Goal: Task Accomplishment & Management: Complete application form

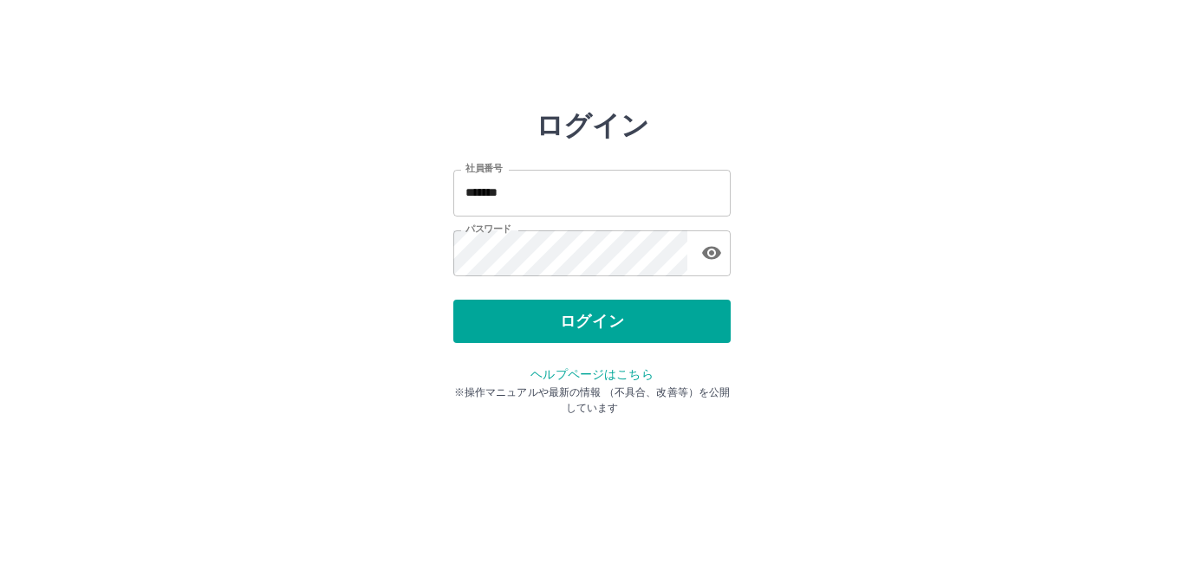
click at [532, 319] on div "ログイン" at bounding box center [591, 321] width 277 height 43
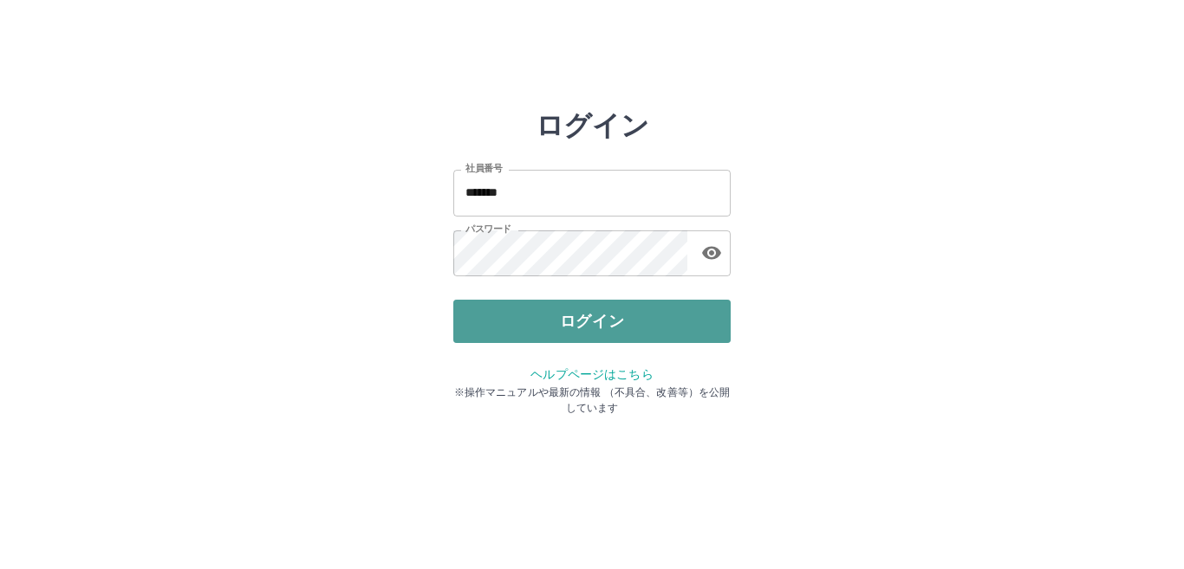
click at [612, 315] on button "ログイン" at bounding box center [591, 321] width 277 height 43
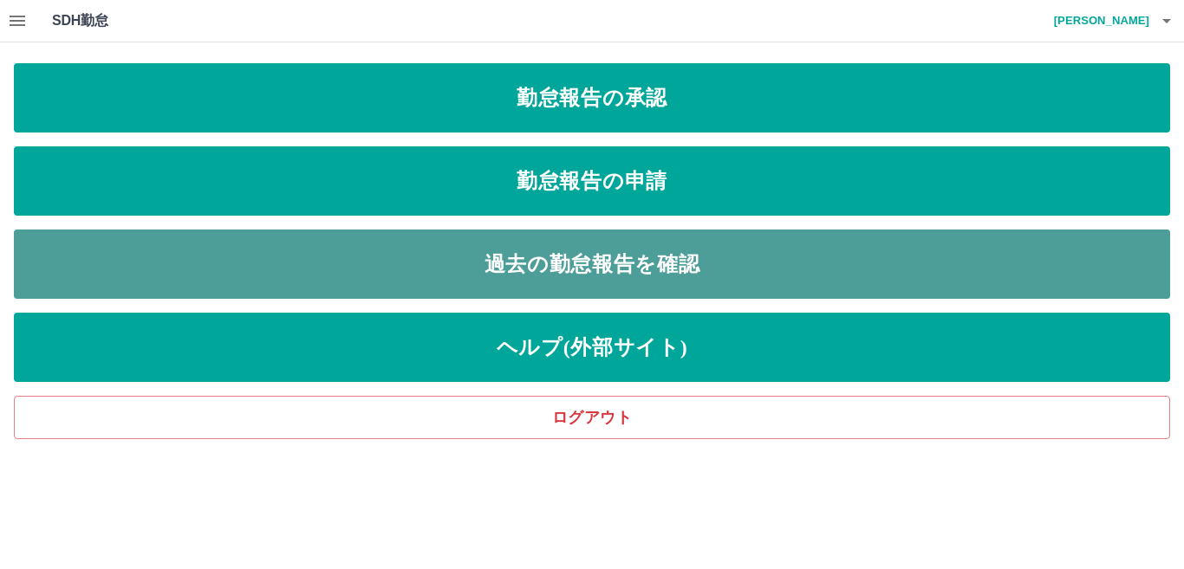
click at [578, 268] on link "過去の勤怠報告を確認" at bounding box center [592, 264] width 1156 height 69
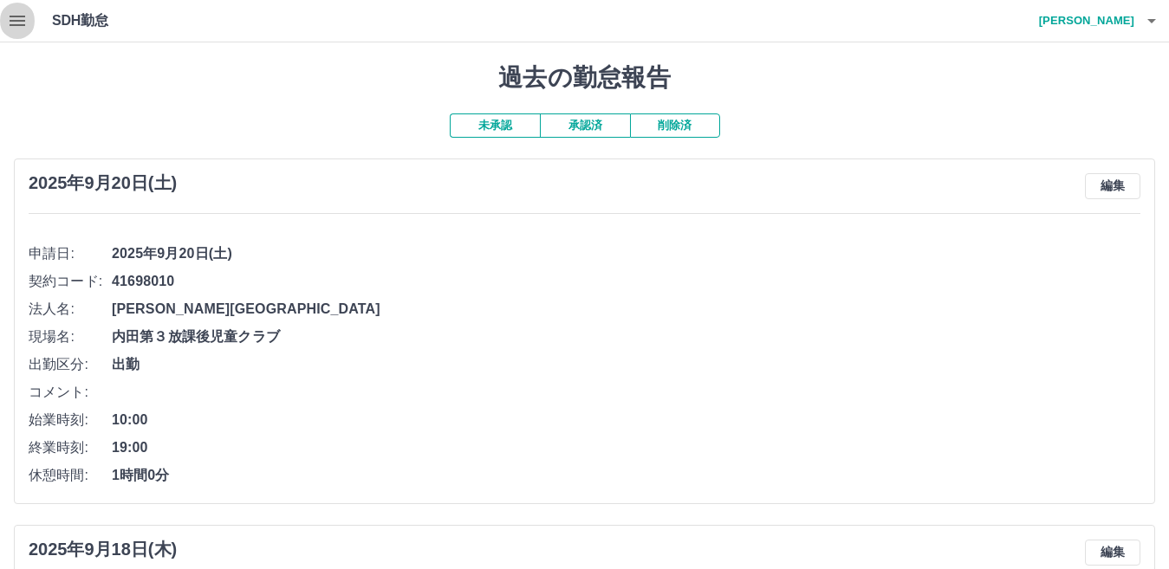
click at [18, 23] on icon "button" at bounding box center [17, 20] width 21 height 21
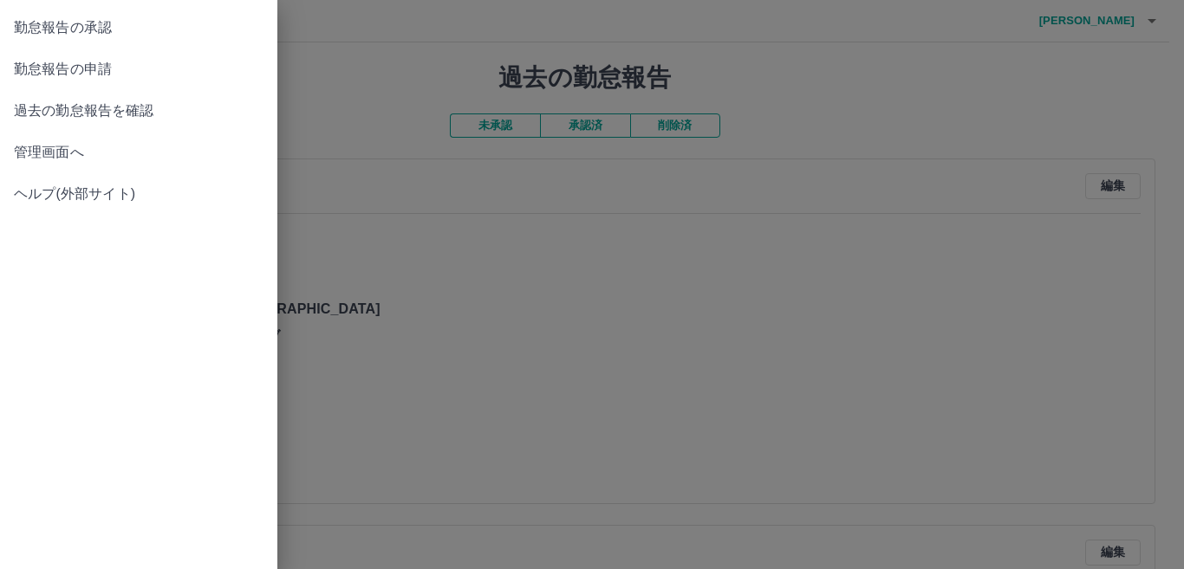
click at [95, 32] on span "勤怠報告の承認" at bounding box center [139, 27] width 250 height 21
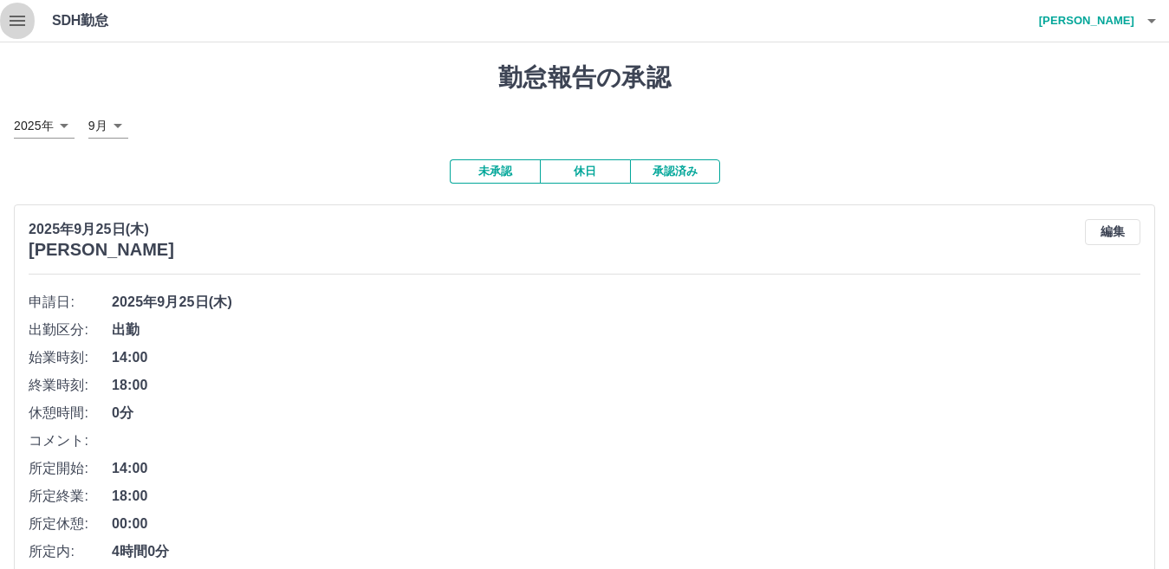
click at [16, 20] on icon "button" at bounding box center [18, 21] width 16 height 10
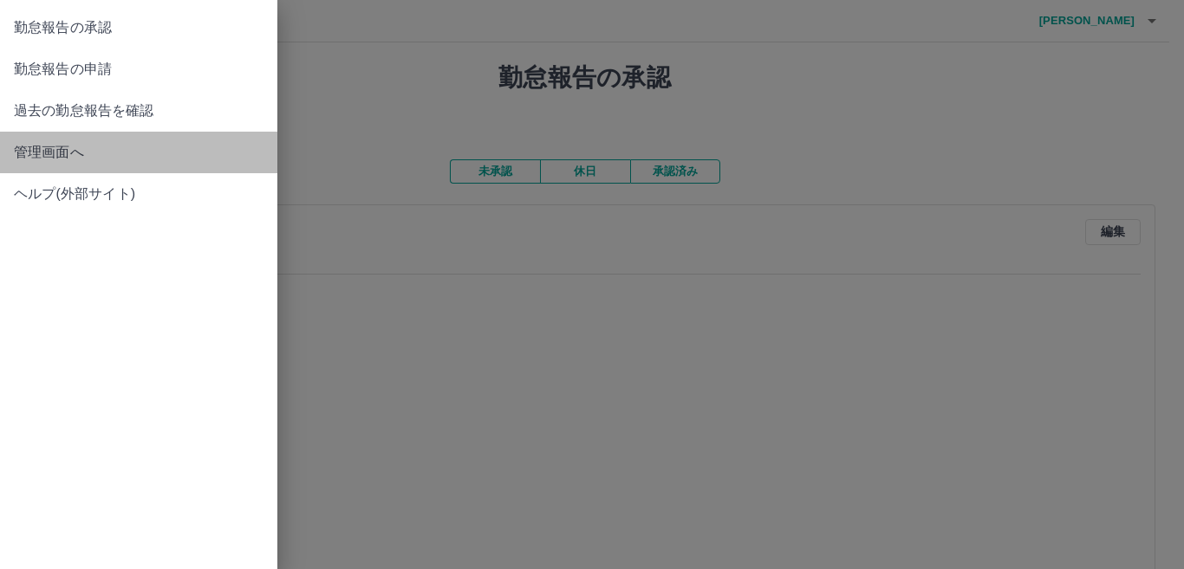
click at [56, 150] on span "管理画面へ" at bounding box center [139, 152] width 250 height 21
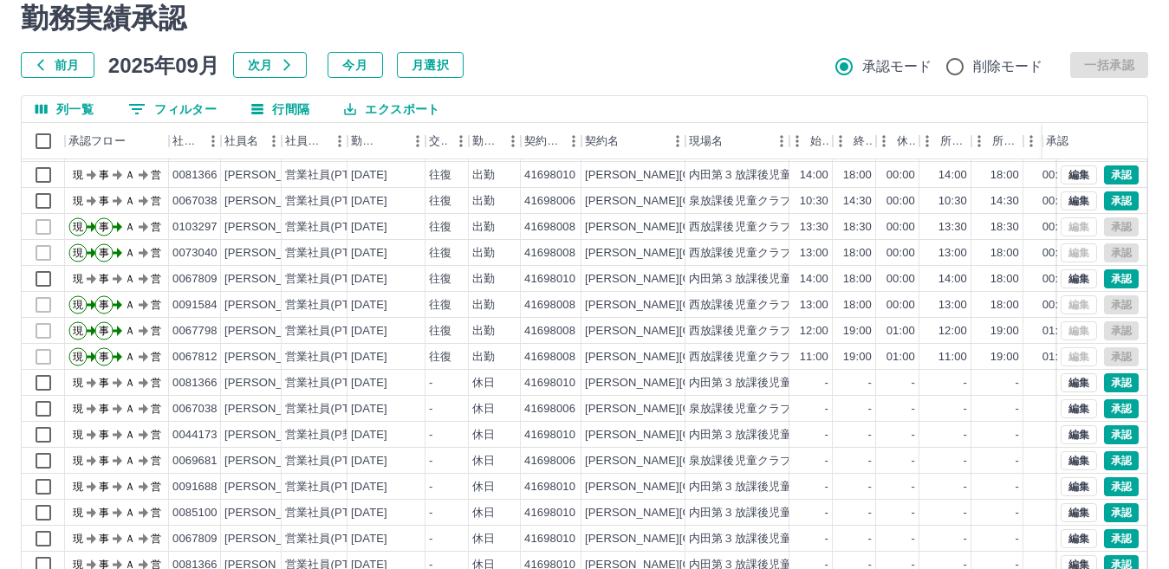
scroll to position [163, 0]
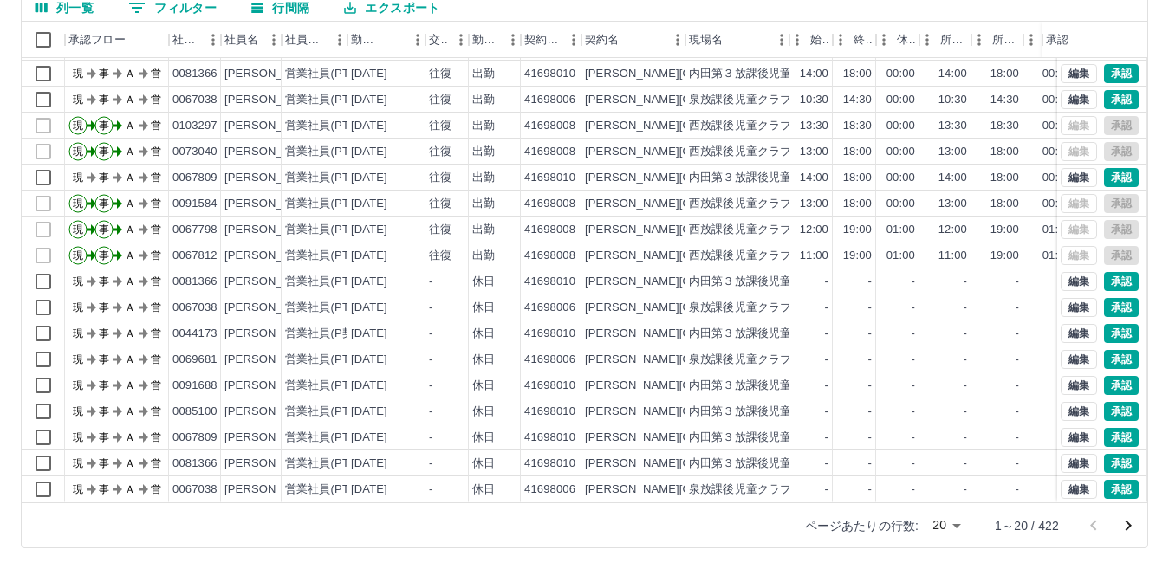
click at [1122, 521] on icon "次のページへ" at bounding box center [1128, 526] width 21 height 21
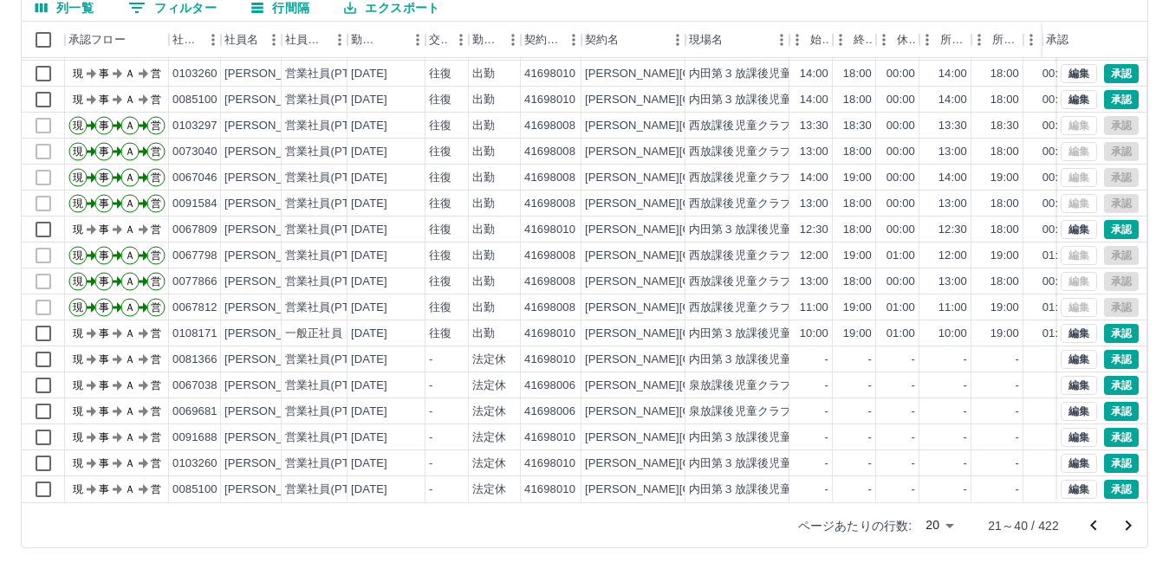
scroll to position [90, 0]
click at [1127, 525] on icon "次のページへ" at bounding box center [1128, 526] width 21 height 21
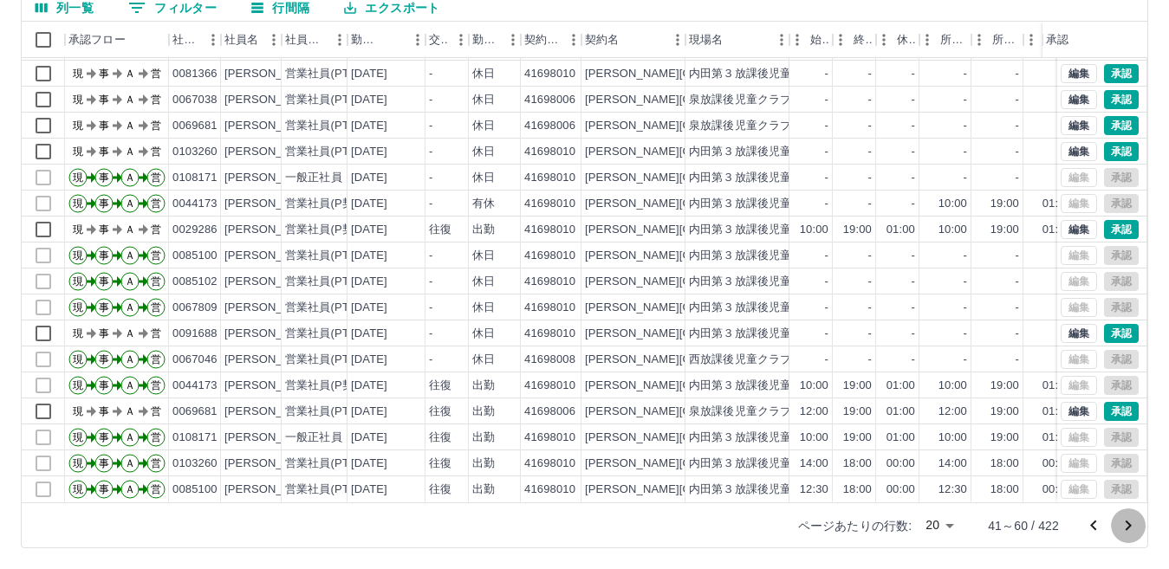
click at [1133, 523] on icon "次のページへ" at bounding box center [1128, 526] width 21 height 21
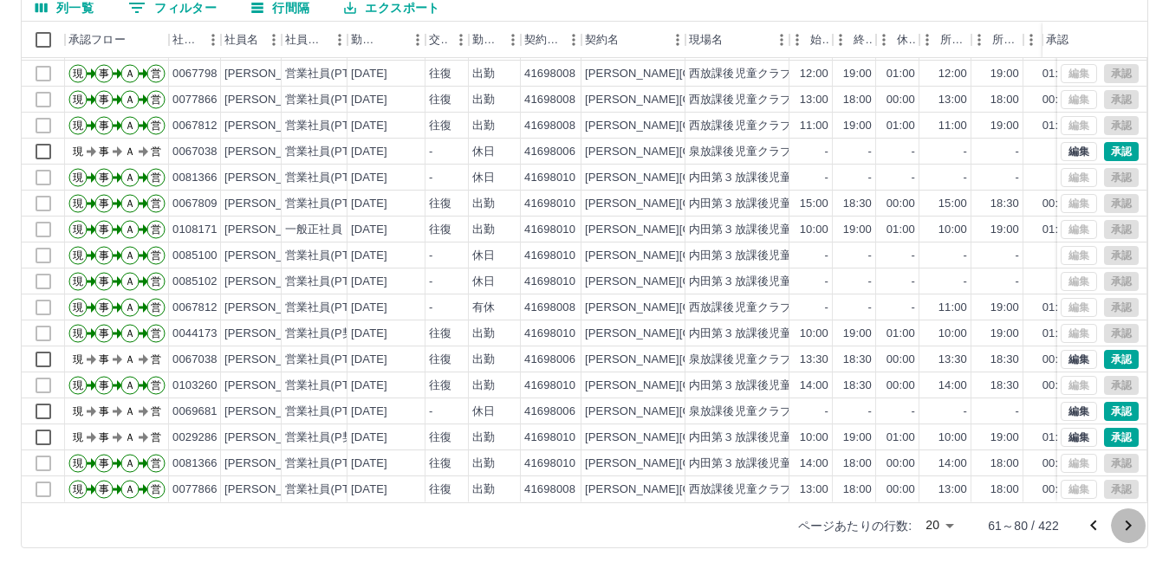
click at [1114, 526] on button "次のページへ" at bounding box center [1128, 526] width 35 height 35
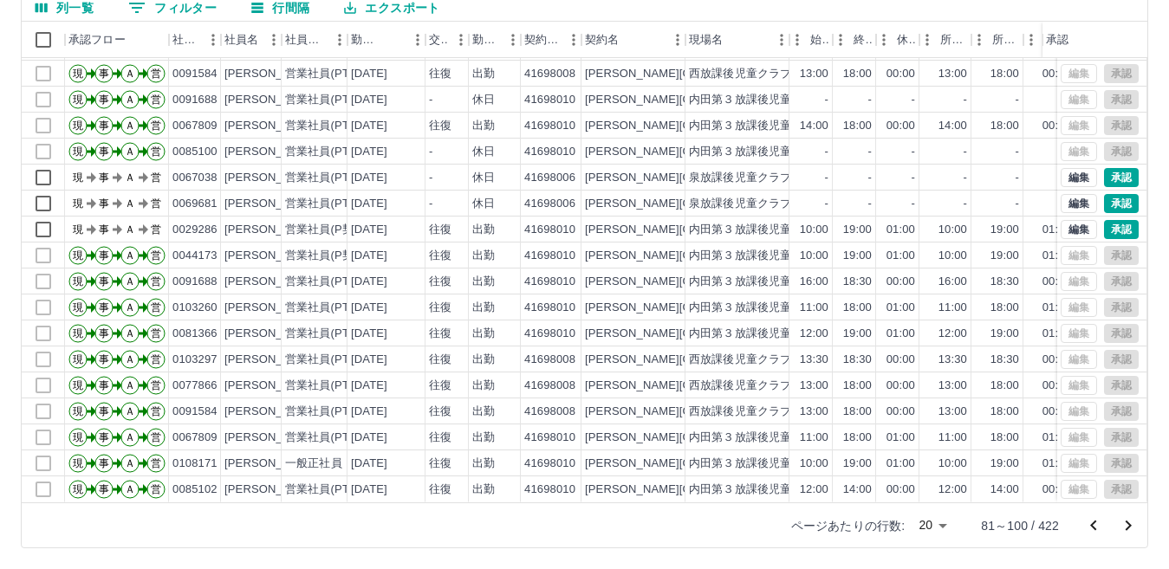
click at [1122, 519] on icon "次のページへ" at bounding box center [1128, 526] width 21 height 21
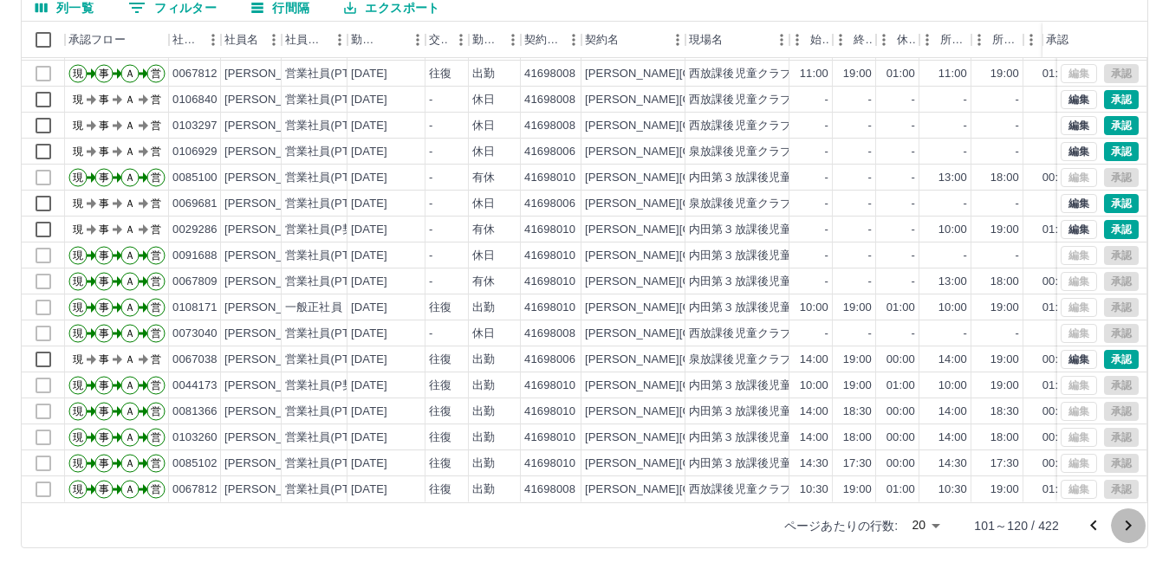
click at [1121, 519] on icon "次のページへ" at bounding box center [1128, 526] width 21 height 21
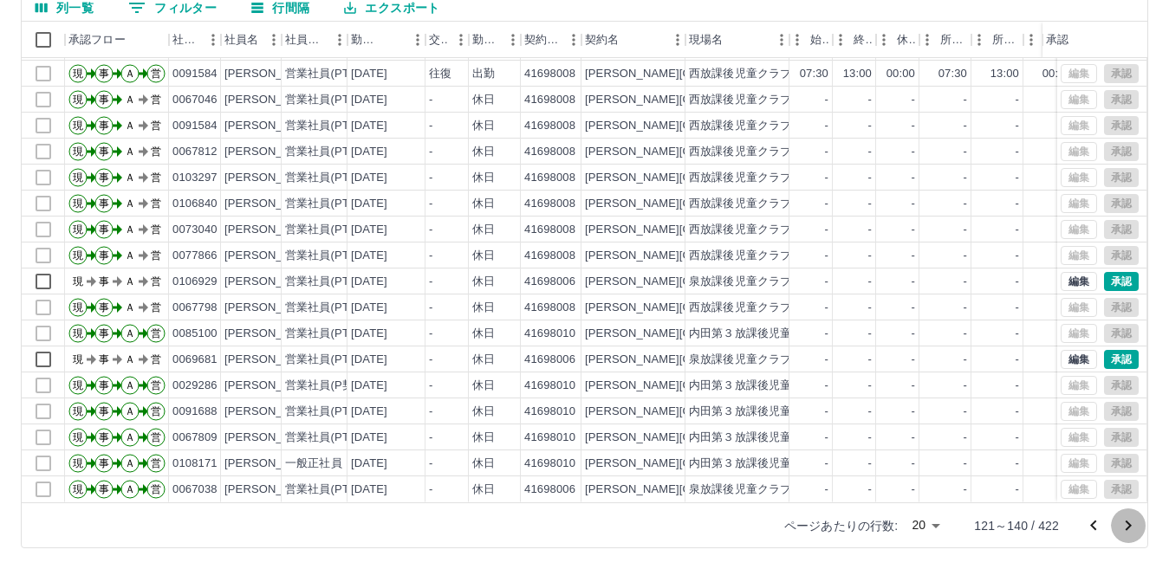
click at [1126, 528] on icon "次のページへ" at bounding box center [1128, 526] width 21 height 21
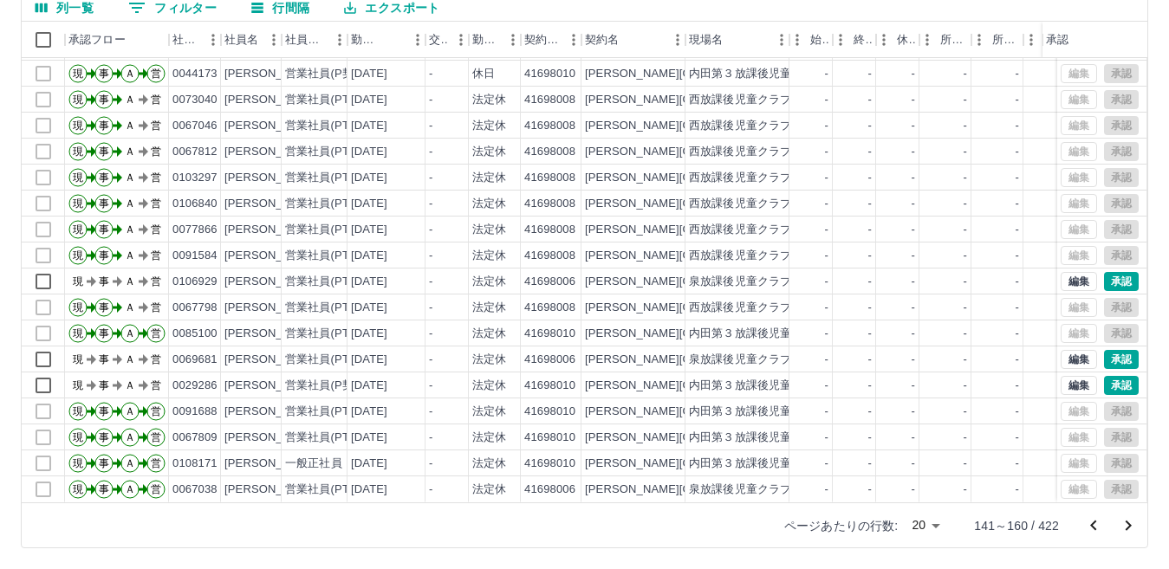
click at [1129, 522] on icon "次のページへ" at bounding box center [1128, 526] width 21 height 21
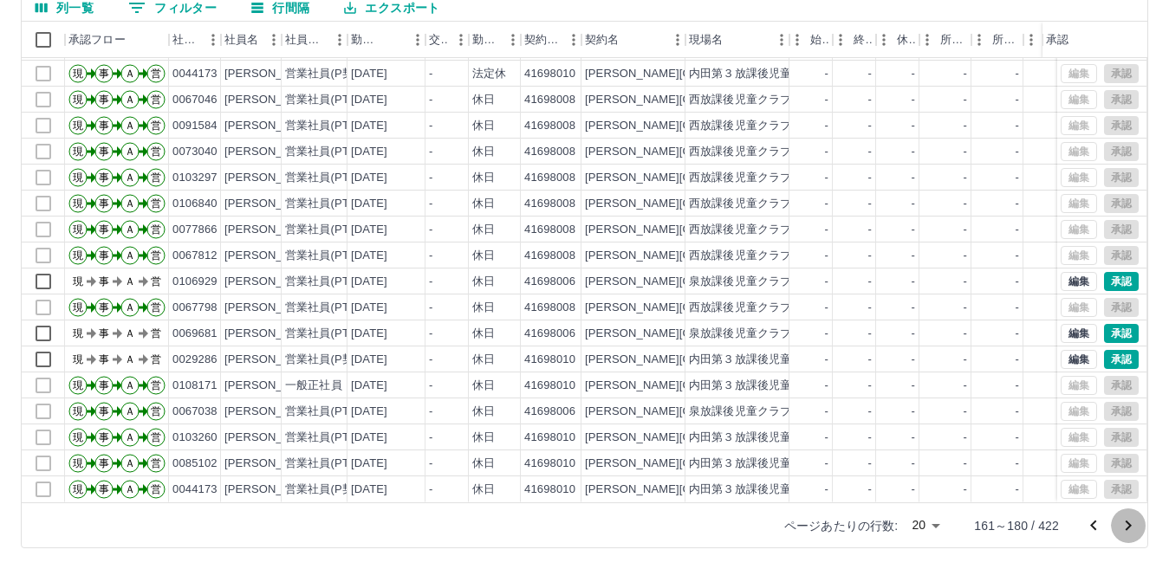
click at [1126, 524] on icon "次のページへ" at bounding box center [1128, 526] width 21 height 21
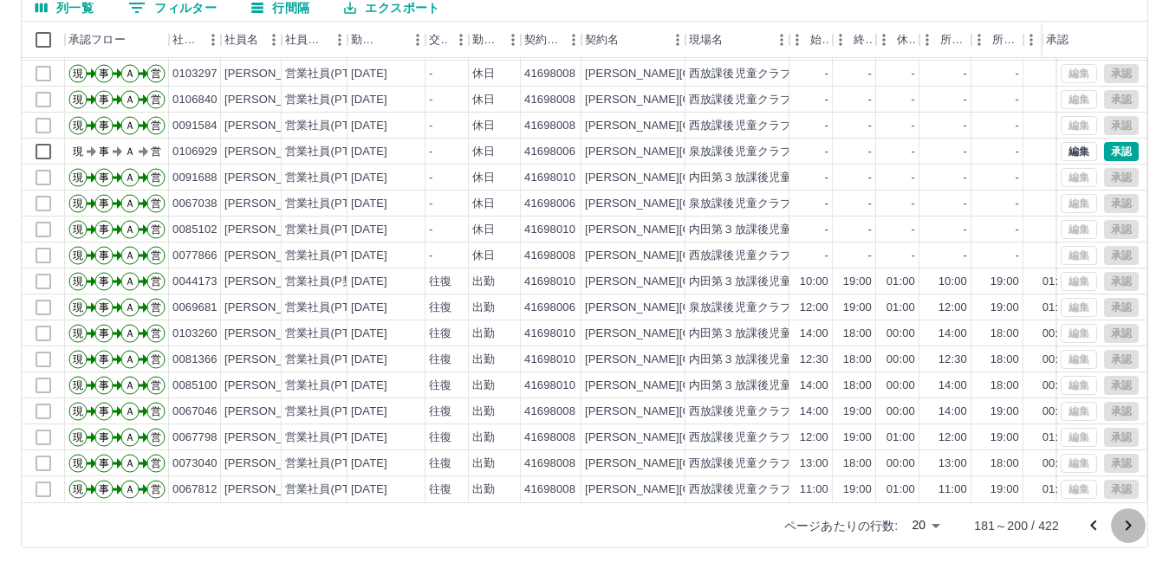
click at [1123, 524] on icon "次のページへ" at bounding box center [1128, 526] width 21 height 21
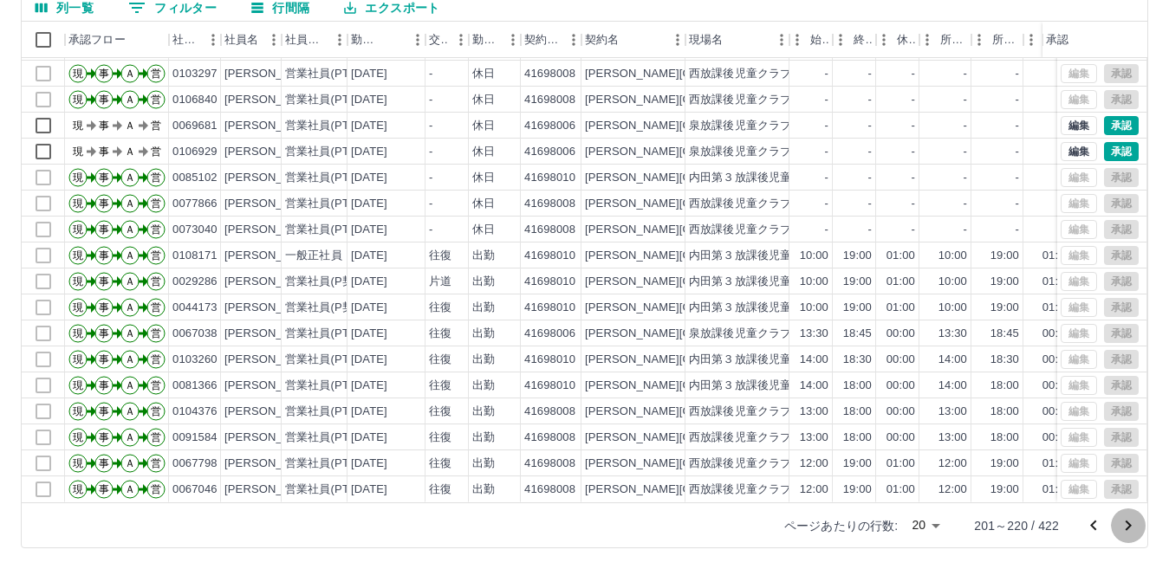
click at [1131, 530] on icon "次のページへ" at bounding box center [1128, 526] width 21 height 21
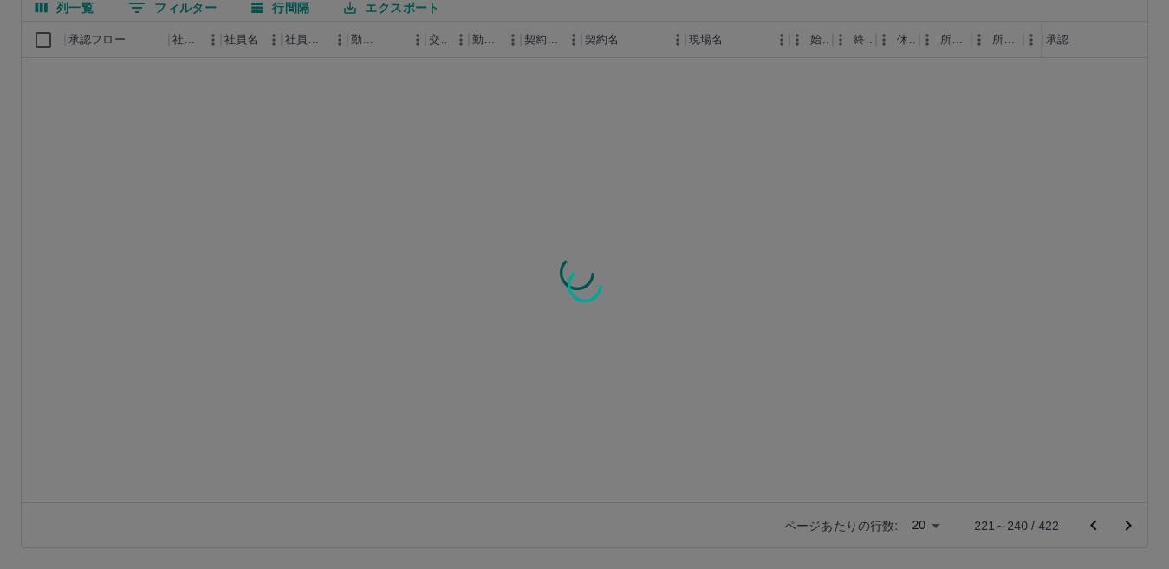
scroll to position [0, 0]
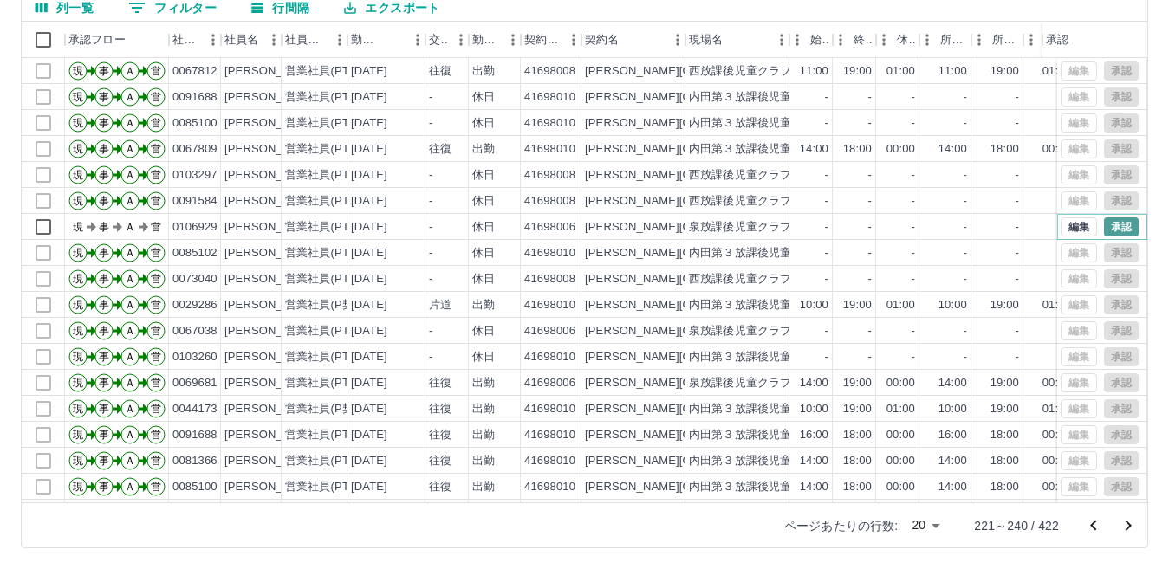
click at [1104, 218] on button "承認" at bounding box center [1121, 227] width 35 height 19
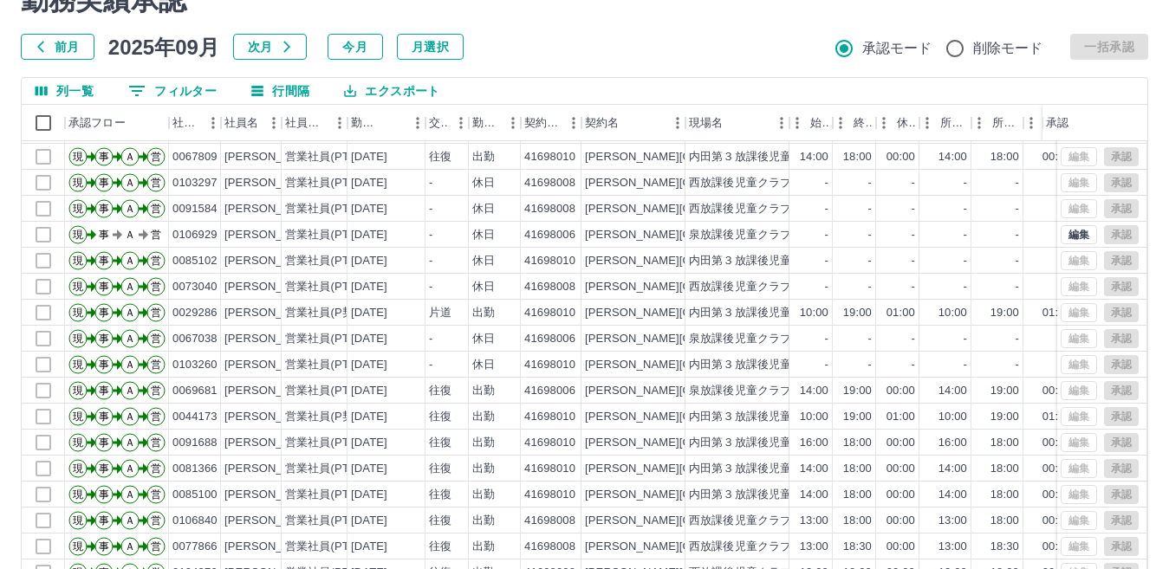
scroll to position [163, 0]
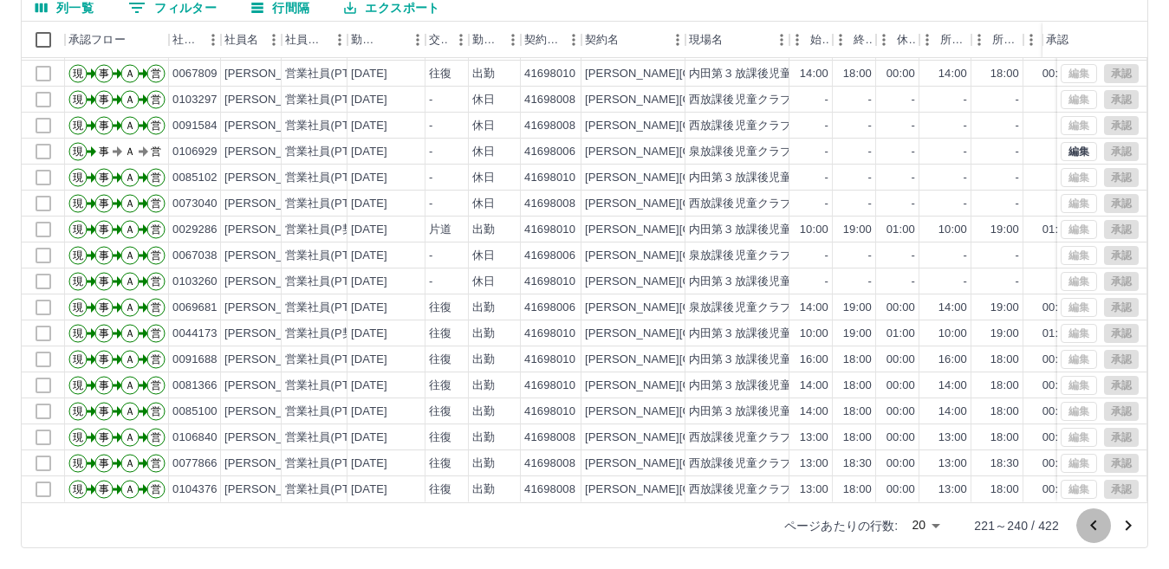
click at [1090, 530] on icon "前のページへ" at bounding box center [1093, 526] width 21 height 21
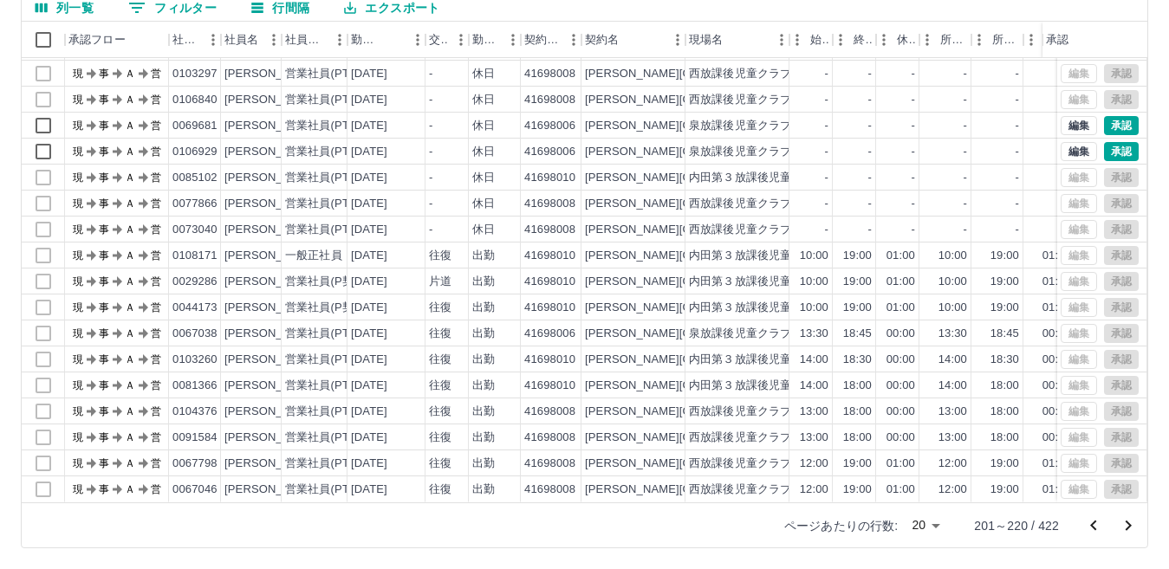
scroll to position [0, 0]
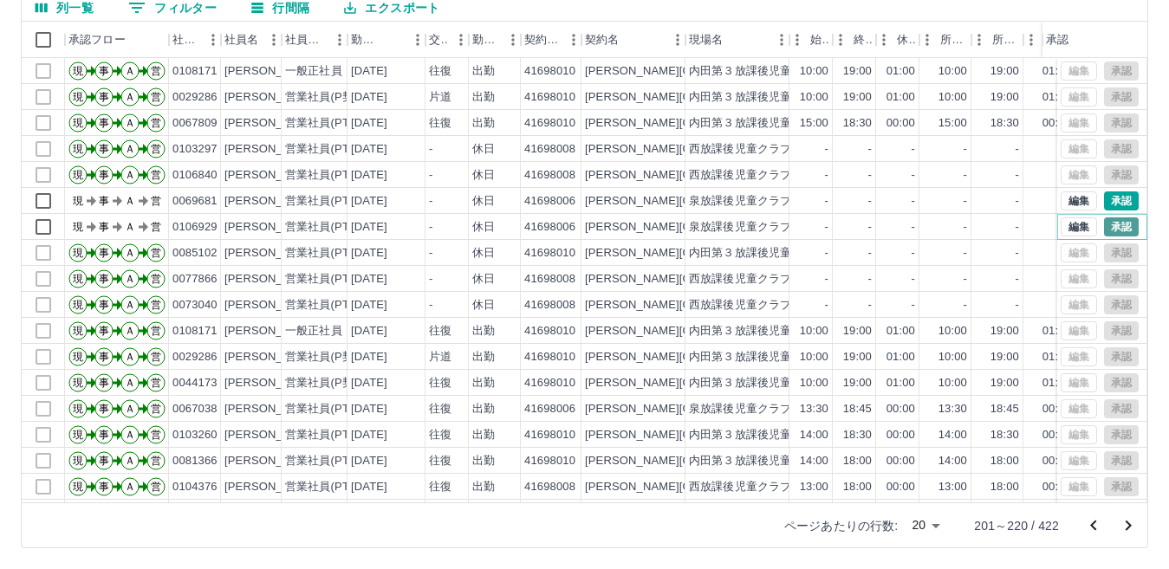
click at [1104, 222] on button "承認" at bounding box center [1121, 227] width 35 height 19
click at [1104, 198] on button "承認" at bounding box center [1121, 201] width 35 height 19
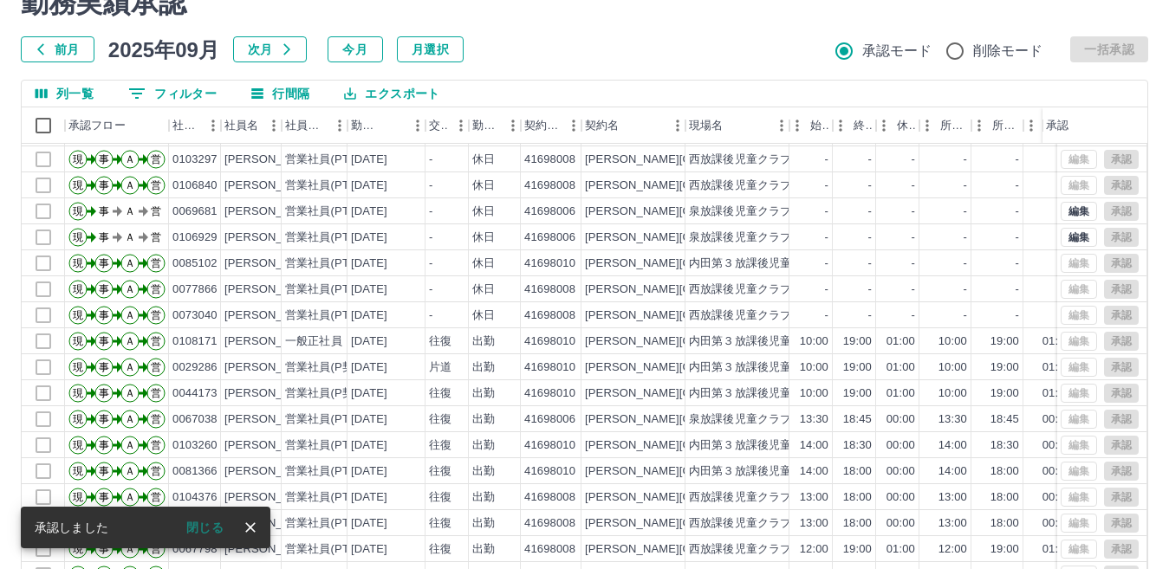
scroll to position [163, 0]
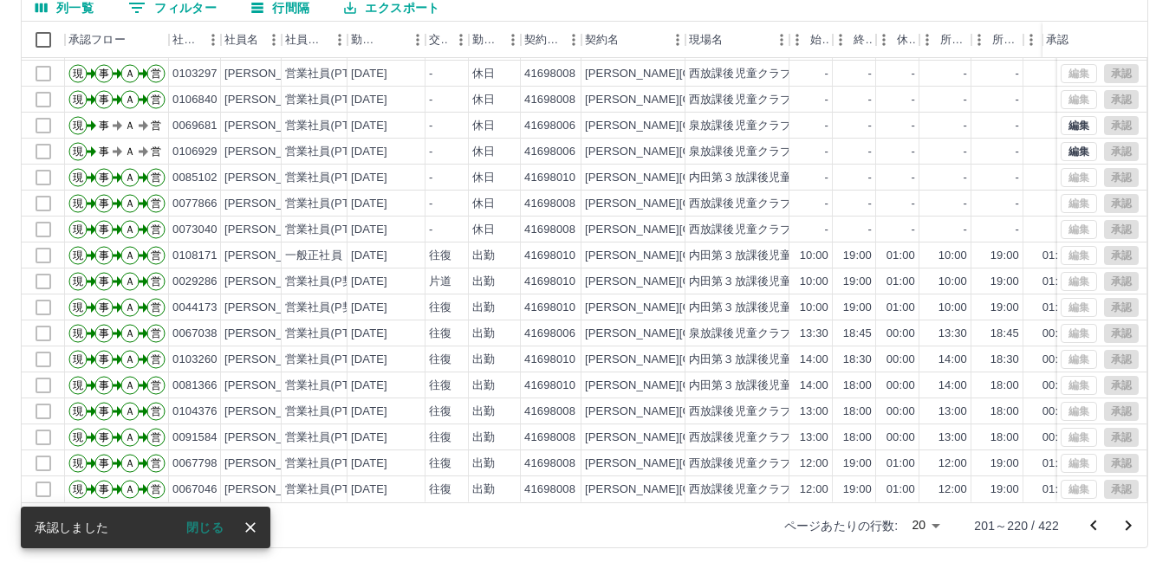
click at [1093, 524] on icon "前のページへ" at bounding box center [1093, 525] width 6 height 10
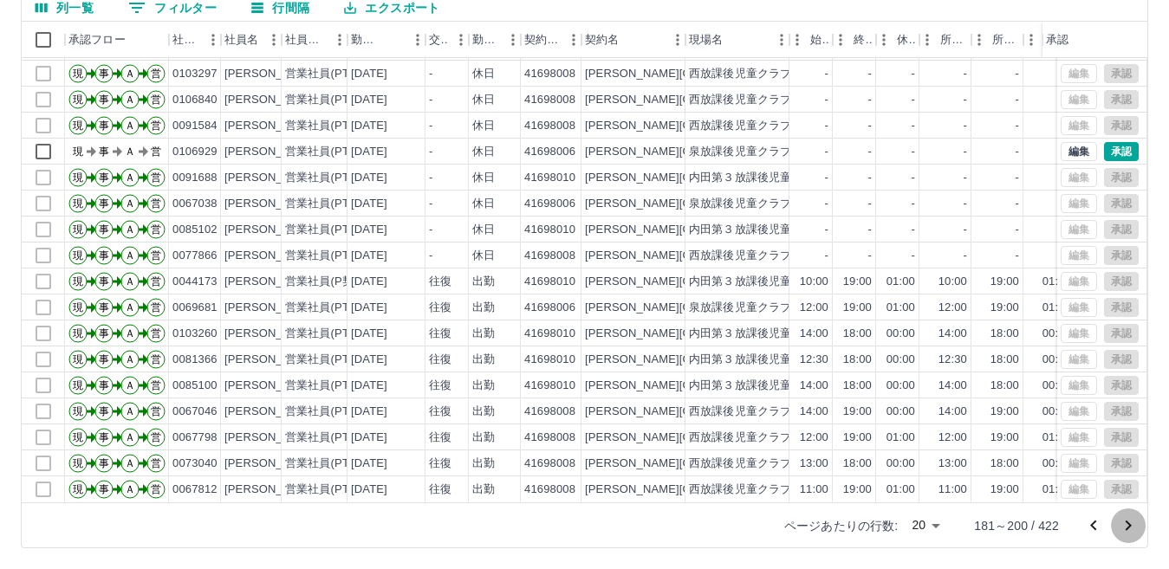
click at [1132, 527] on icon "次のページへ" at bounding box center [1128, 526] width 21 height 21
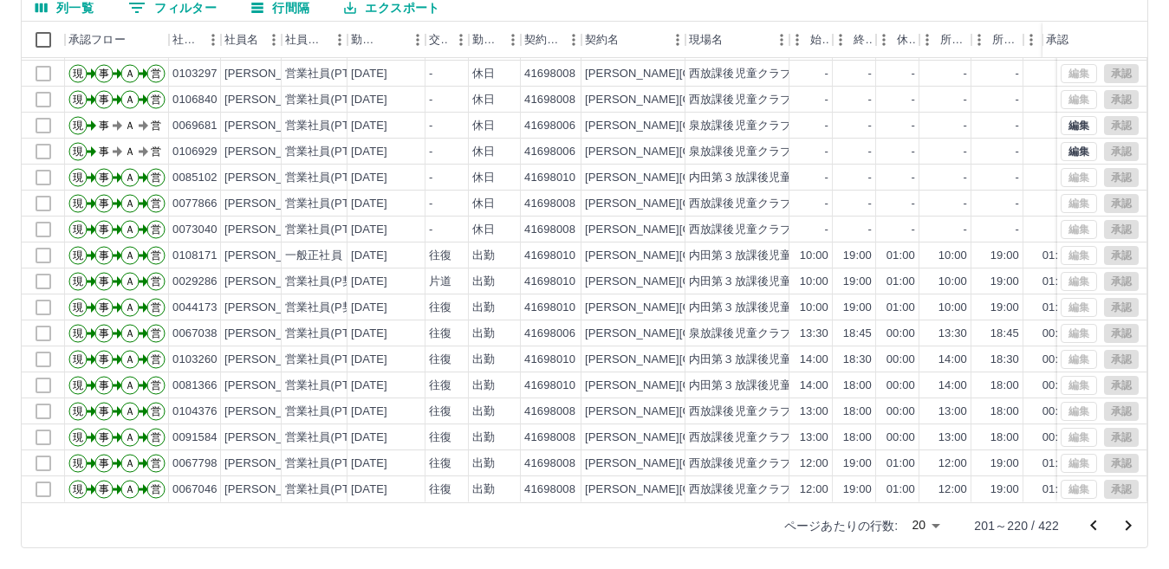
click at [1090, 528] on icon "前のページへ" at bounding box center [1093, 526] width 21 height 21
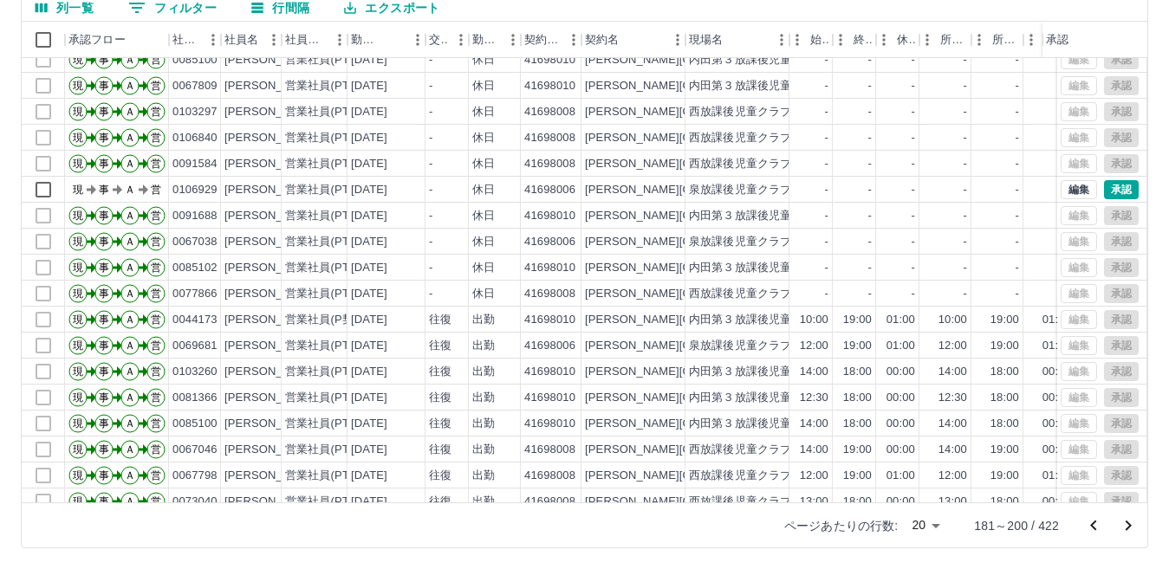
scroll to position [0, 0]
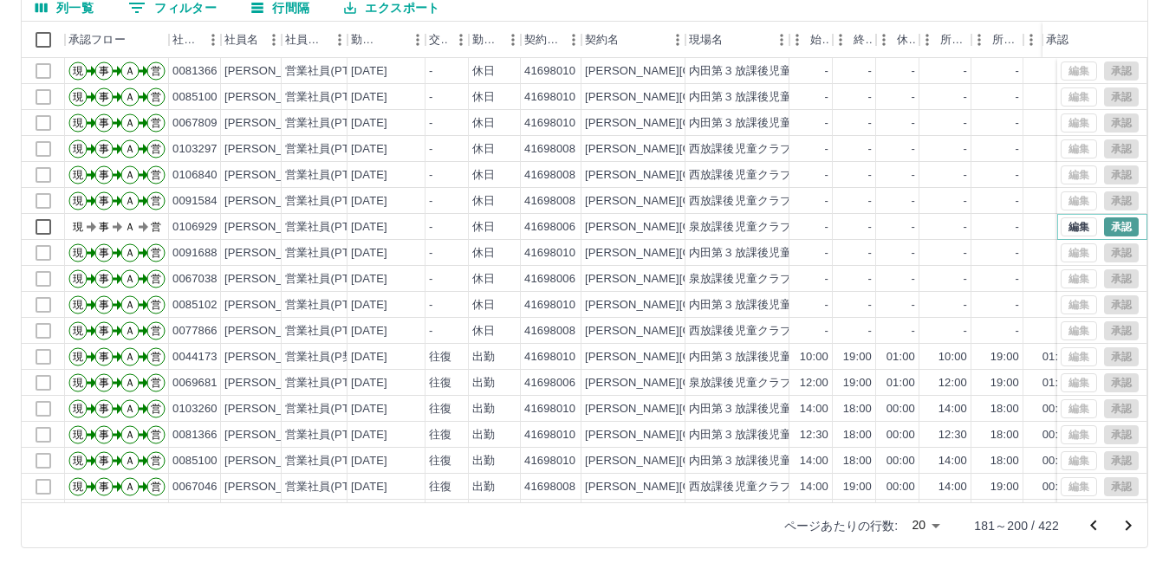
click at [1106, 223] on button "承認" at bounding box center [1121, 227] width 35 height 19
click at [1090, 526] on icon "前のページへ" at bounding box center [1093, 526] width 21 height 21
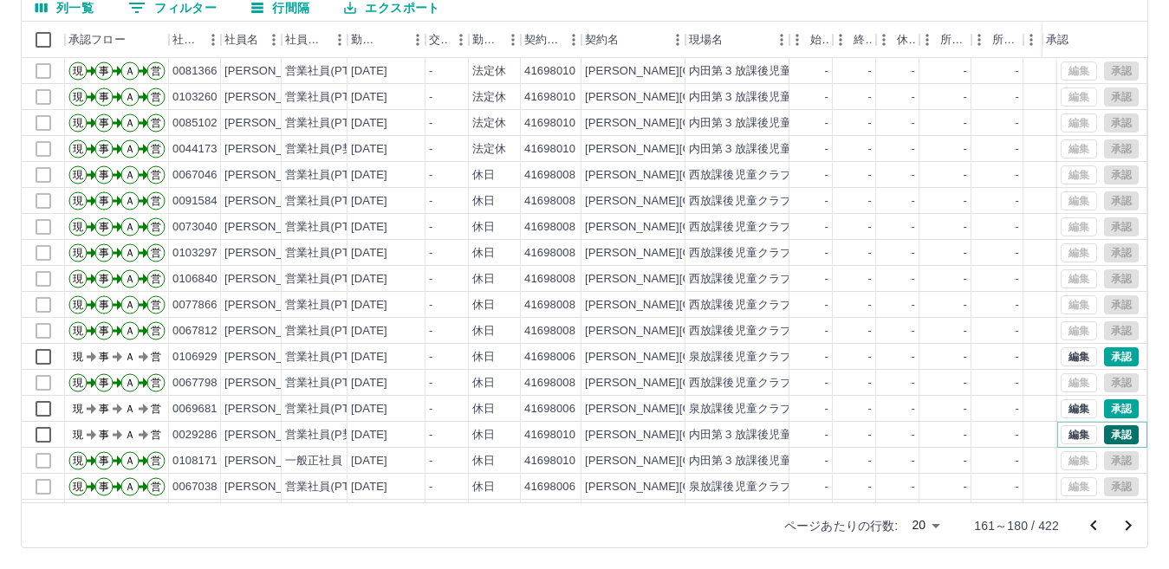
click at [1104, 433] on button "承認" at bounding box center [1121, 435] width 35 height 19
click at [1096, 409] on div at bounding box center [584, 284] width 1169 height 569
click at [1104, 409] on button "承認" at bounding box center [1121, 409] width 35 height 19
click at [1104, 353] on button "承認" at bounding box center [1121, 357] width 35 height 19
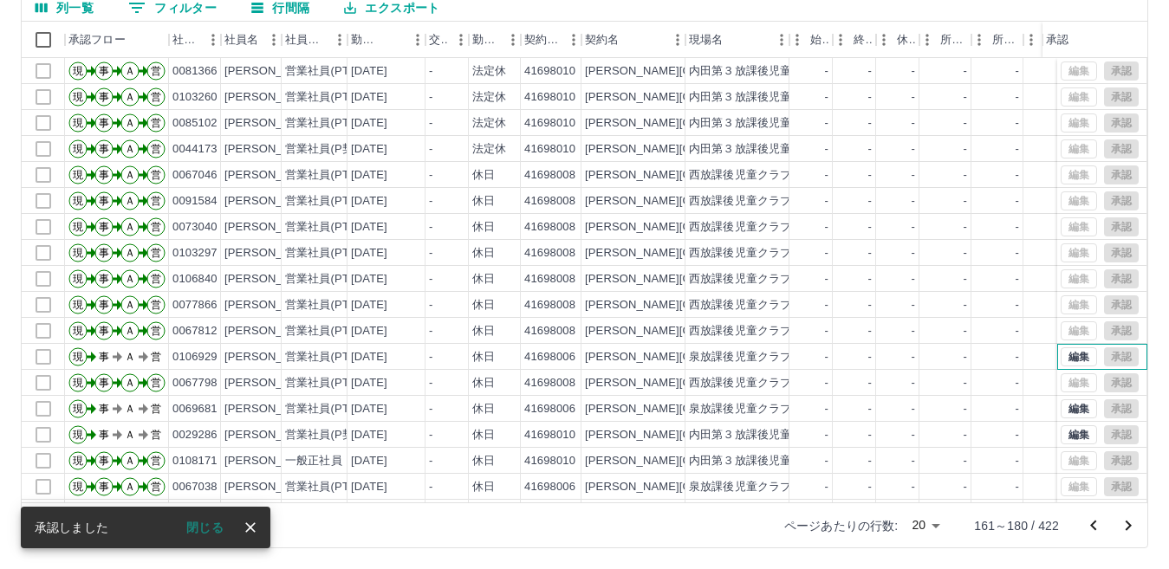
click at [1101, 356] on div "編集 承認" at bounding box center [1100, 357] width 78 height 19
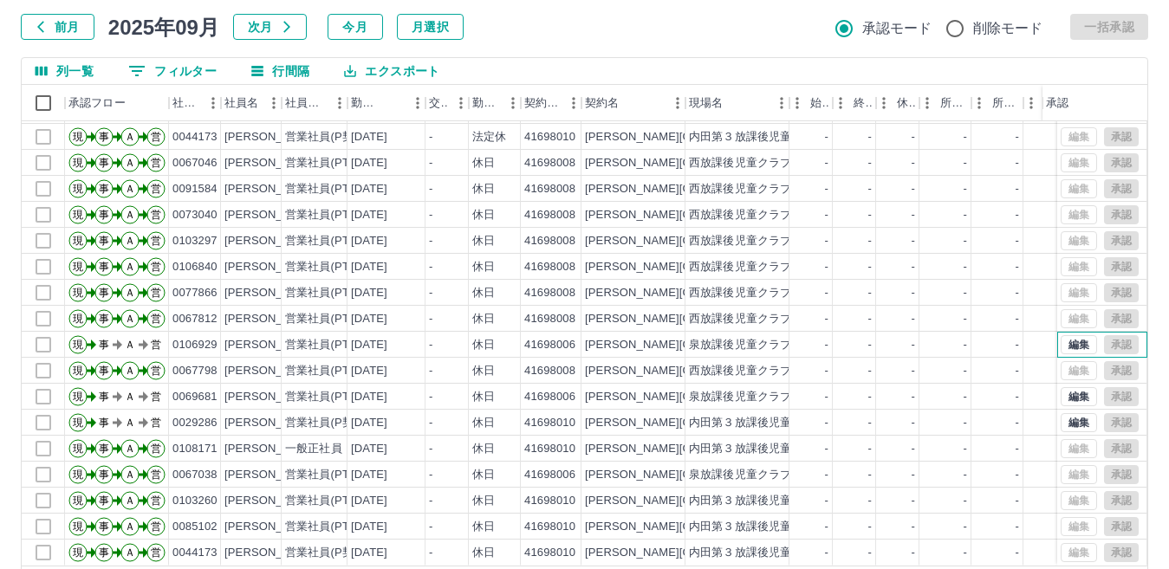
scroll to position [163, 0]
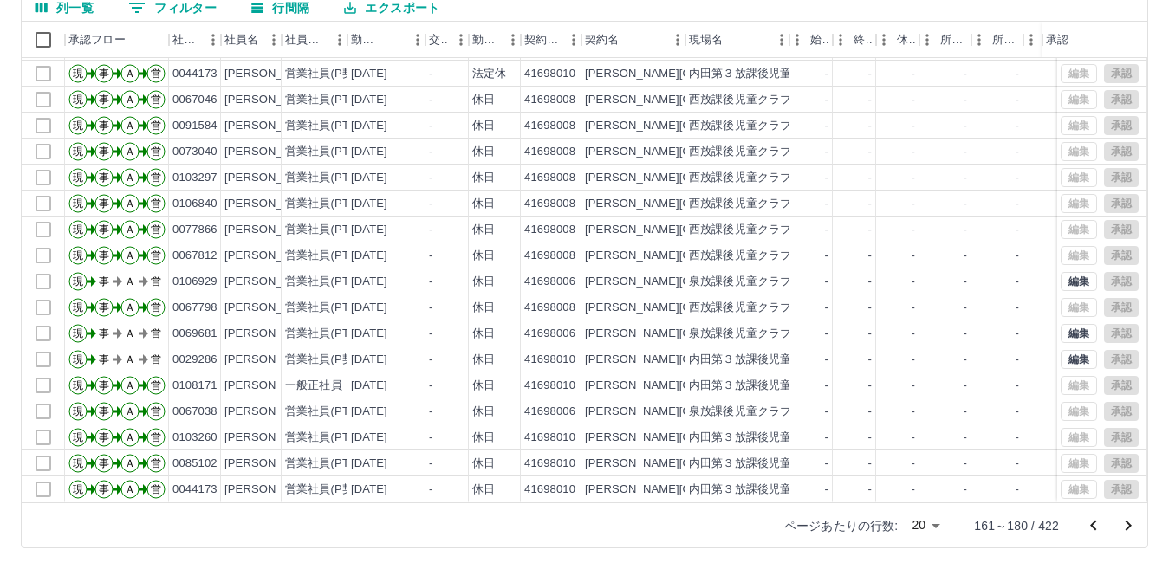
click at [1091, 527] on icon "前のページへ" at bounding box center [1093, 526] width 21 height 21
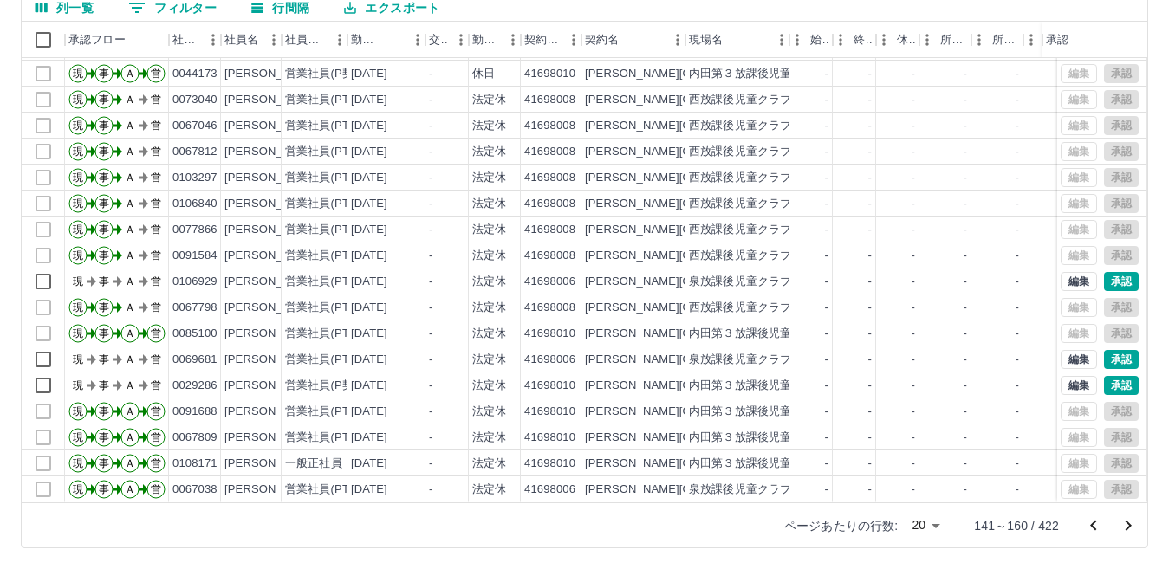
scroll to position [90, 0]
click at [1104, 376] on button "承認" at bounding box center [1121, 385] width 35 height 19
click at [1109, 350] on button "承認" at bounding box center [1121, 359] width 35 height 19
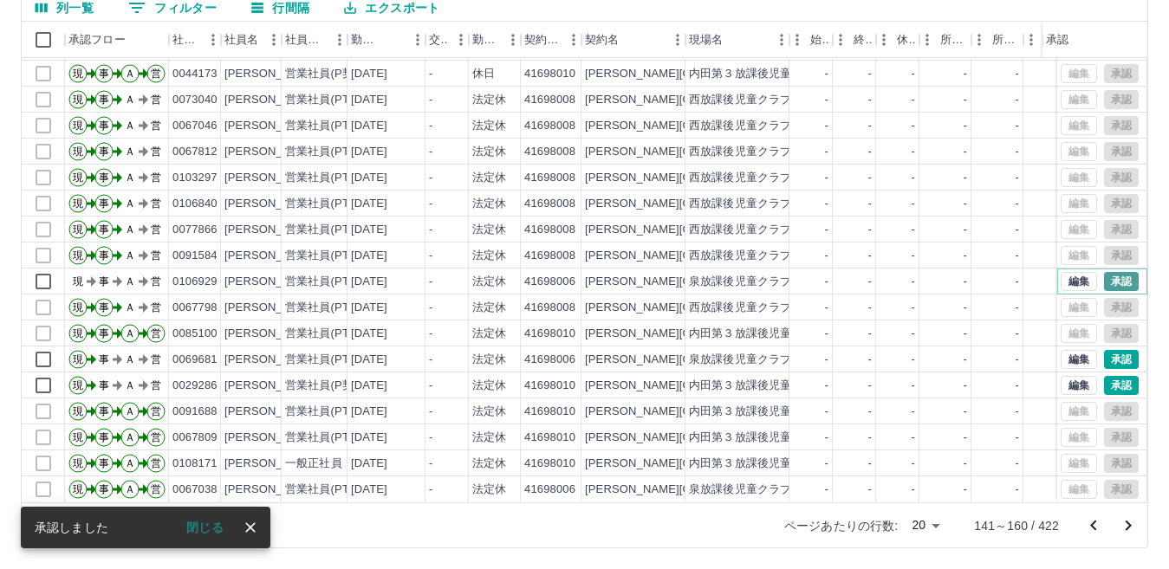
click at [1104, 273] on button "承認" at bounding box center [1121, 281] width 35 height 19
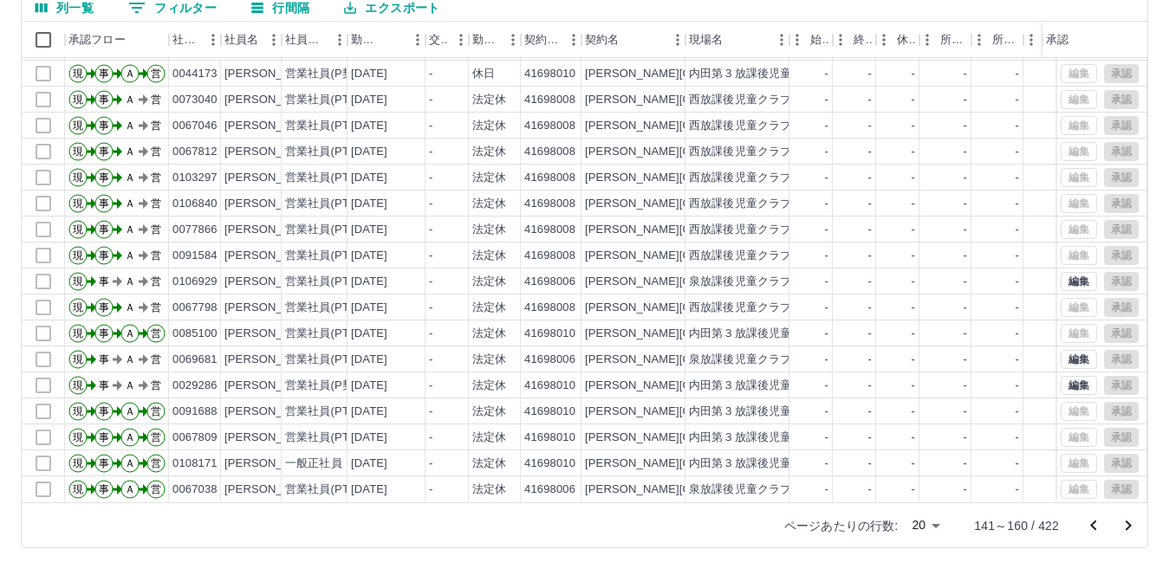
scroll to position [0, 0]
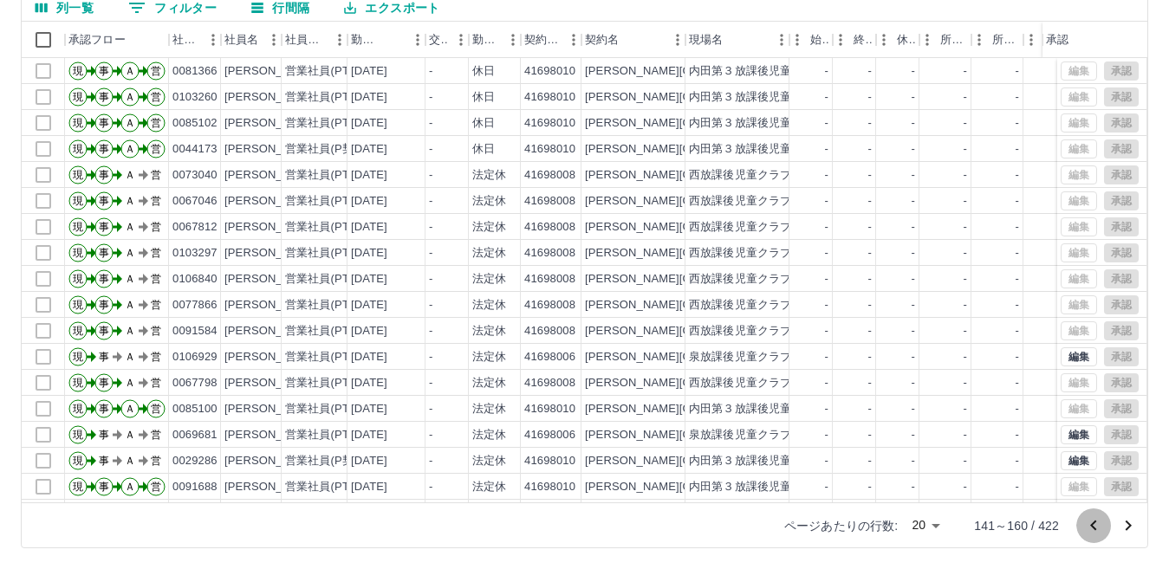
click at [1095, 528] on icon "前のページへ" at bounding box center [1093, 525] width 6 height 10
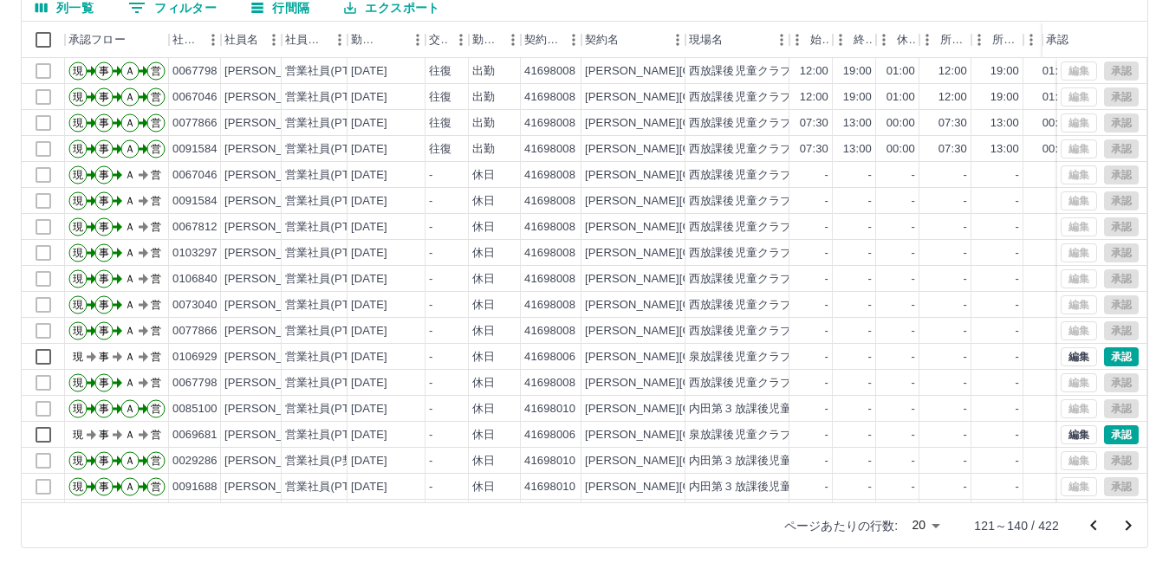
scroll to position [90, 0]
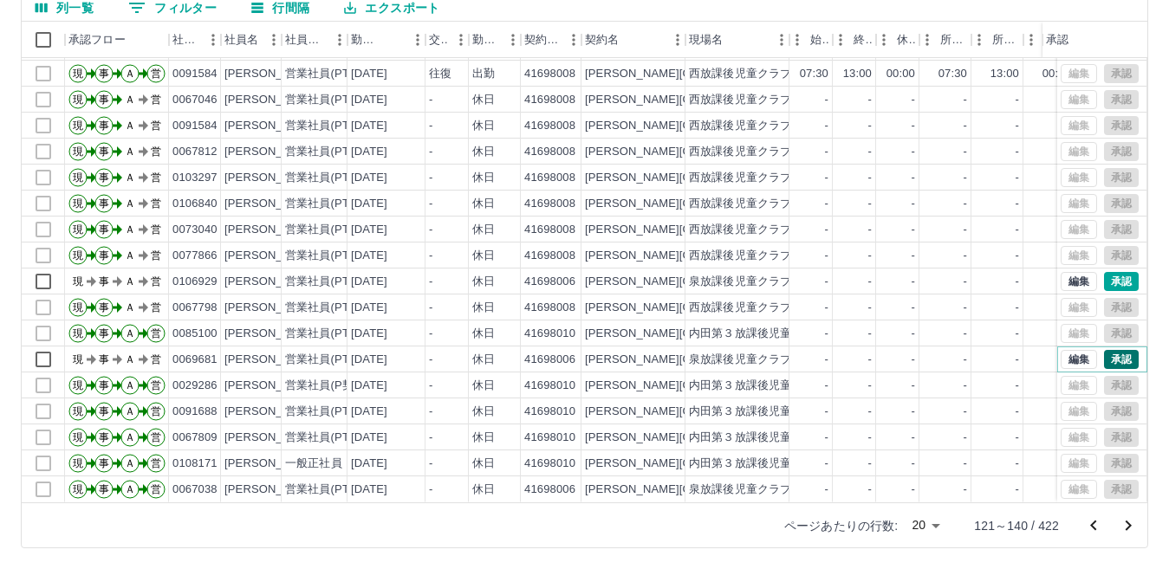
click at [1110, 350] on button "承認" at bounding box center [1121, 359] width 35 height 19
click at [1111, 272] on button "承認" at bounding box center [1121, 281] width 35 height 19
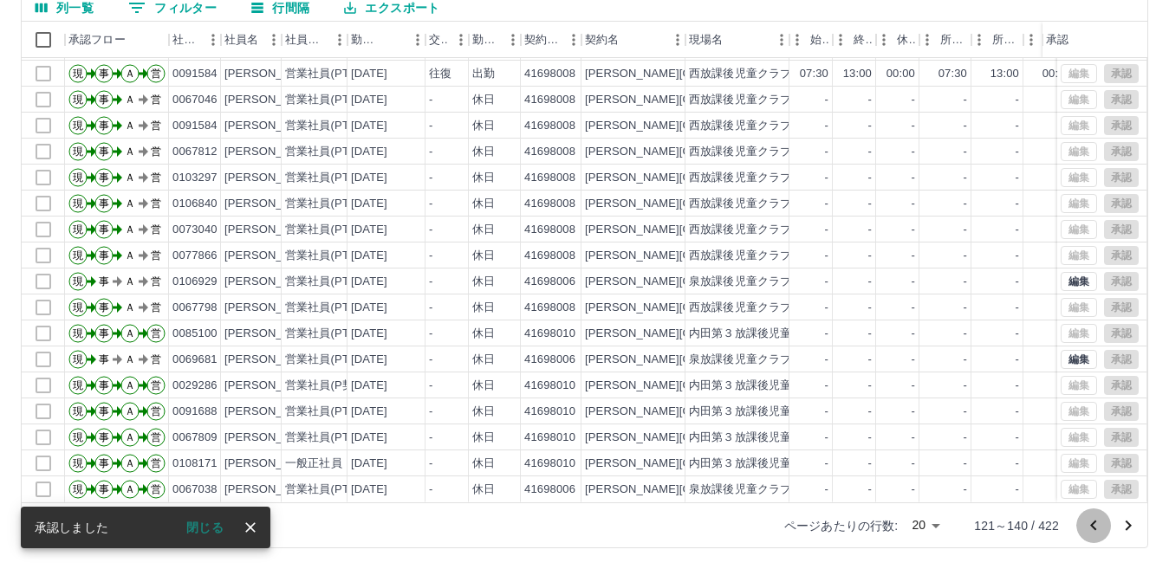
click at [1088, 528] on icon "前のページへ" at bounding box center [1093, 526] width 21 height 21
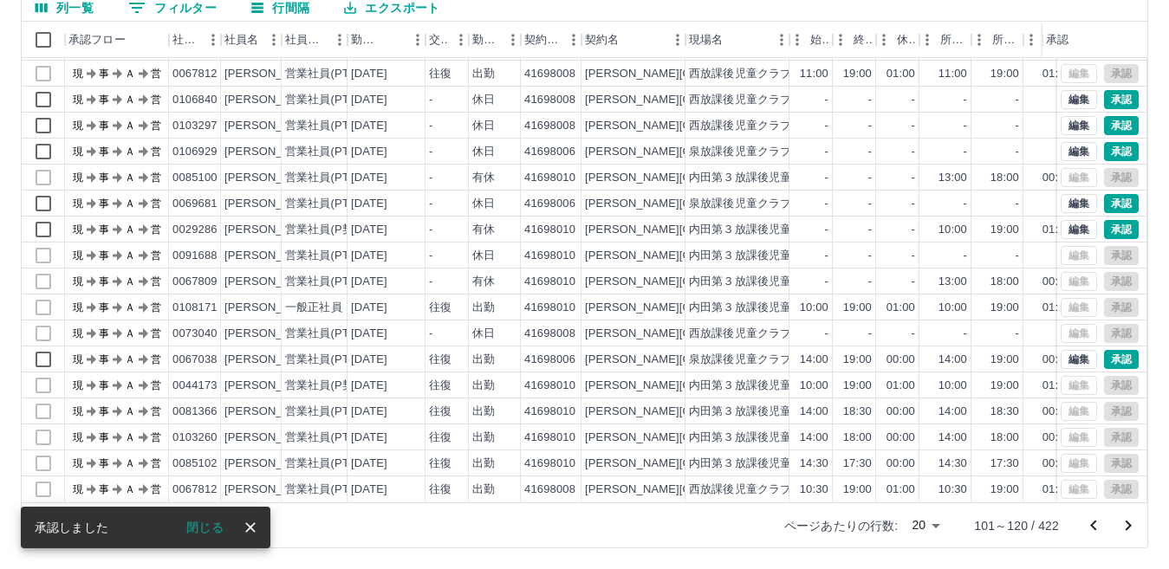
scroll to position [0, 0]
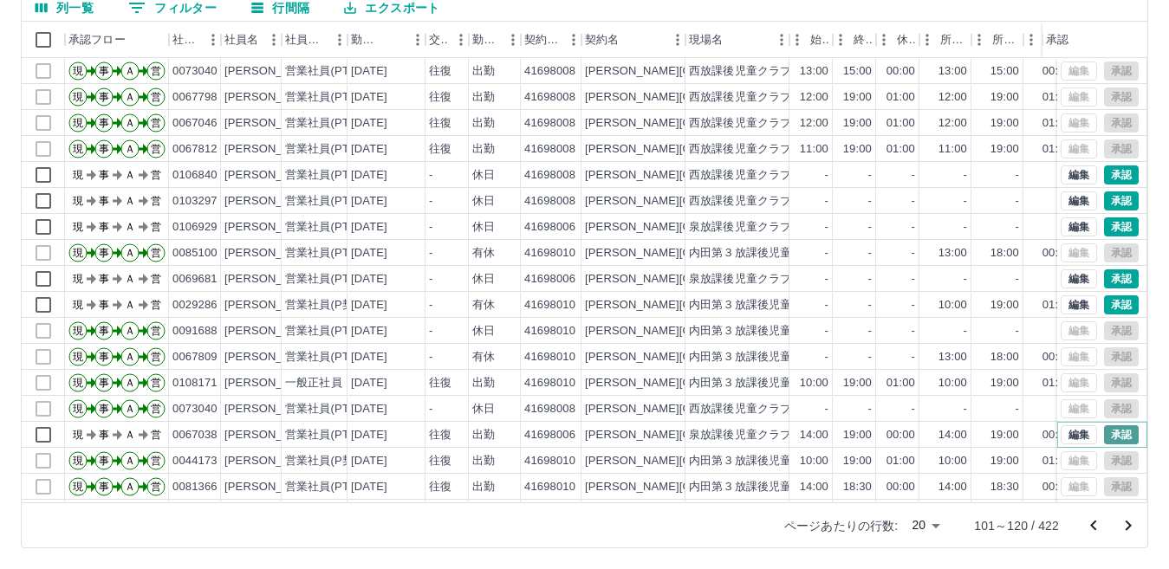
click at [1104, 433] on button "承認" at bounding box center [1121, 435] width 35 height 19
click at [1104, 301] on button "承認" at bounding box center [1121, 305] width 35 height 19
click at [1106, 280] on div "勤務実績承認 前月 [DATE] 次月 今月 月選択 承認モード 削除モード 一括承認 列一覧 0 フィルター 行間隔 エクスポート 承認フロー 社員番号 社…" at bounding box center [584, 225] width 1169 height 690
click at [1104, 222] on button "承認" at bounding box center [1121, 227] width 35 height 19
click at [1104, 278] on button "承認" at bounding box center [1121, 279] width 35 height 19
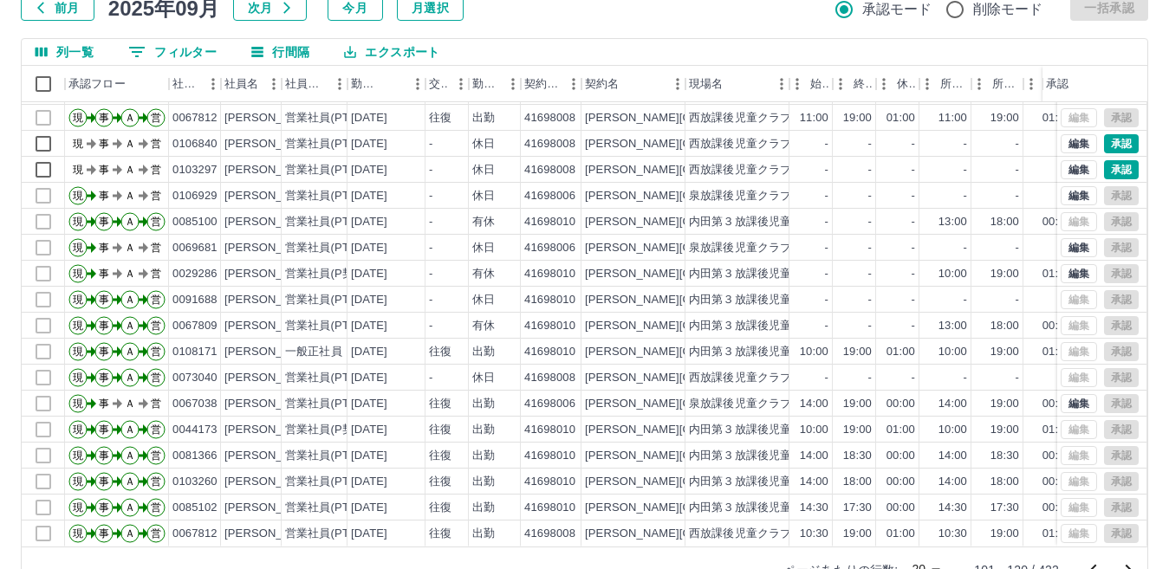
scroll to position [163, 0]
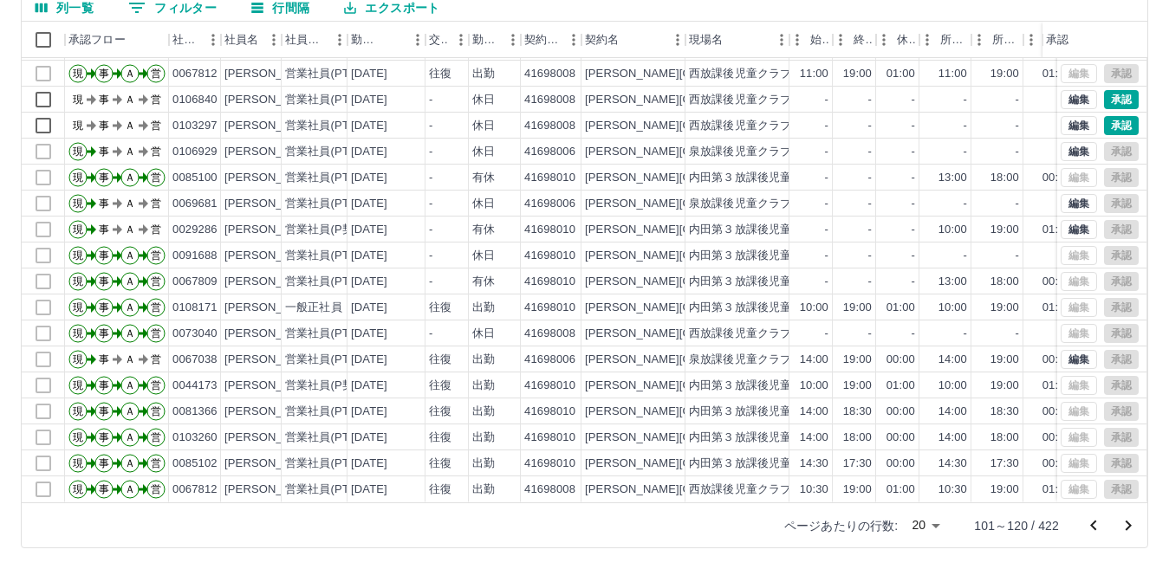
click at [1096, 530] on icon "前のページへ" at bounding box center [1093, 526] width 21 height 21
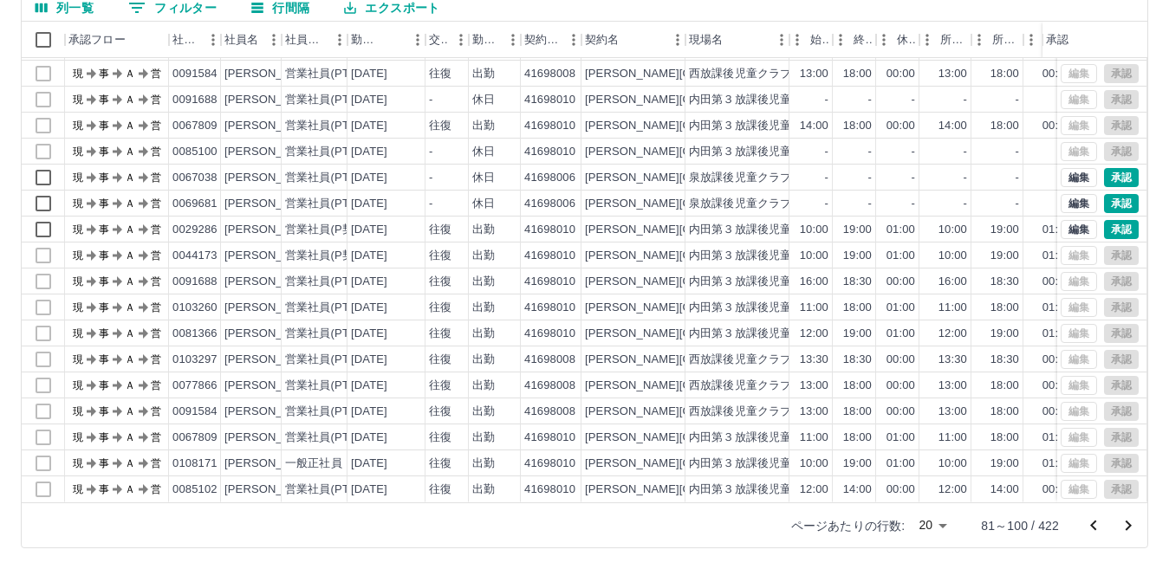
scroll to position [0, 0]
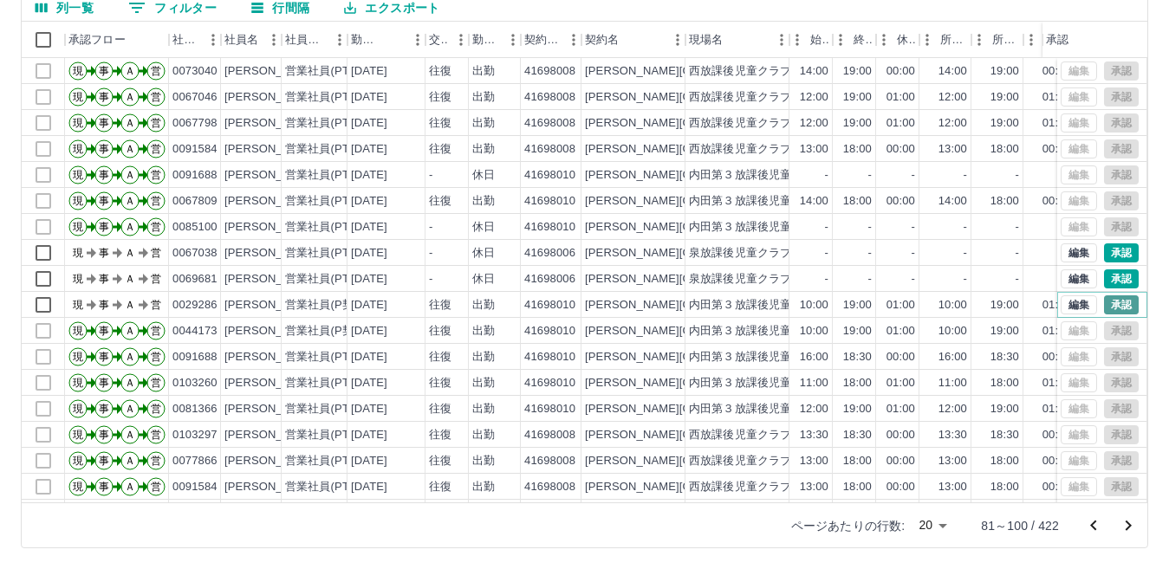
click at [1119, 304] on button "承認" at bounding box center [1121, 305] width 35 height 19
click at [1104, 250] on button "承認" at bounding box center [1121, 253] width 35 height 19
click at [1105, 274] on button "承認" at bounding box center [1121, 279] width 35 height 19
click at [1061, 302] on button "編集" at bounding box center [1079, 305] width 36 height 19
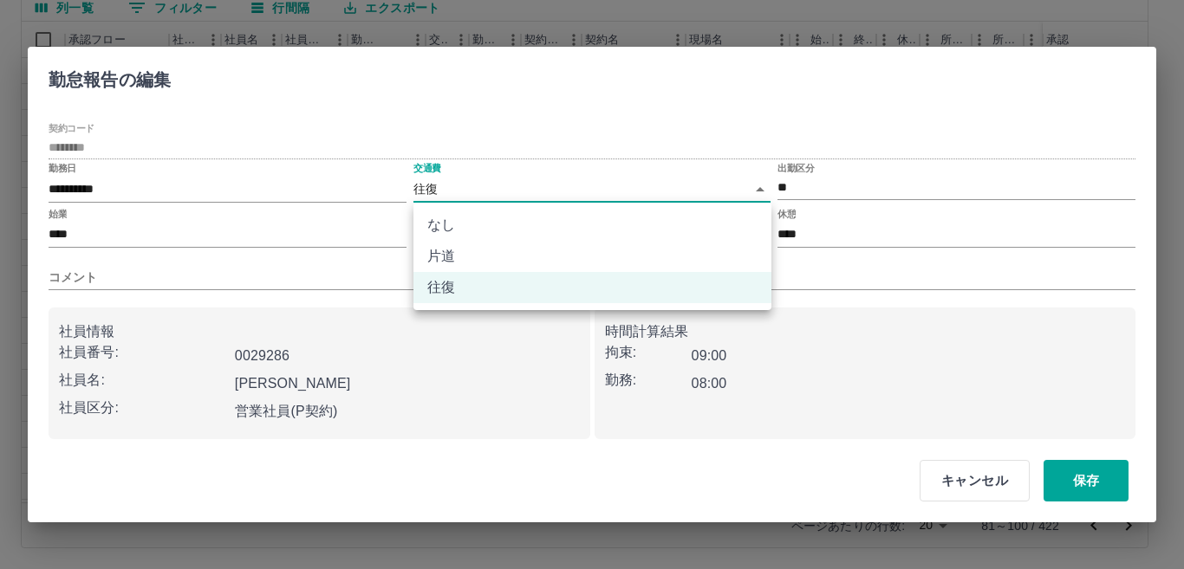
click at [757, 187] on body "SDH勤怠 [PERSON_NAME] 勤務実績承認 前月 [DATE] 次月 今月 月選択 承認モード 削除モード 一括承認 列一覧 0 フィルター 行間隔…" at bounding box center [592, 203] width 1184 height 732
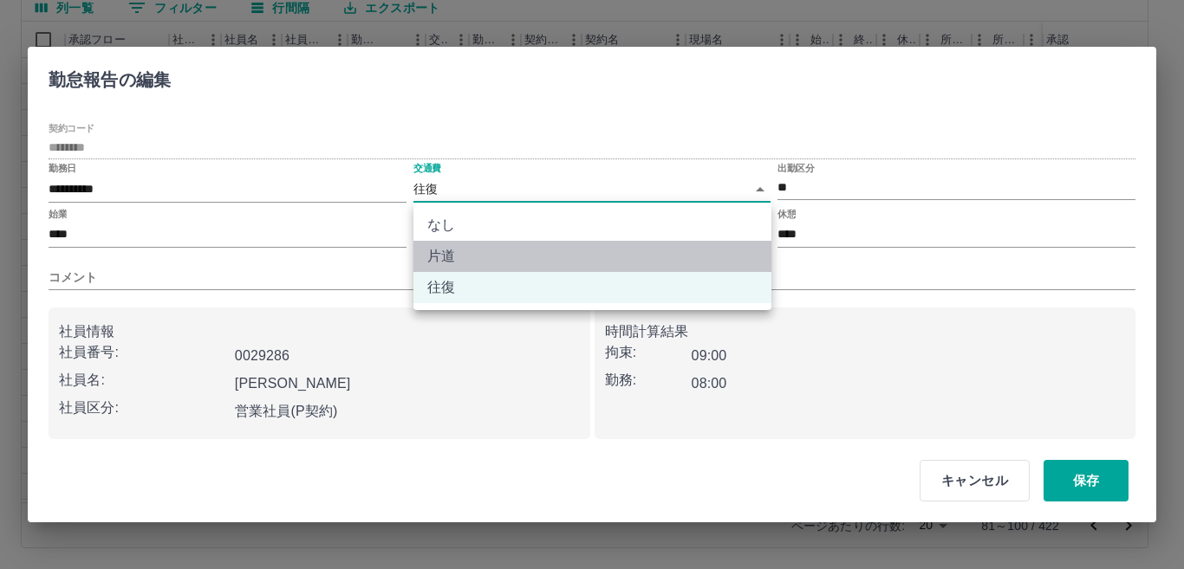
click at [435, 259] on li "片道" at bounding box center [592, 256] width 358 height 31
type input "******"
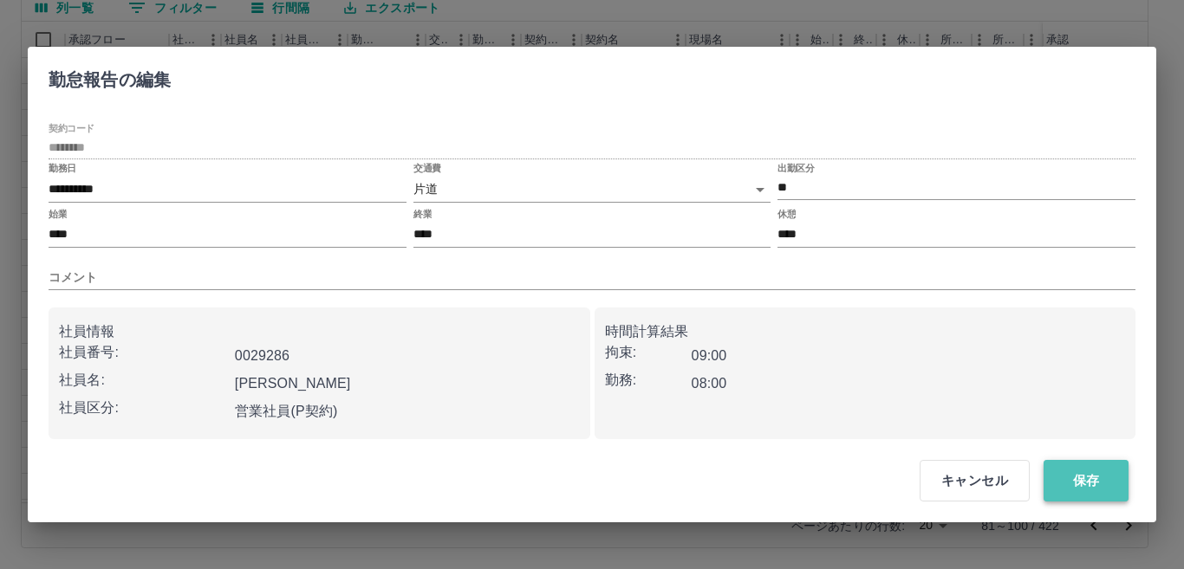
click at [1093, 488] on button "保存" at bounding box center [1086, 481] width 85 height 42
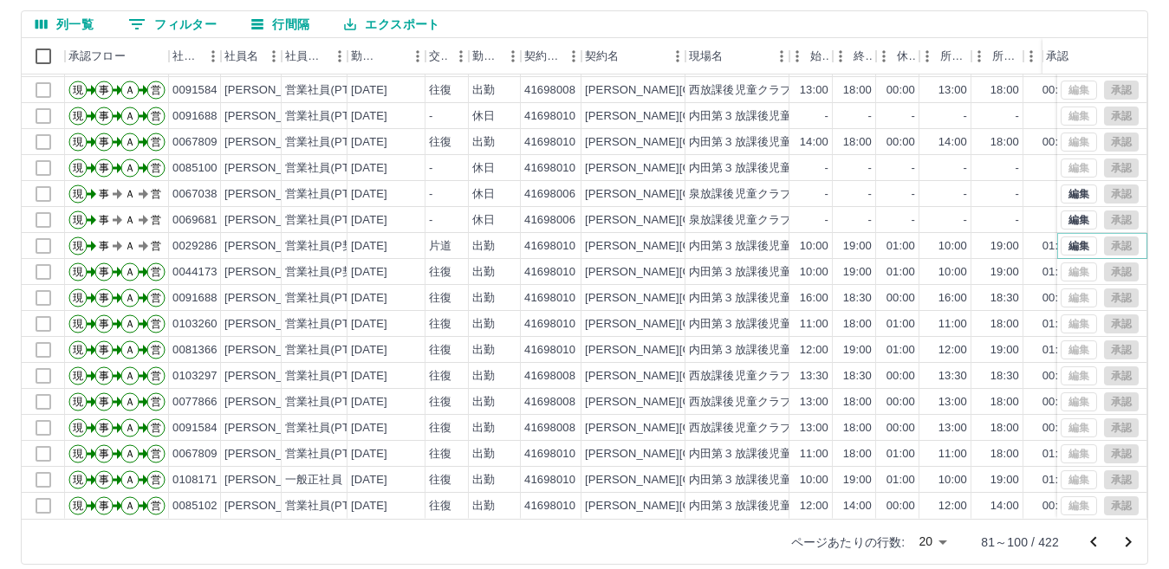
scroll to position [163, 0]
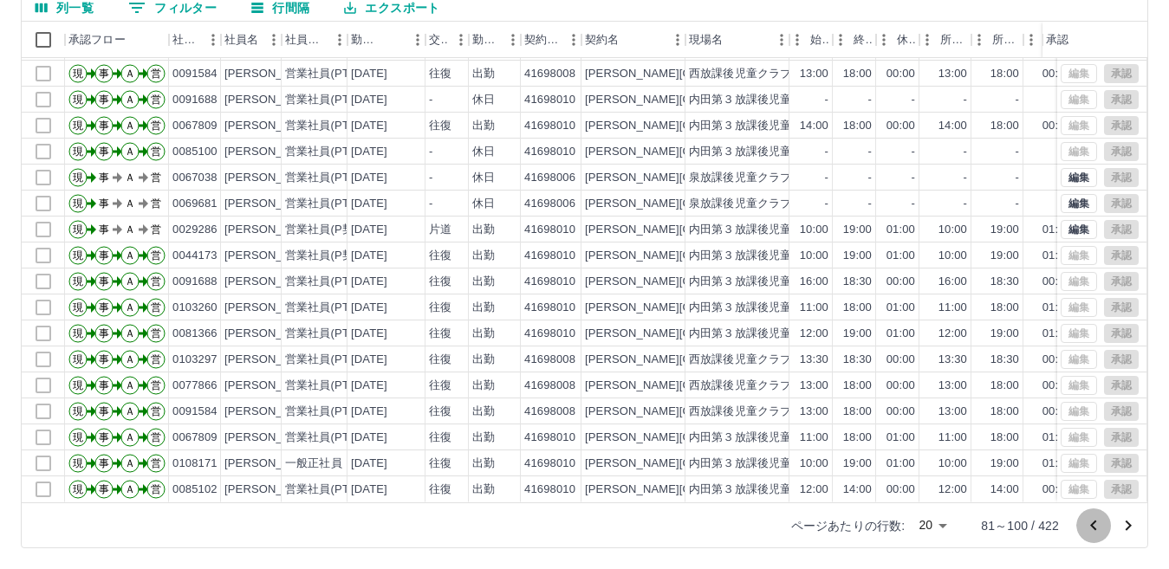
click at [1094, 524] on icon "前のページへ" at bounding box center [1093, 525] width 6 height 10
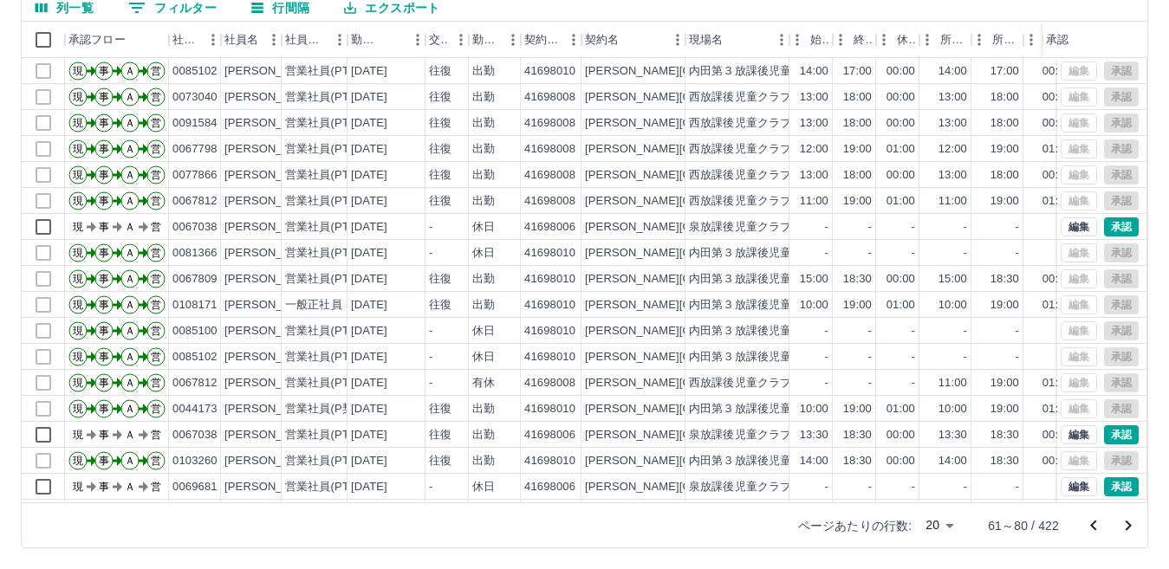
scroll to position [90, 0]
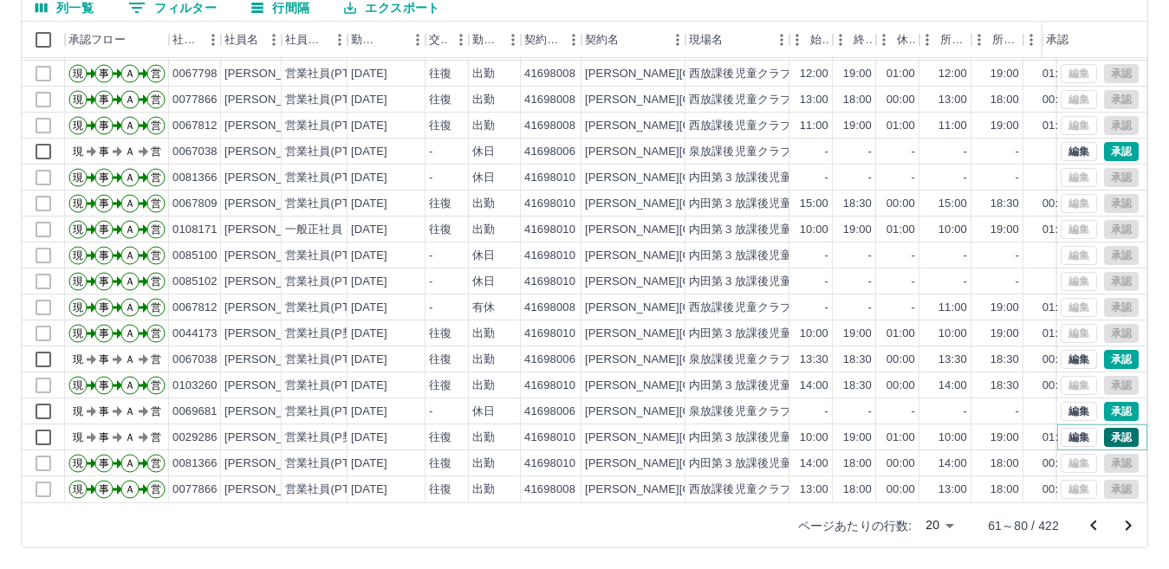
click at [1108, 428] on button "承認" at bounding box center [1121, 437] width 35 height 19
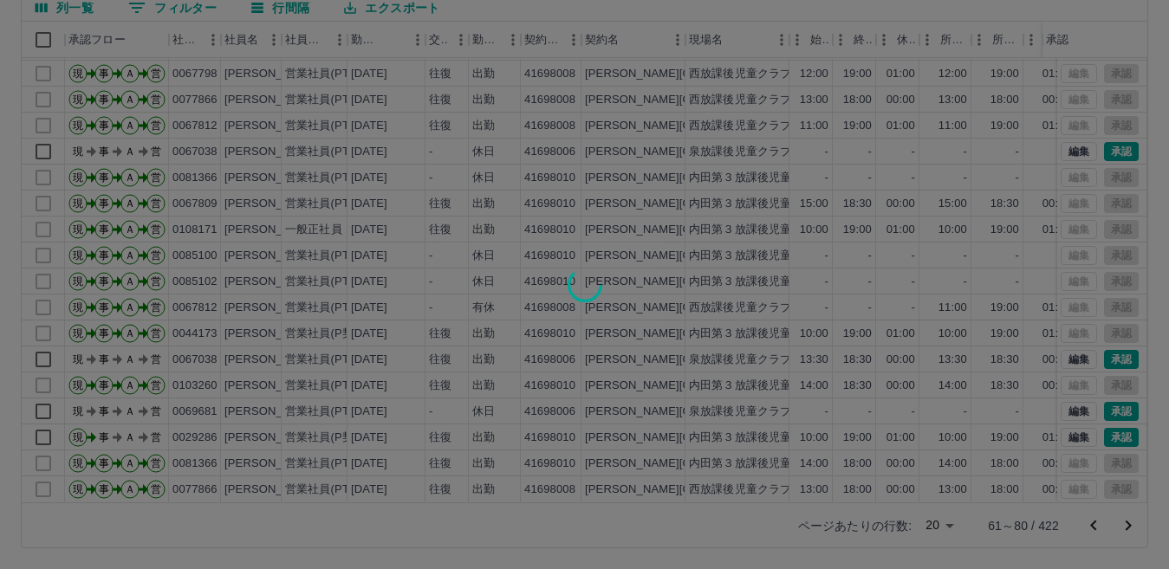
click at [1105, 394] on div at bounding box center [584, 284] width 1169 height 569
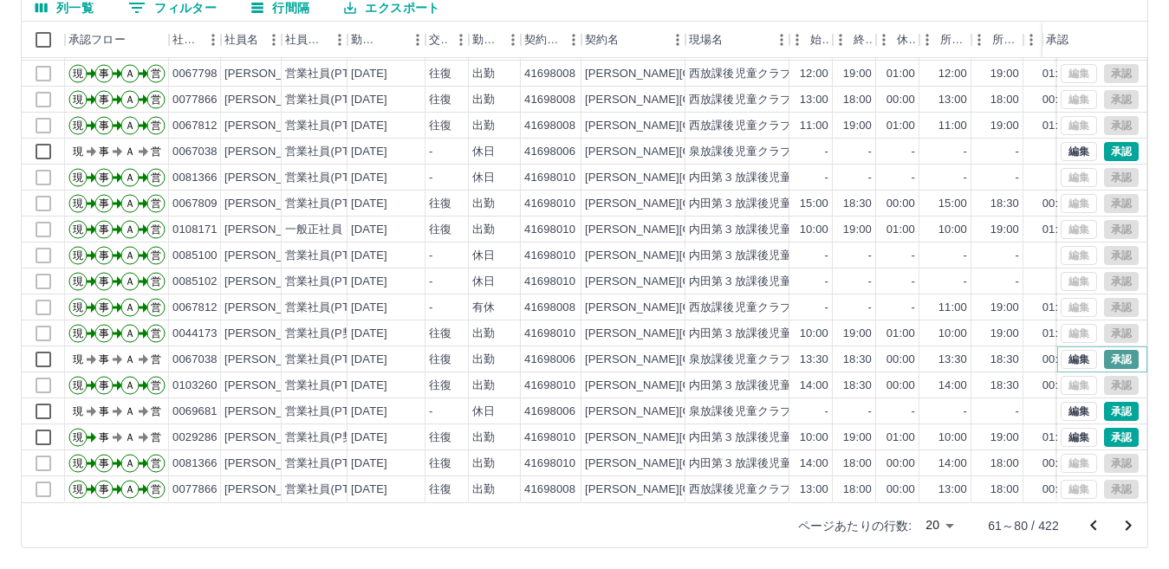
click at [1104, 350] on button "承認" at bounding box center [1121, 359] width 35 height 19
click at [1104, 402] on button "承認" at bounding box center [1121, 411] width 35 height 19
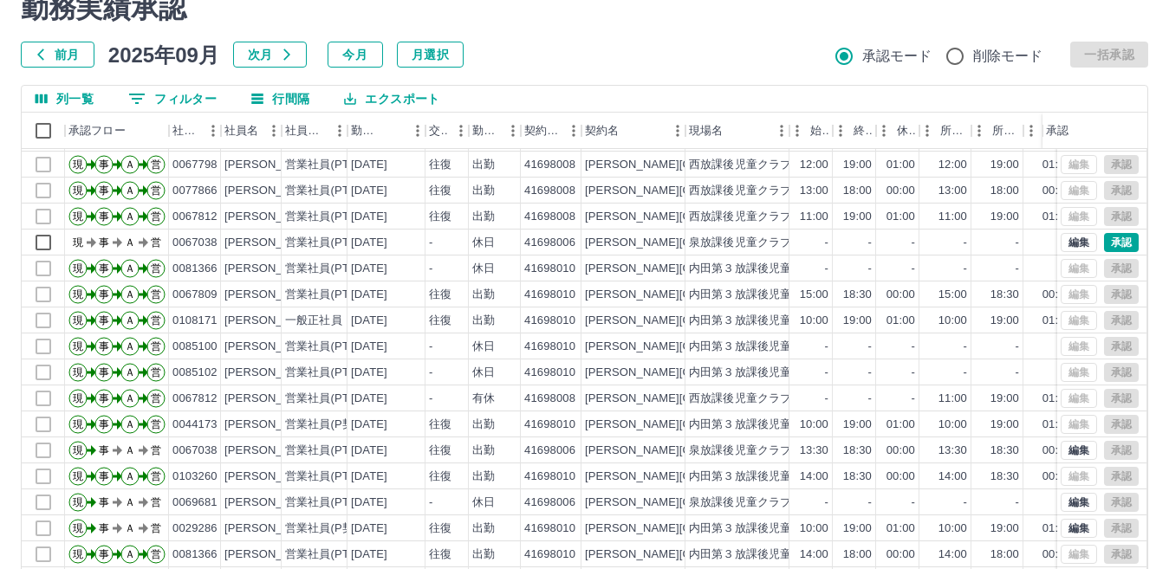
scroll to position [163, 0]
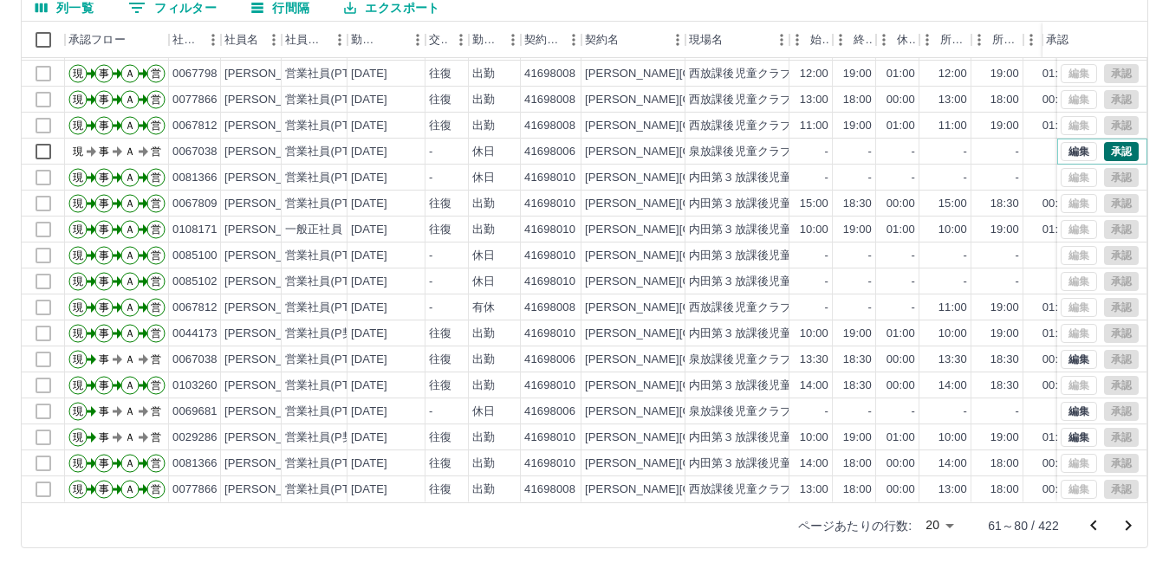
click at [1104, 142] on button "承認" at bounding box center [1121, 151] width 35 height 19
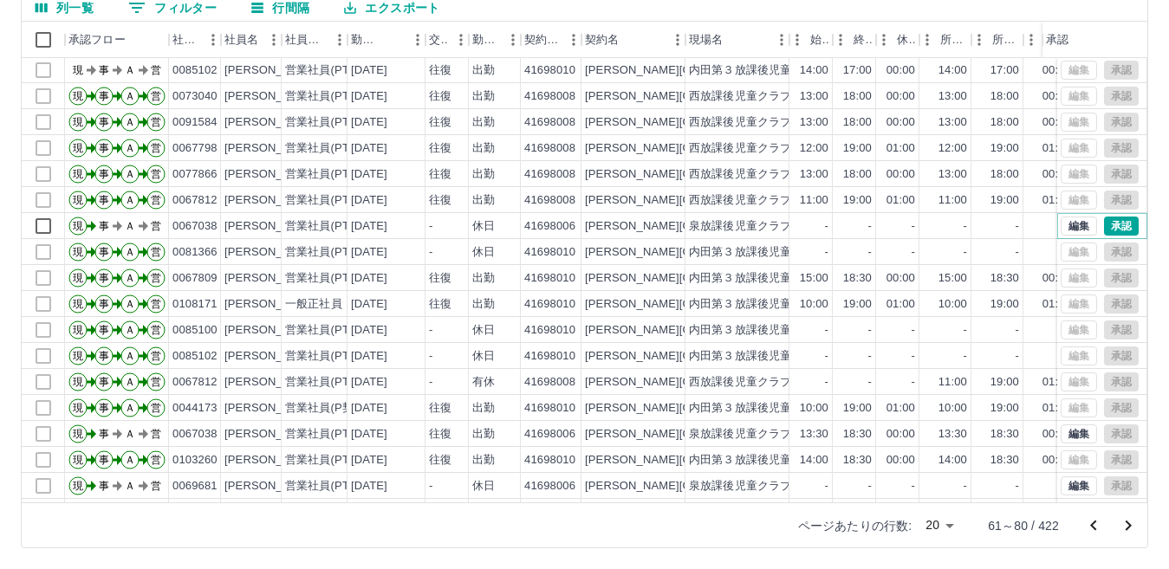
scroll to position [0, 0]
click at [1093, 530] on icon "前のページへ" at bounding box center [1093, 526] width 21 height 21
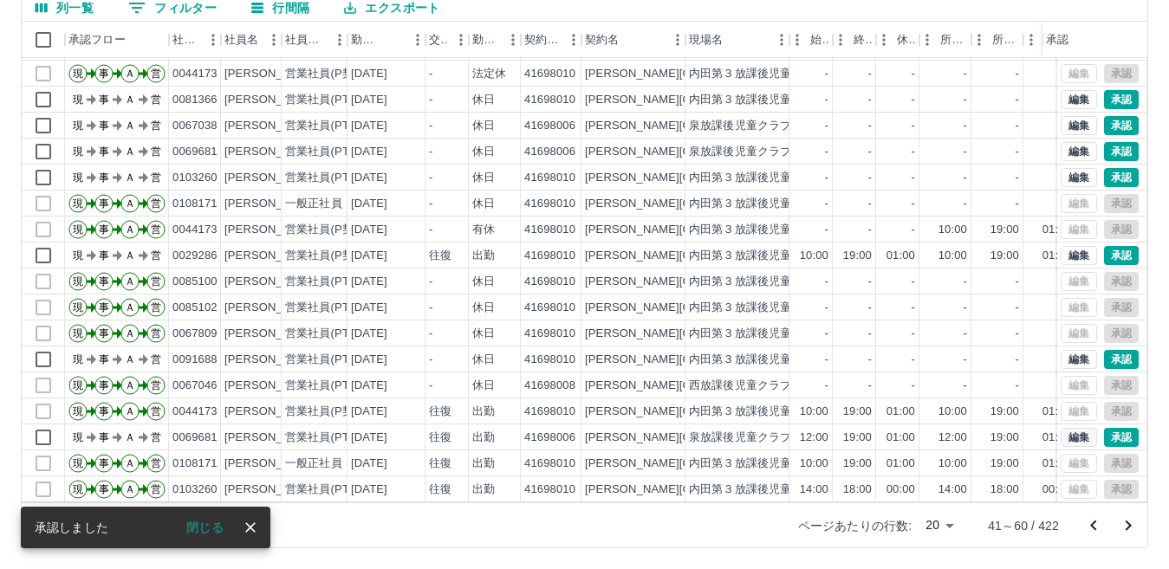
scroll to position [90, 0]
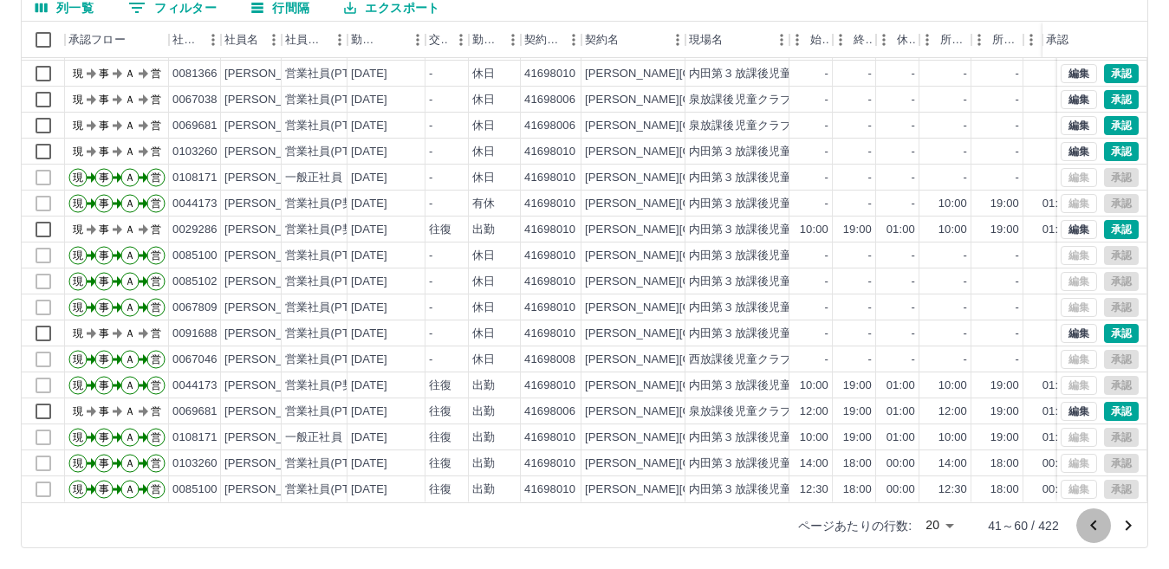
click at [1089, 524] on icon "前のページへ" at bounding box center [1093, 526] width 21 height 21
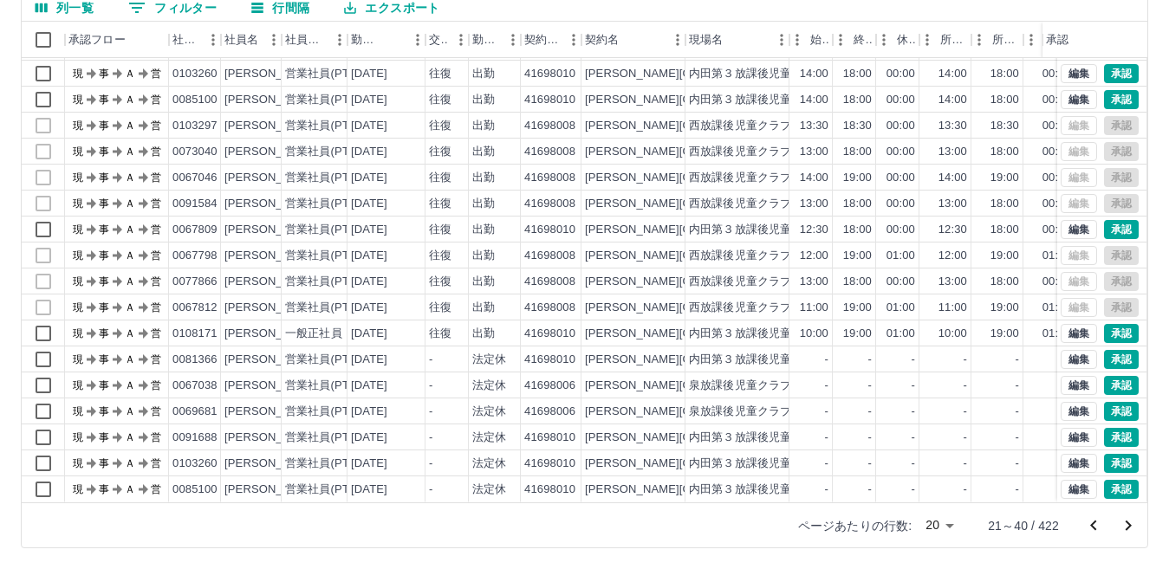
scroll to position [0, 0]
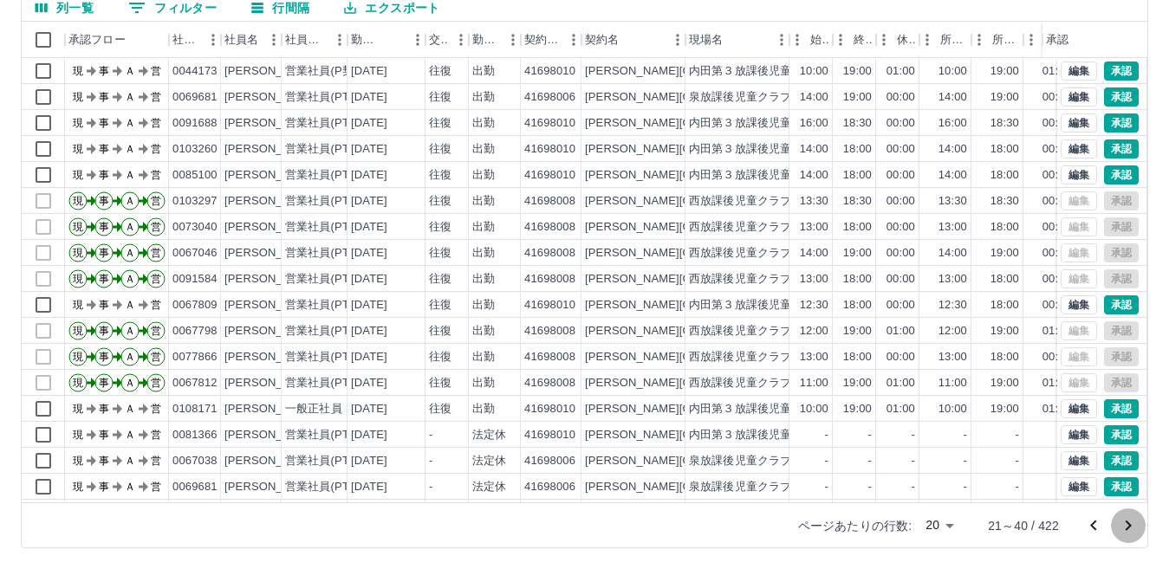
click at [1130, 531] on icon "次のページへ" at bounding box center [1128, 526] width 21 height 21
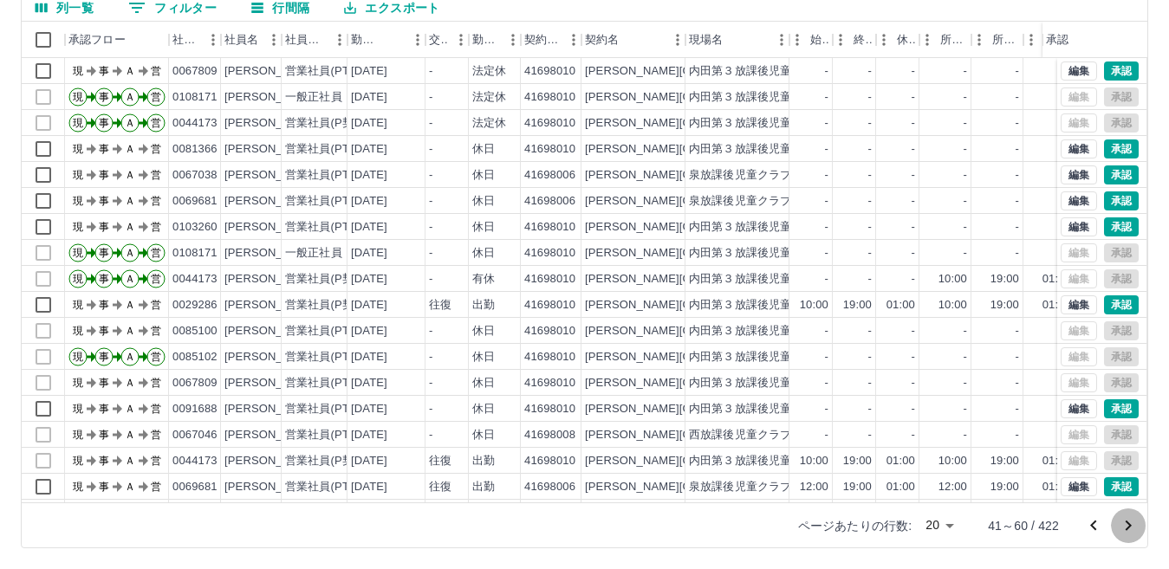
click at [1130, 531] on icon "次のページへ" at bounding box center [1128, 526] width 21 height 21
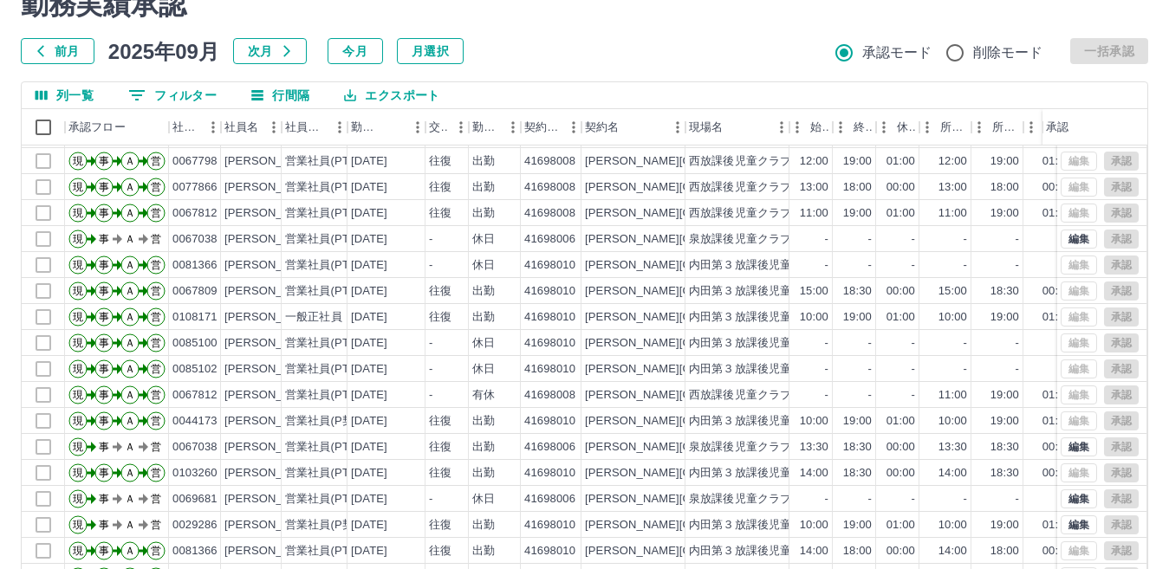
scroll to position [163, 0]
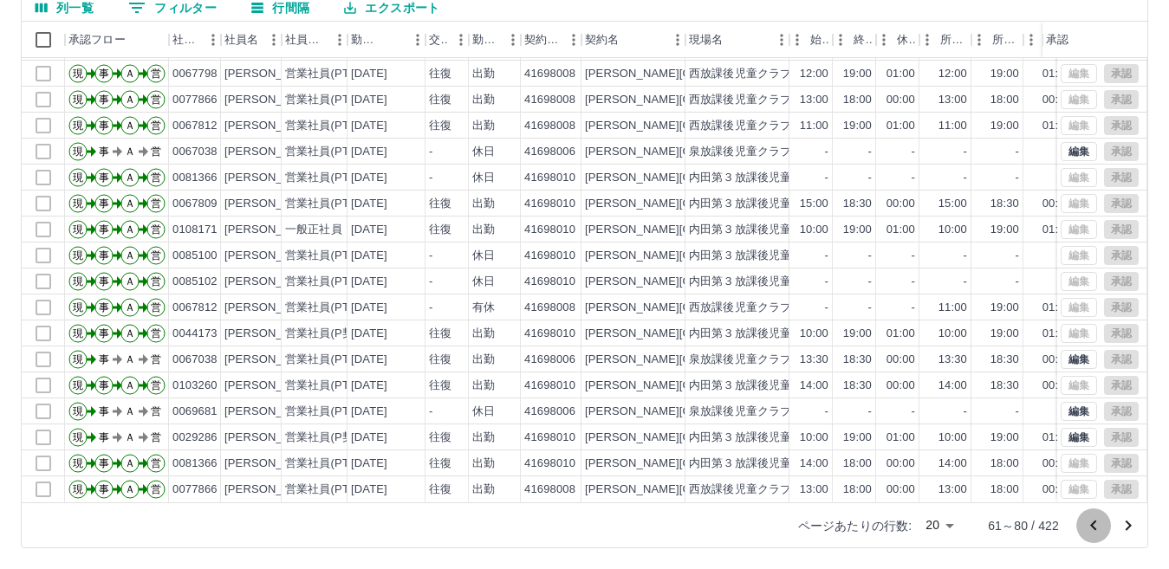
click at [1091, 525] on icon "前のページへ" at bounding box center [1093, 525] width 6 height 10
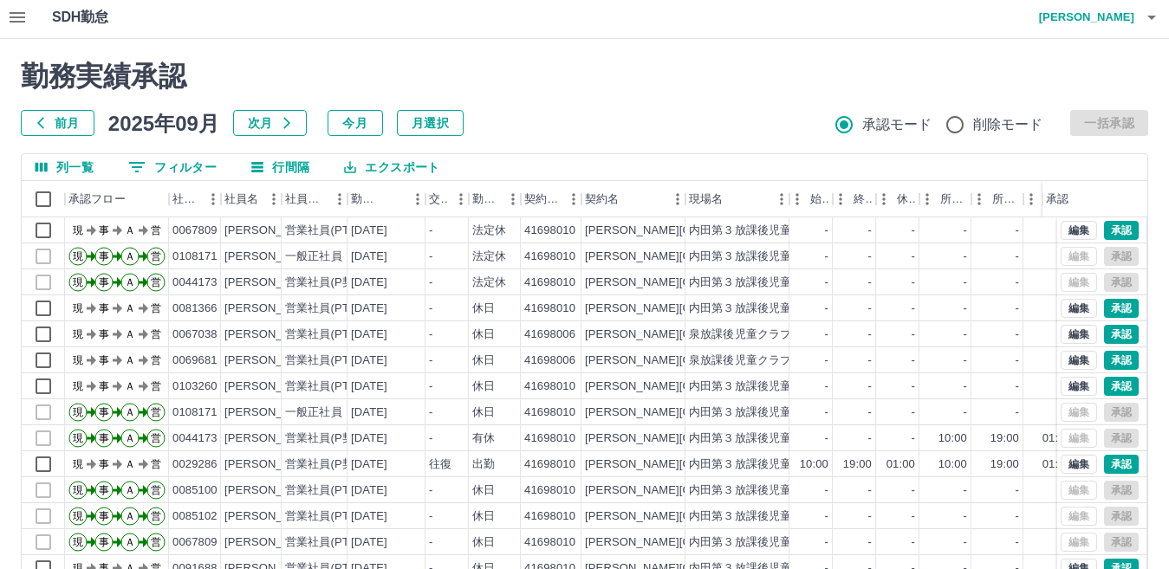
scroll to position [0, 0]
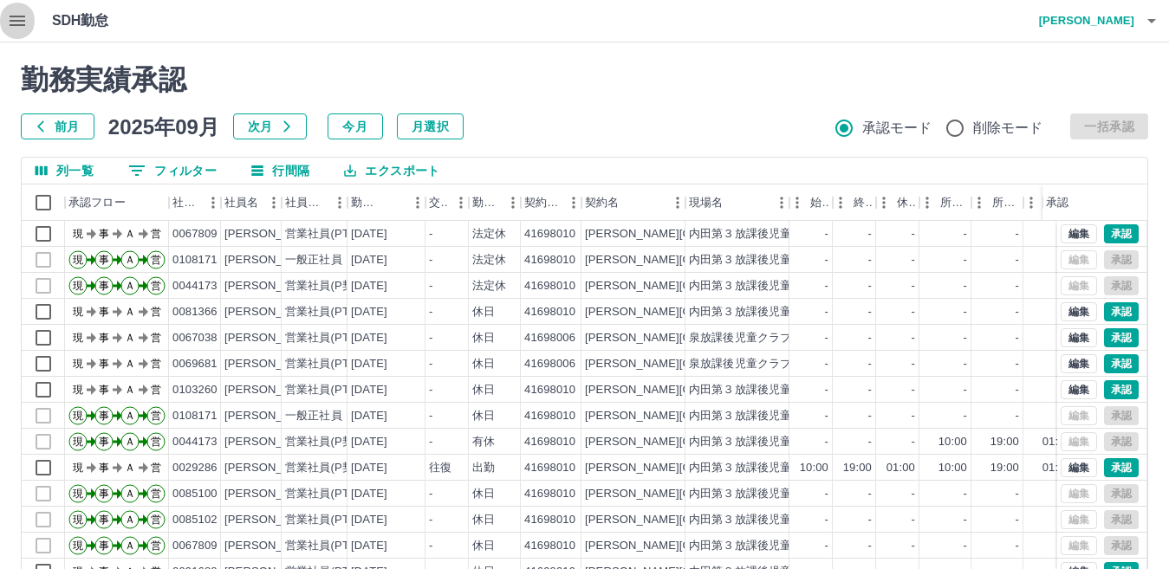
click at [14, 20] on icon "button" at bounding box center [18, 21] width 16 height 10
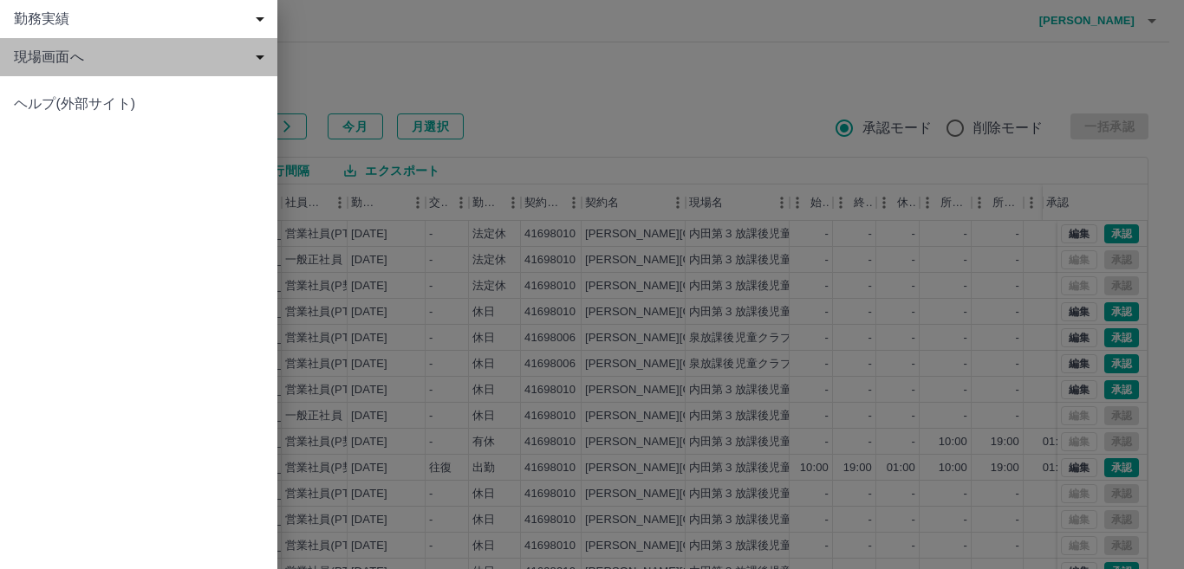
click at [56, 59] on span "現場画面へ" at bounding box center [142, 57] width 257 height 21
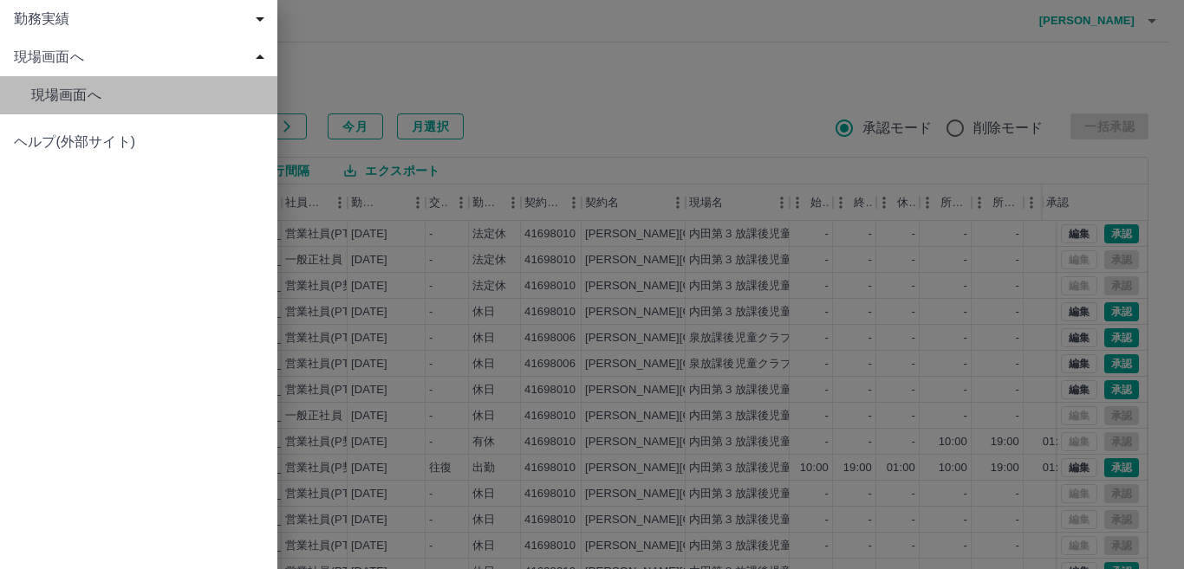
click at [85, 96] on span "現場画面へ" at bounding box center [147, 95] width 232 height 21
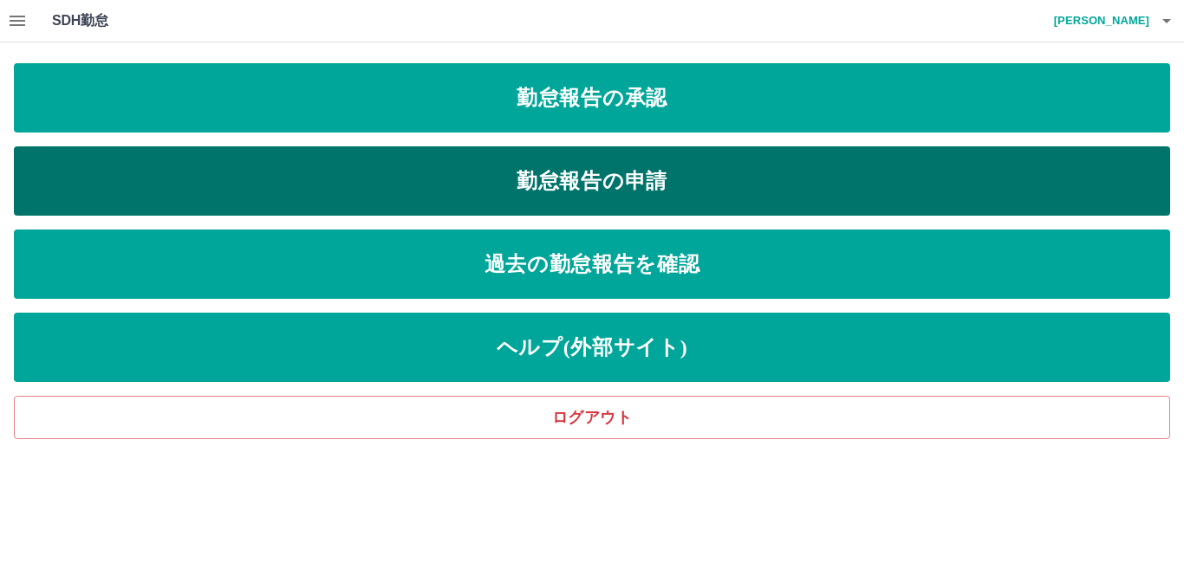
click at [631, 182] on link "勤怠報告の申請" at bounding box center [592, 180] width 1156 height 69
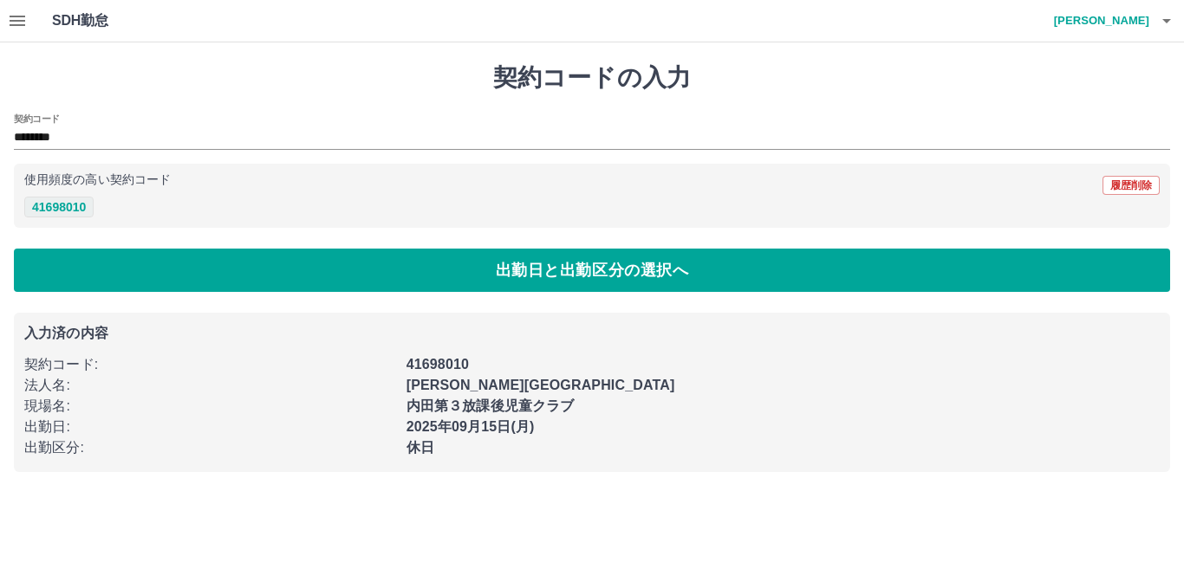
click at [37, 211] on button "41698010" at bounding box center [58, 207] width 69 height 21
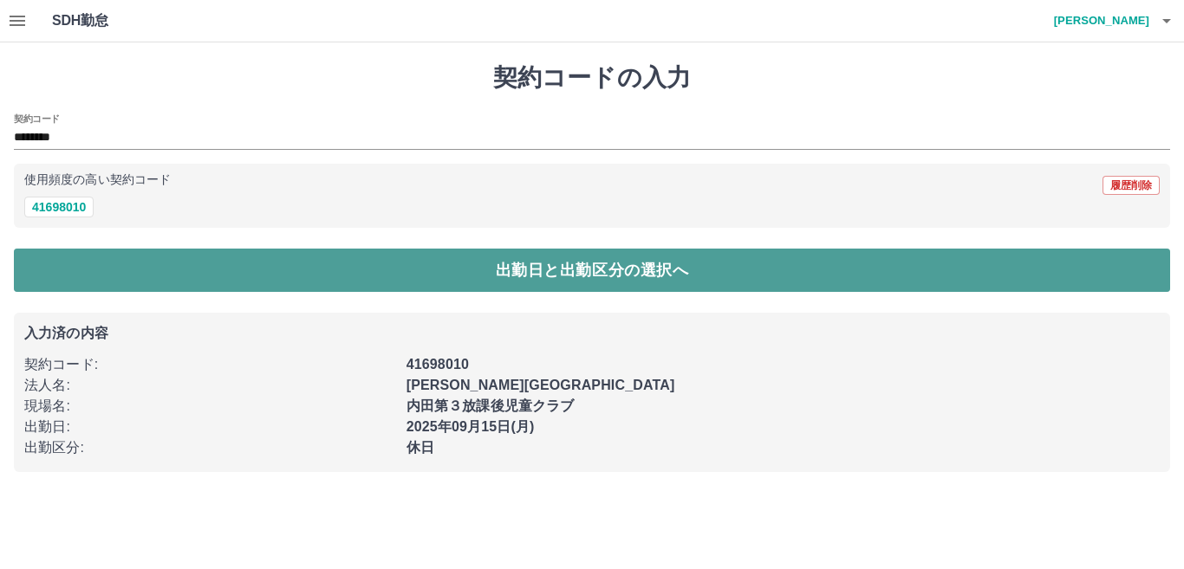
click at [344, 285] on button "出勤日と出勤区分の選択へ" at bounding box center [592, 270] width 1156 height 43
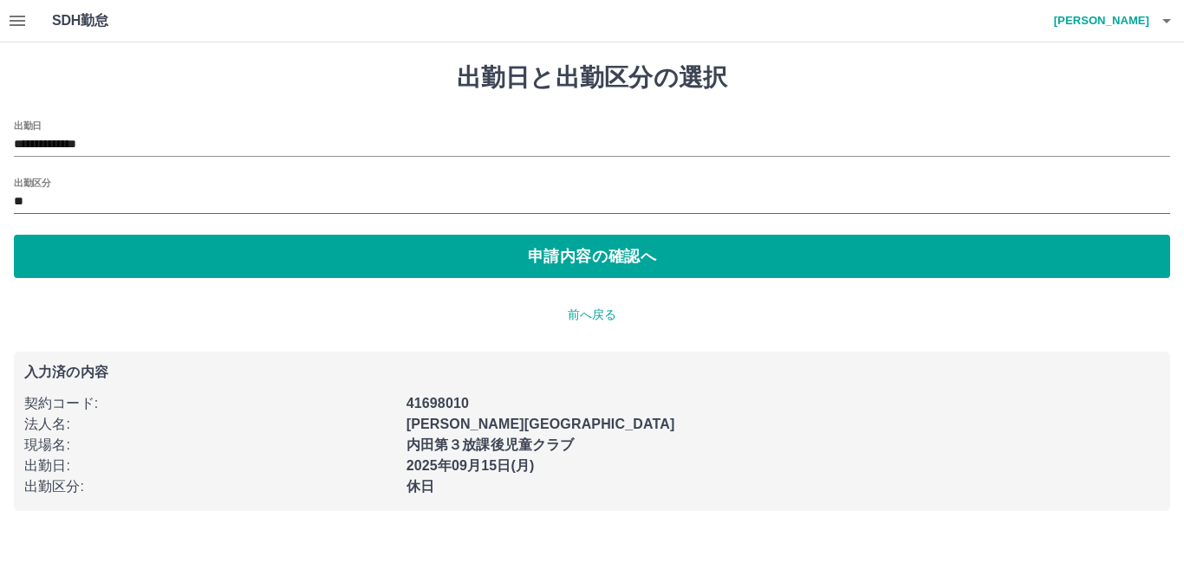
click at [53, 200] on input "**" at bounding box center [592, 203] width 1156 height 22
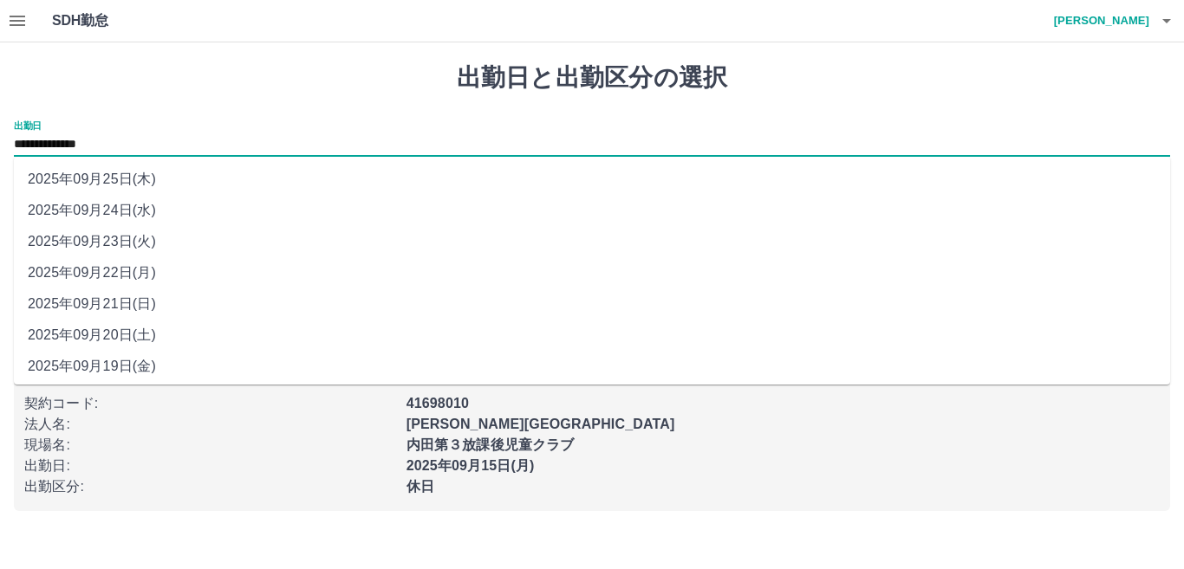
click at [192, 140] on input "**********" at bounding box center [592, 145] width 1156 height 22
drag, startPoint x: 135, startPoint y: 365, endPoint x: 140, endPoint y: 344, distance: 21.2
click at [137, 361] on li "2025年09月19日(金)" at bounding box center [592, 366] width 1156 height 31
type input "**********"
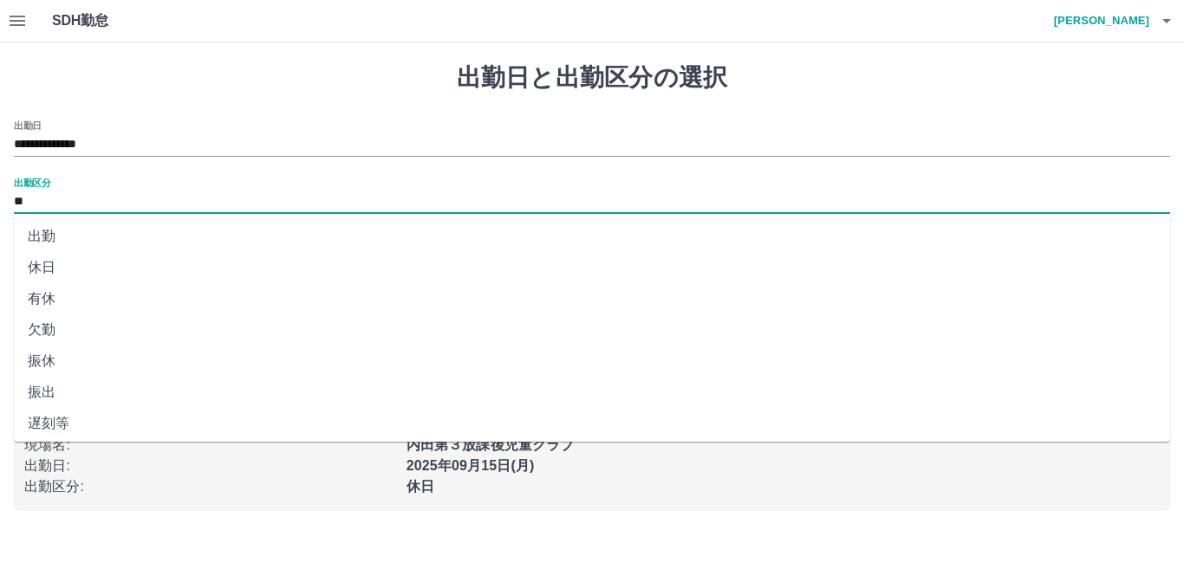
click at [59, 198] on input "**" at bounding box center [592, 203] width 1156 height 22
drag, startPoint x: 58, startPoint y: 243, endPoint x: 58, endPoint y: 231, distance: 11.3
click at [58, 240] on li "出勤" at bounding box center [592, 236] width 1156 height 31
type input "**"
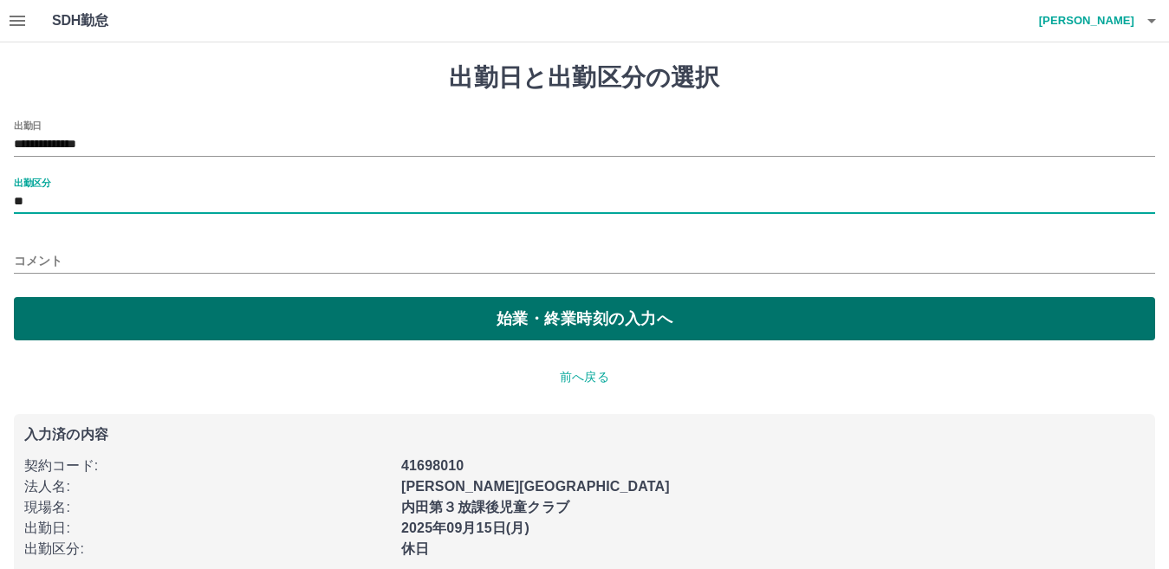
click at [542, 329] on button "始業・終業時刻の入力へ" at bounding box center [585, 318] width 1142 height 43
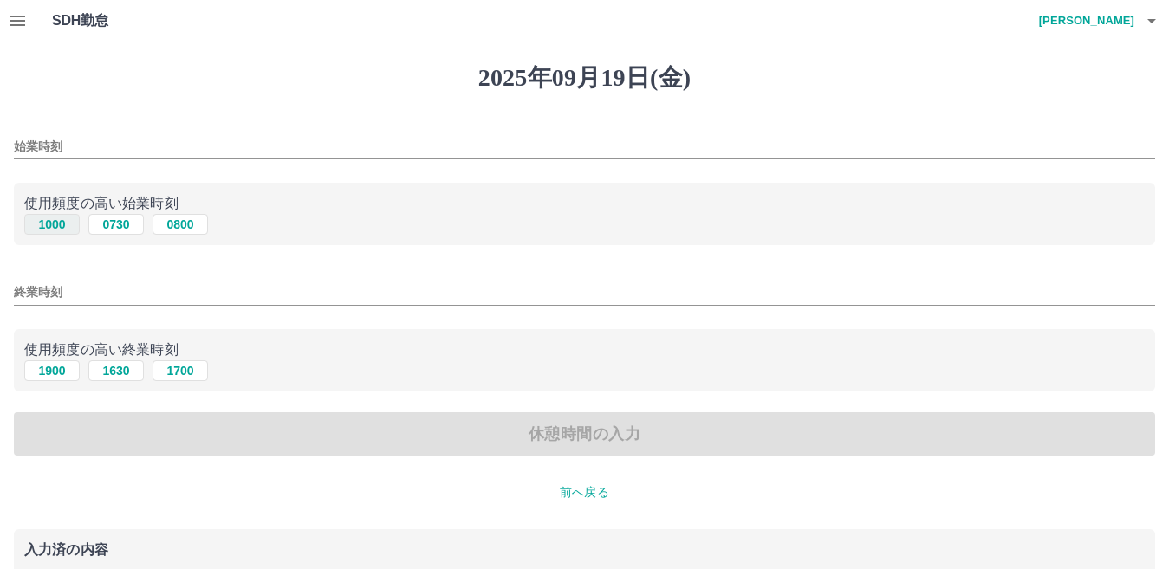
click at [55, 228] on button "1000" at bounding box center [51, 224] width 55 height 21
type input "****"
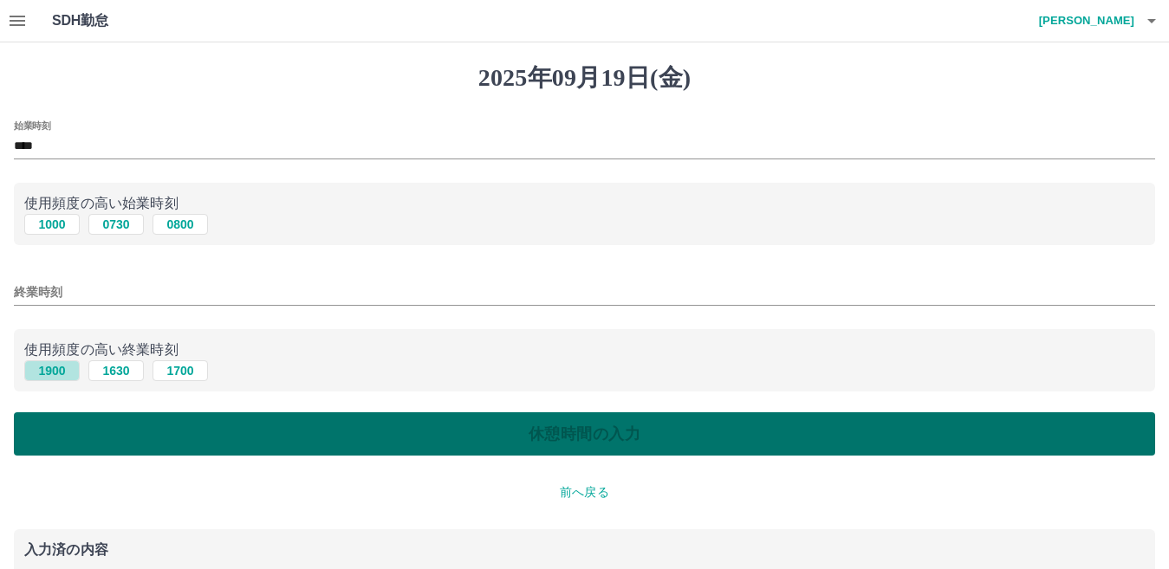
drag, startPoint x: 42, startPoint y: 365, endPoint x: 290, endPoint y: 419, distance: 254.5
click at [43, 366] on button "1900" at bounding box center [51, 371] width 55 height 21
type input "****"
click at [563, 433] on button "休憩時間の入力" at bounding box center [585, 434] width 1142 height 43
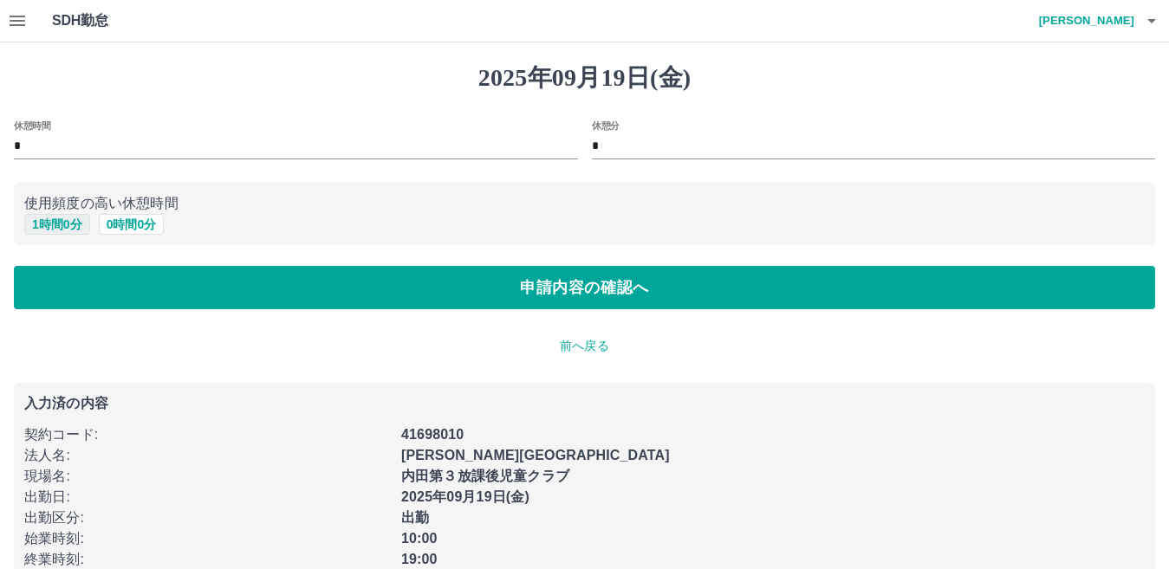
click at [62, 225] on button "1 時間 0 分" at bounding box center [57, 224] width 66 height 21
type input "*"
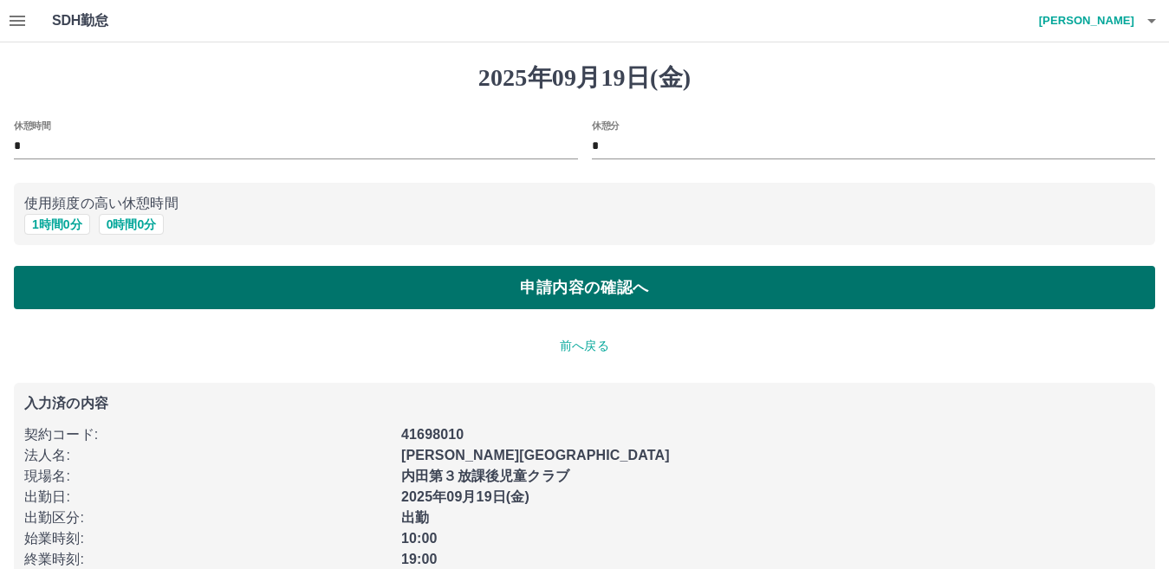
click at [473, 281] on button "申請内容の確認へ" at bounding box center [585, 287] width 1142 height 43
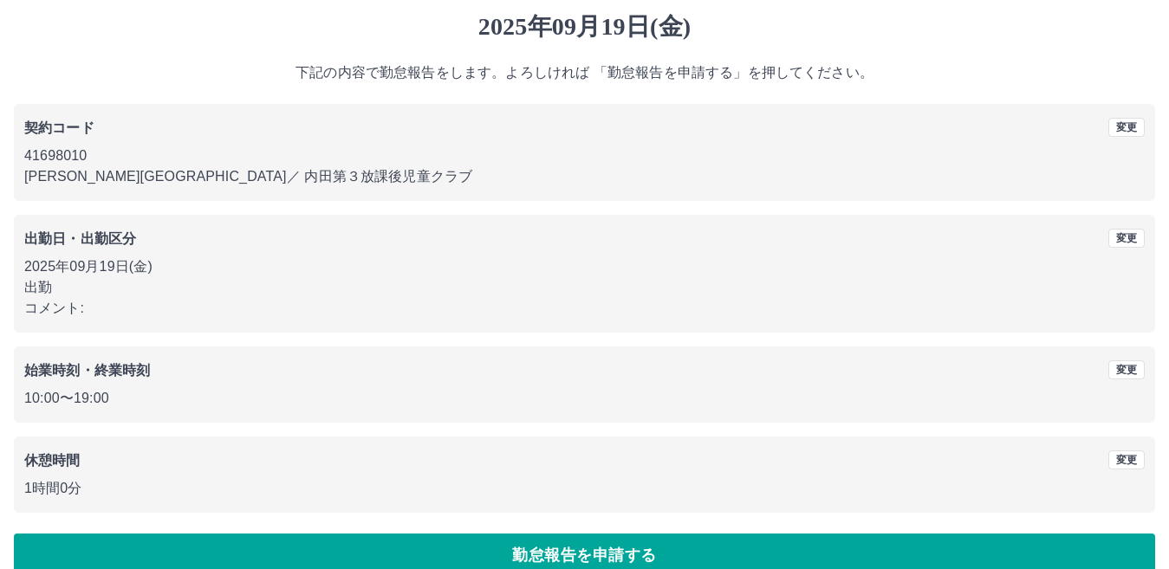
scroll to position [80, 0]
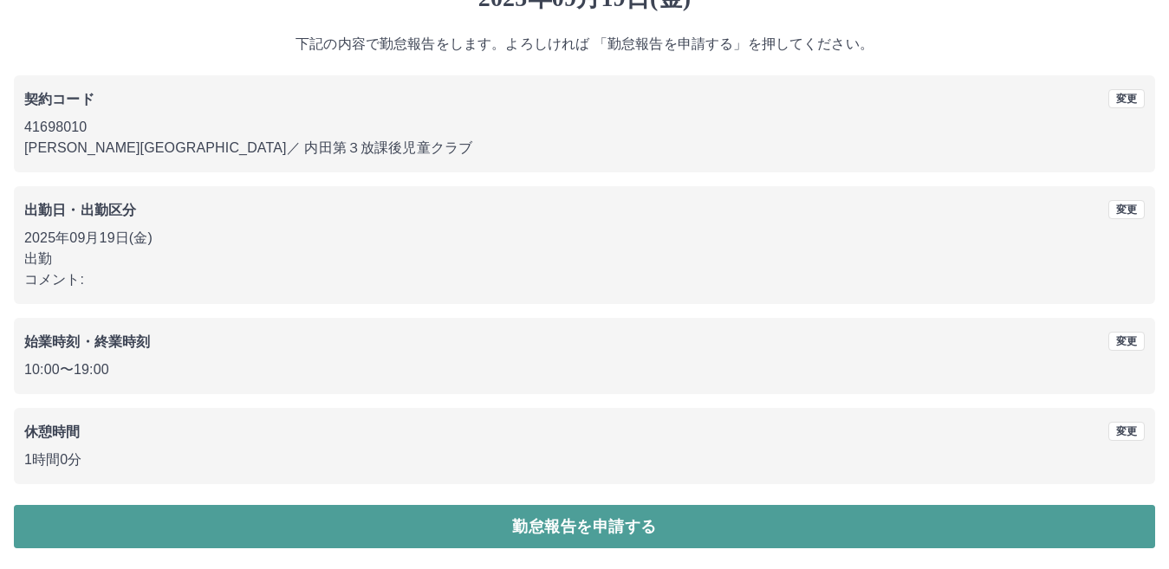
click at [560, 524] on button "勤怠報告を申請する" at bounding box center [585, 526] width 1142 height 43
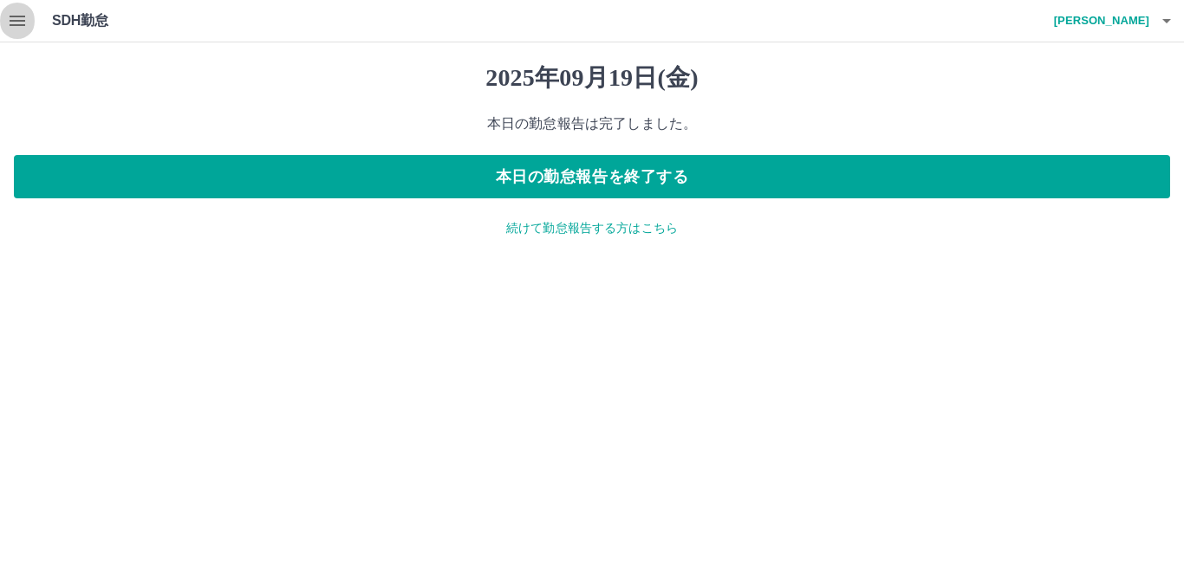
click at [16, 16] on icon "button" at bounding box center [18, 21] width 16 height 10
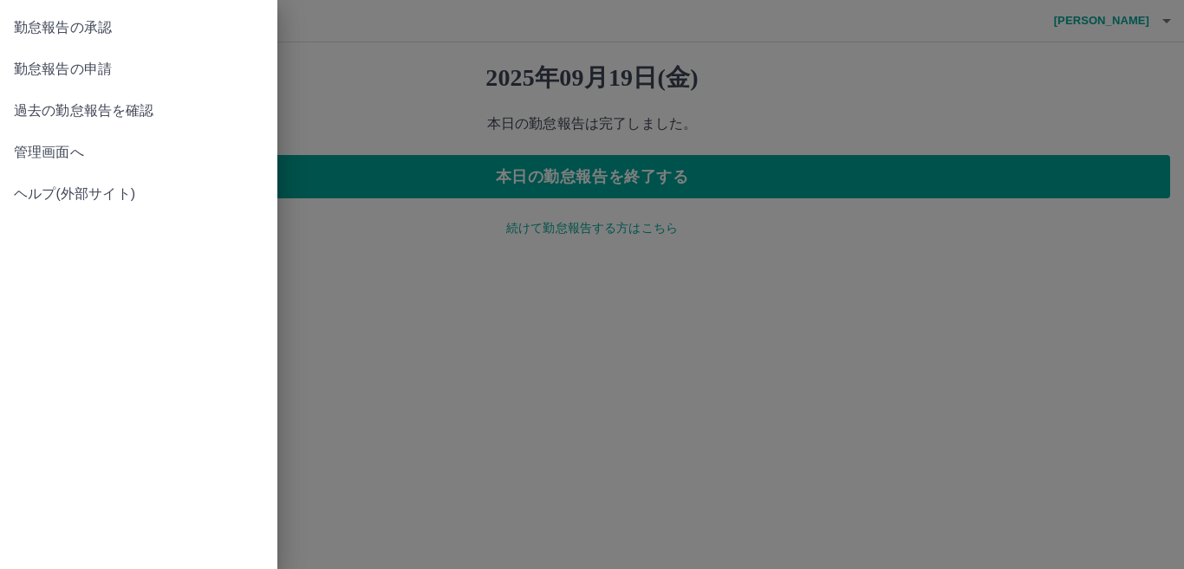
click at [34, 144] on span "管理画面へ" at bounding box center [139, 152] width 250 height 21
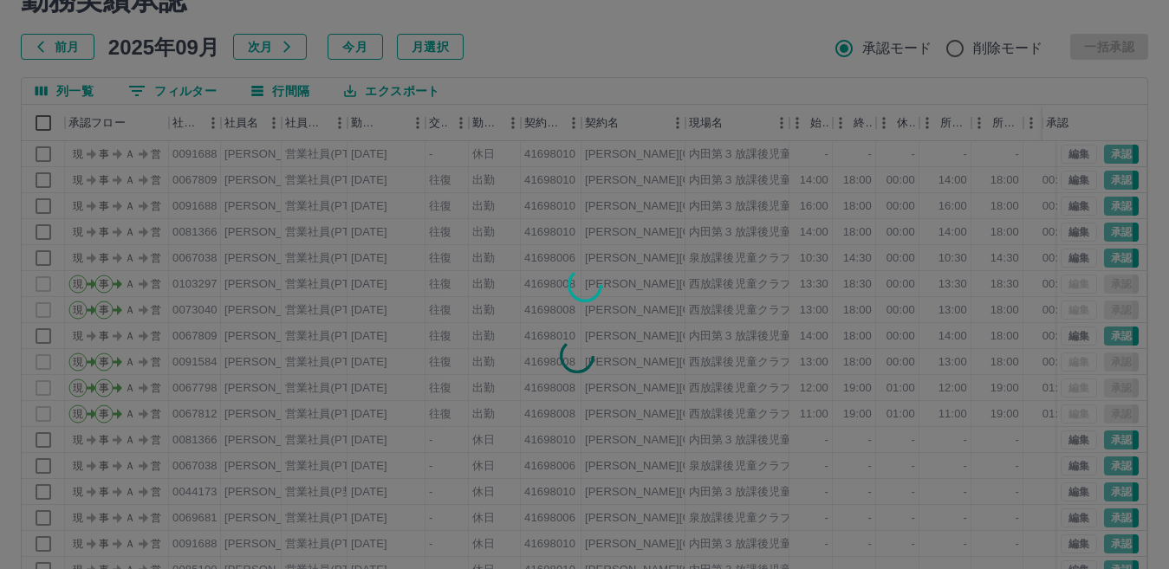
scroll to position [163, 0]
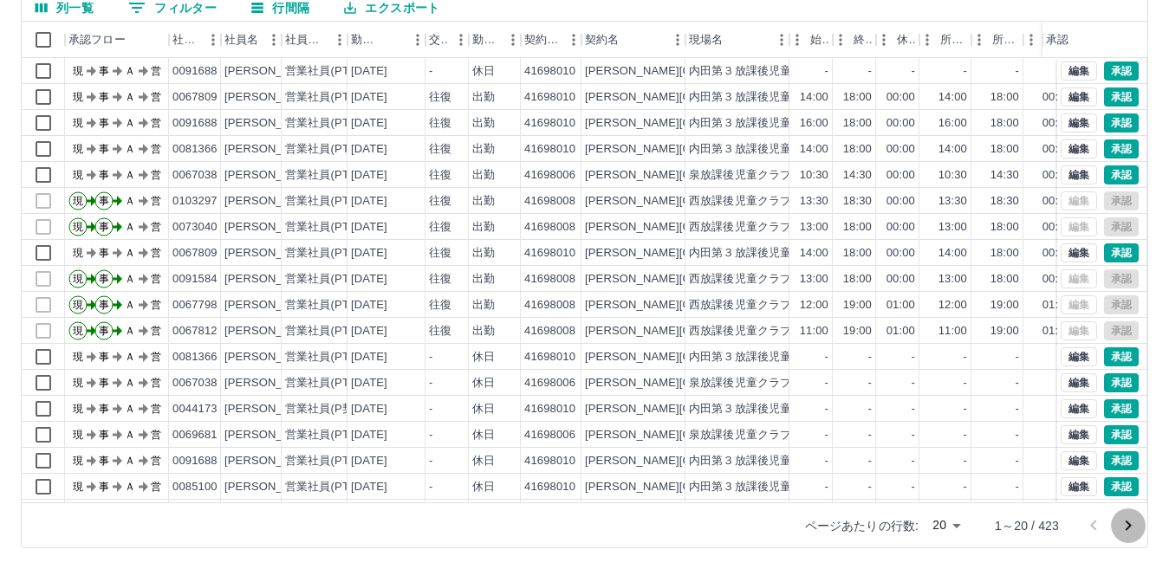
click at [1118, 523] on icon "次のページへ" at bounding box center [1128, 526] width 21 height 21
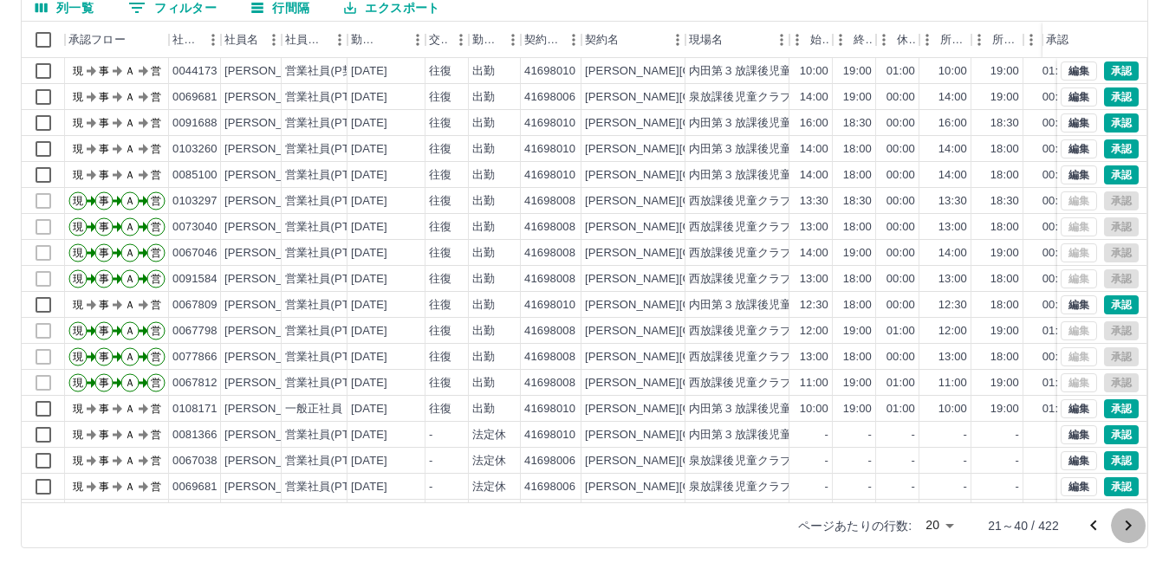
click at [1118, 523] on icon "次のページへ" at bounding box center [1128, 526] width 21 height 21
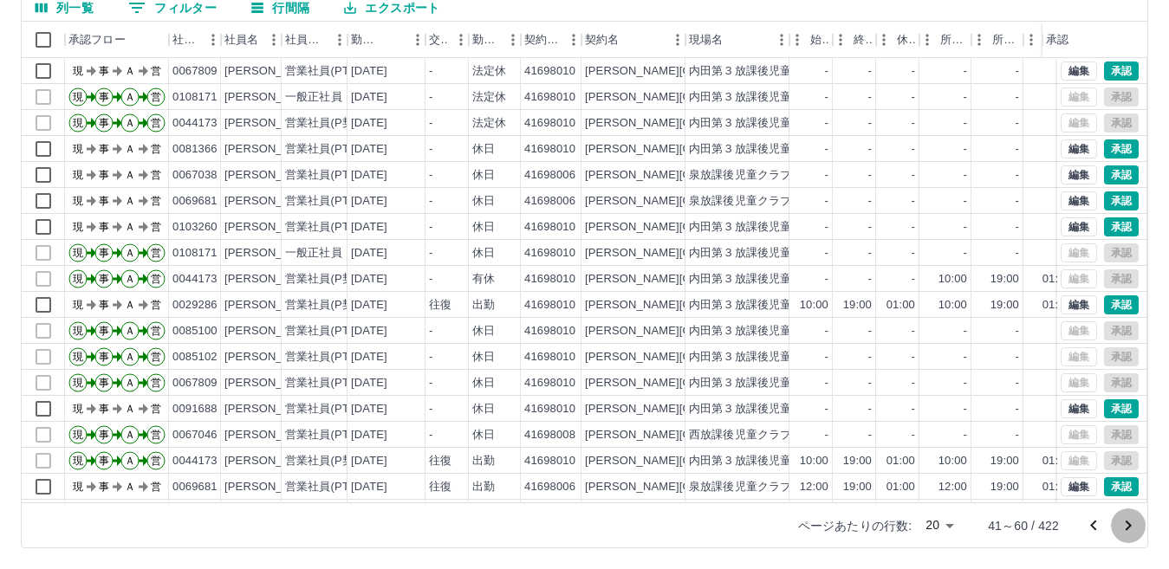
click at [1118, 523] on icon "次のページへ" at bounding box center [1128, 526] width 21 height 21
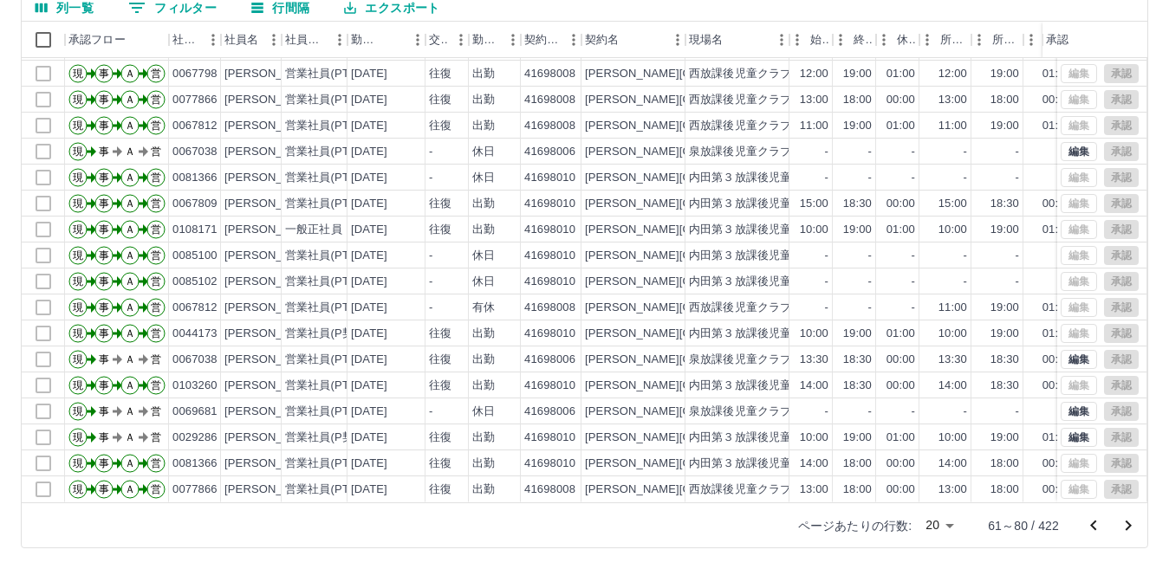
click at [1095, 525] on icon "前のページへ" at bounding box center [1093, 526] width 21 height 21
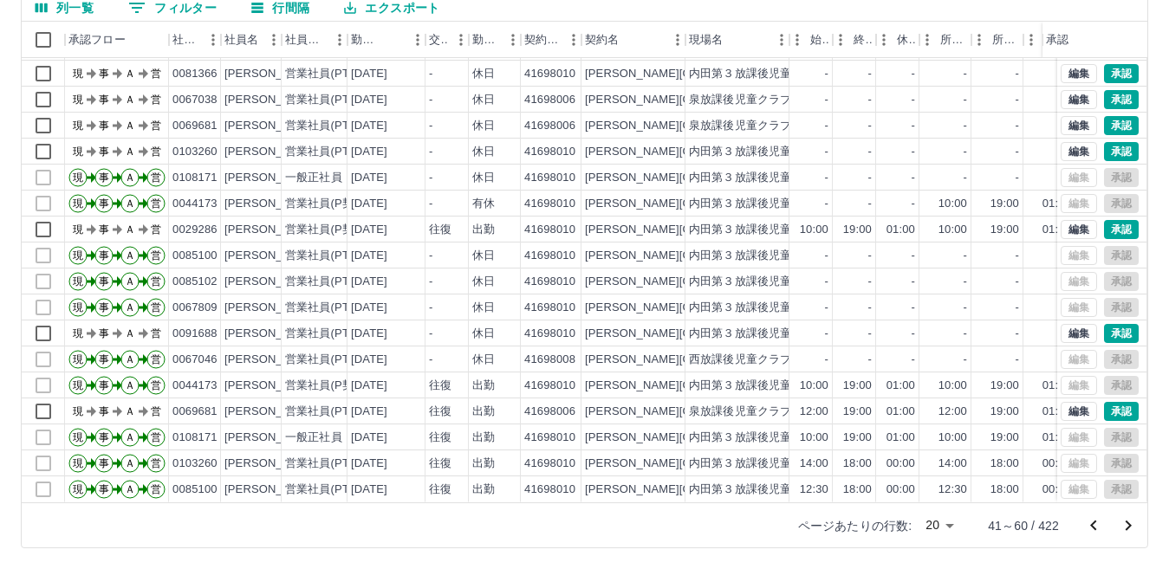
scroll to position [90, 0]
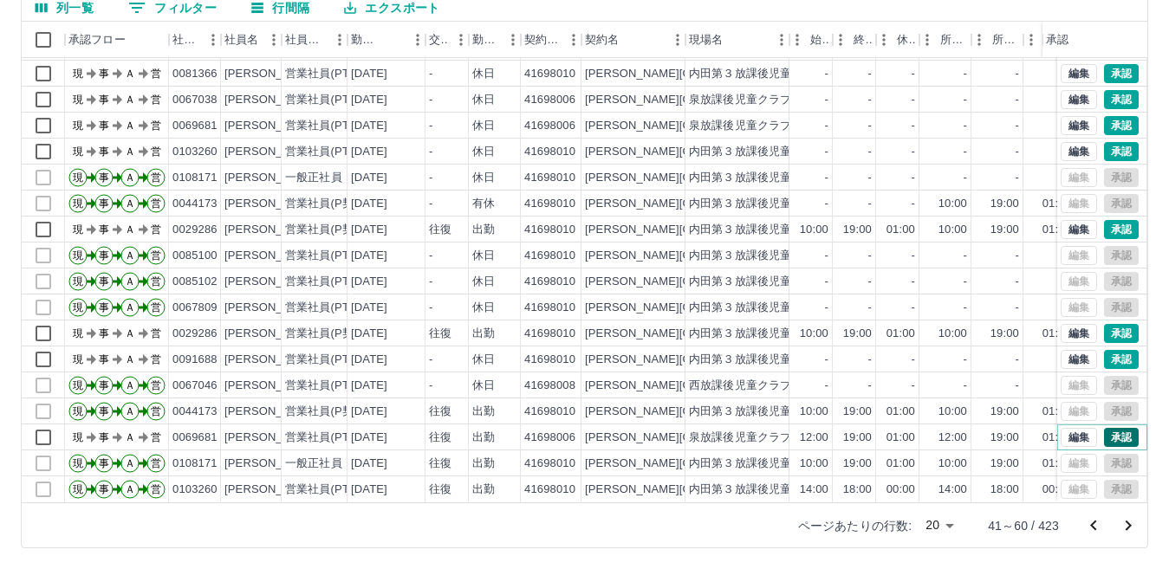
click at [1104, 428] on button "承認" at bounding box center [1121, 437] width 35 height 19
click at [1063, 324] on button "編集" at bounding box center [1079, 333] width 36 height 19
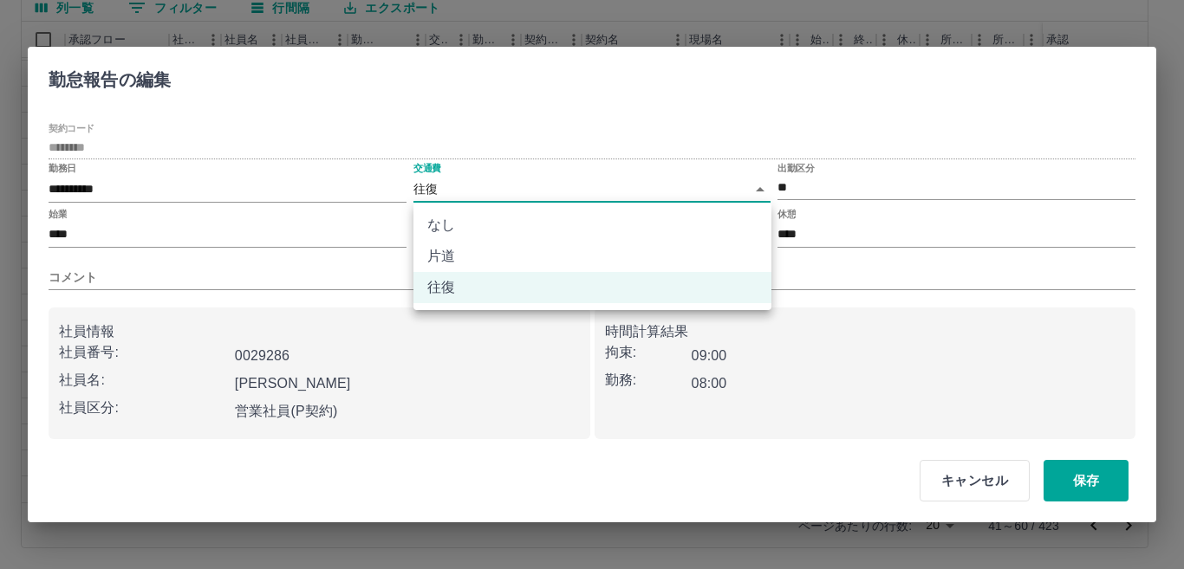
click at [758, 187] on body "SDH勤怠 [PERSON_NAME] 勤務実績承認 前月 [DATE] 次月 今月 月選択 承認モード 削除モード 一括承認 列一覧 0 フィルター 行間隔…" at bounding box center [592, 203] width 1184 height 732
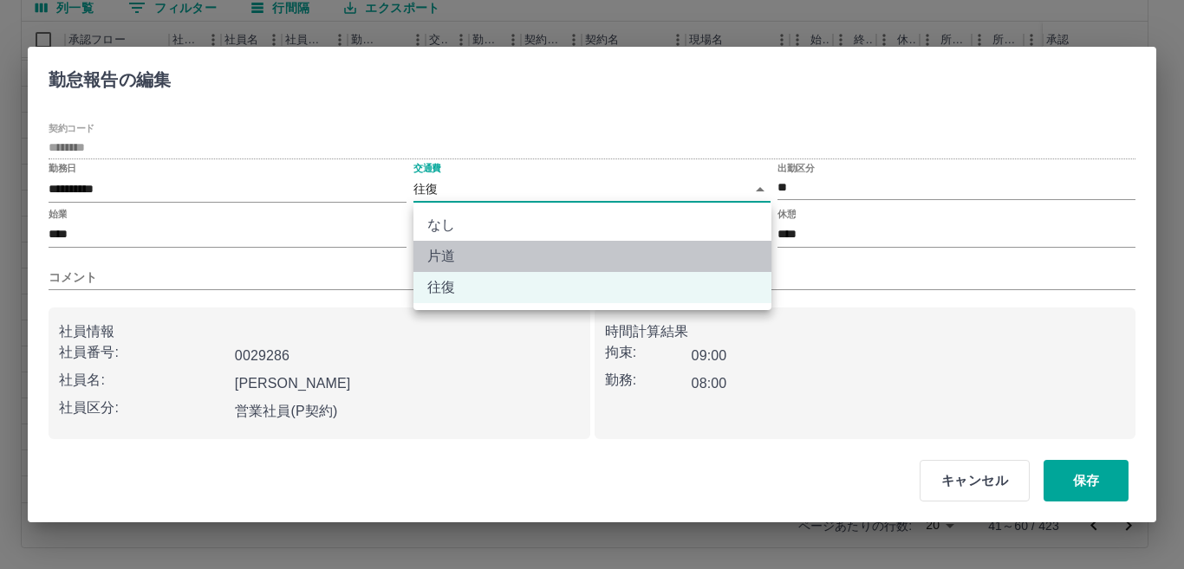
click at [450, 258] on li "片道" at bounding box center [592, 256] width 358 height 31
type input "******"
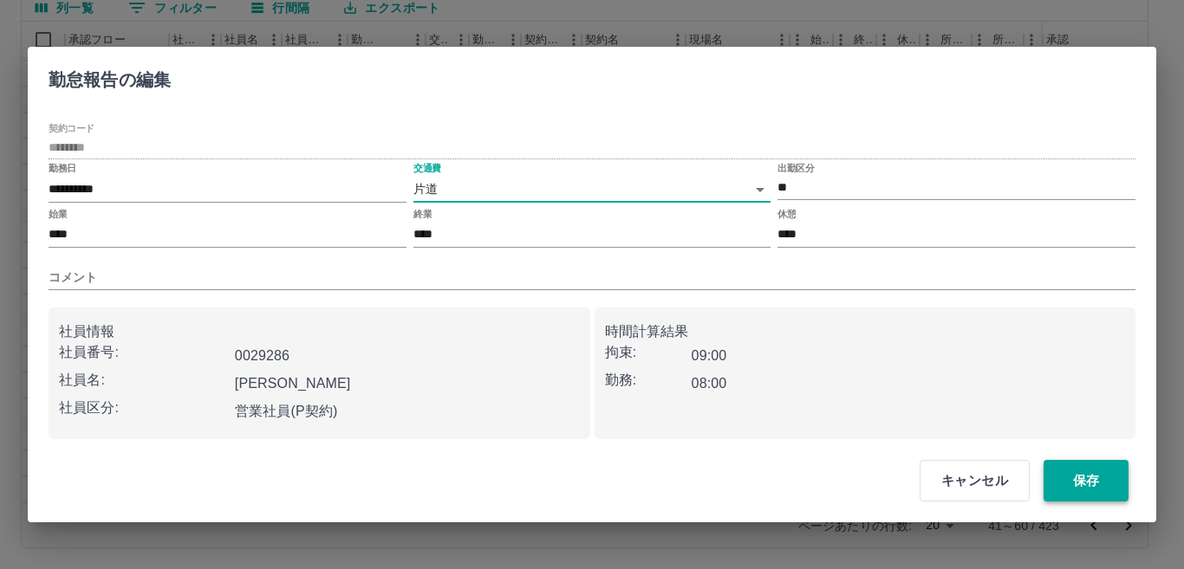
drag, startPoint x: 1094, startPoint y: 486, endPoint x: 1090, endPoint y: 478, distance: 9.7
click at [1094, 485] on button "保存" at bounding box center [1086, 481] width 85 height 42
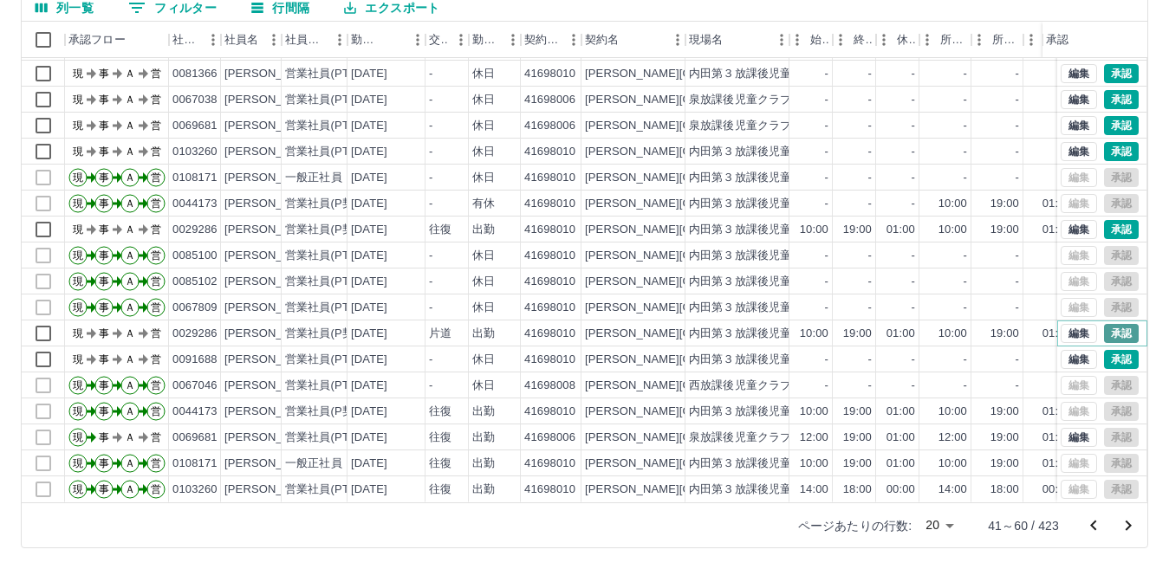
click at [1104, 324] on button "承認" at bounding box center [1121, 333] width 35 height 19
click at [1104, 220] on button "承認" at bounding box center [1121, 229] width 35 height 19
click at [1104, 116] on button "承認" at bounding box center [1121, 125] width 35 height 19
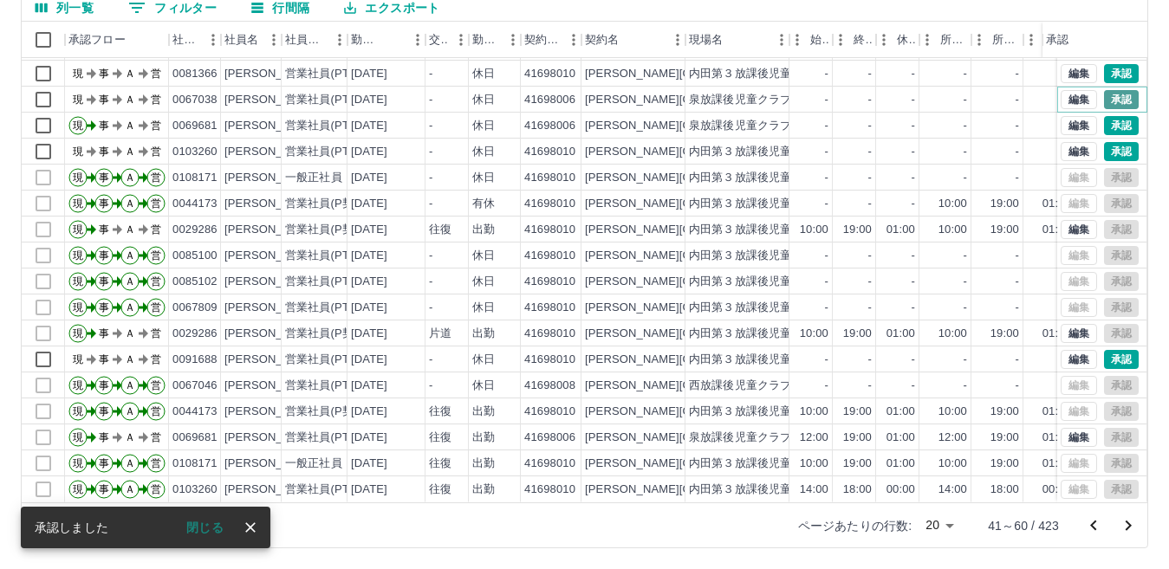
click at [1104, 92] on button "承認" at bounding box center [1121, 99] width 35 height 19
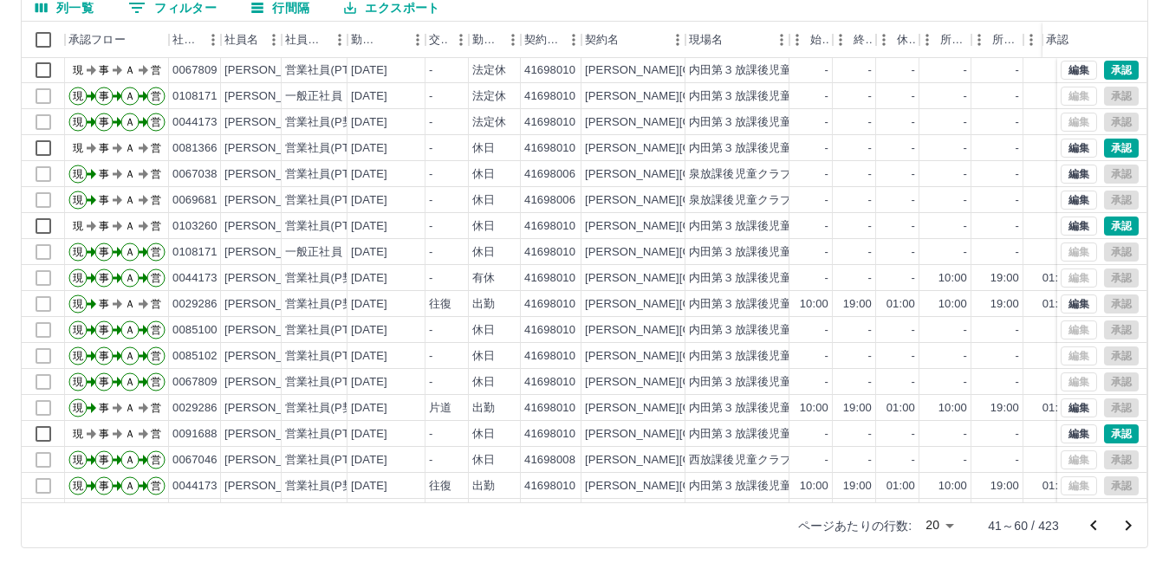
scroll to position [0, 0]
click at [1100, 529] on icon "前のページへ" at bounding box center [1093, 526] width 21 height 21
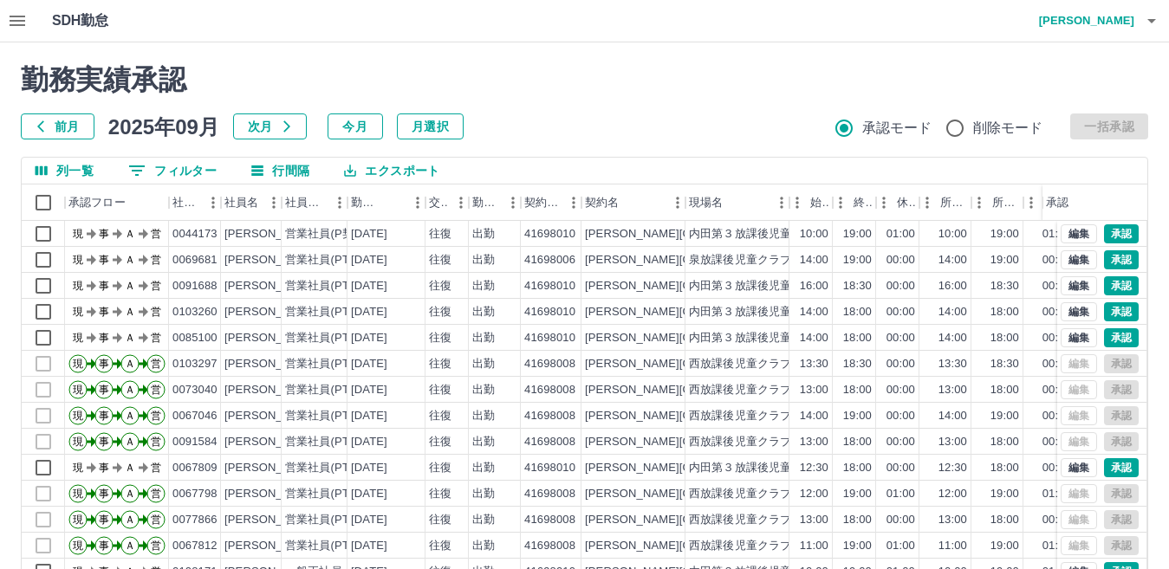
click at [18, 22] on icon "button" at bounding box center [17, 20] width 21 height 21
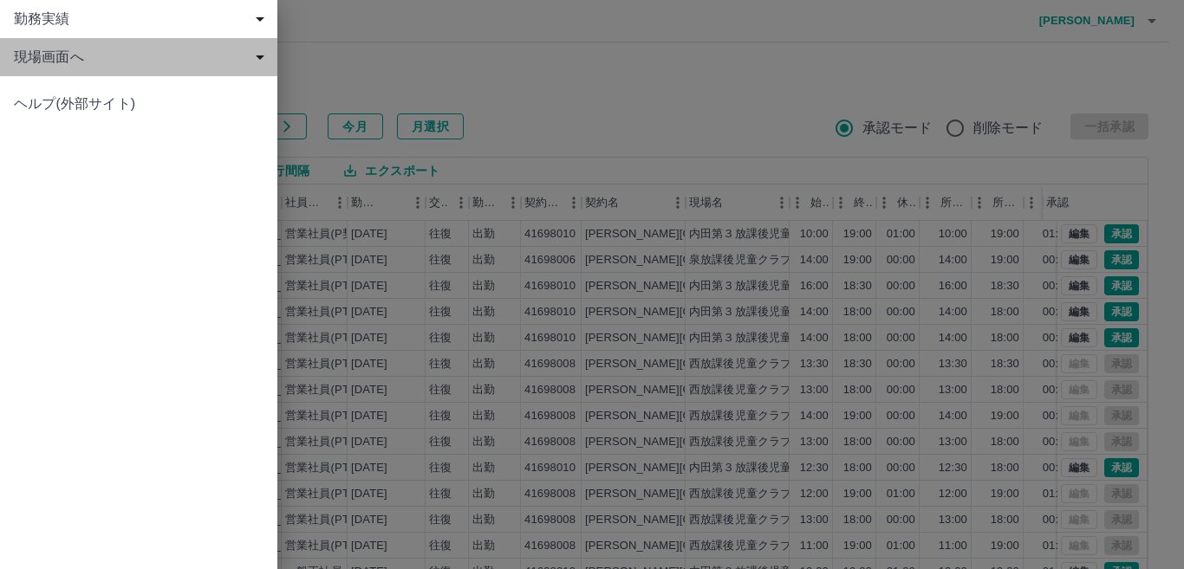
click at [79, 68] on div "現場画面へ" at bounding box center [138, 57] width 277 height 38
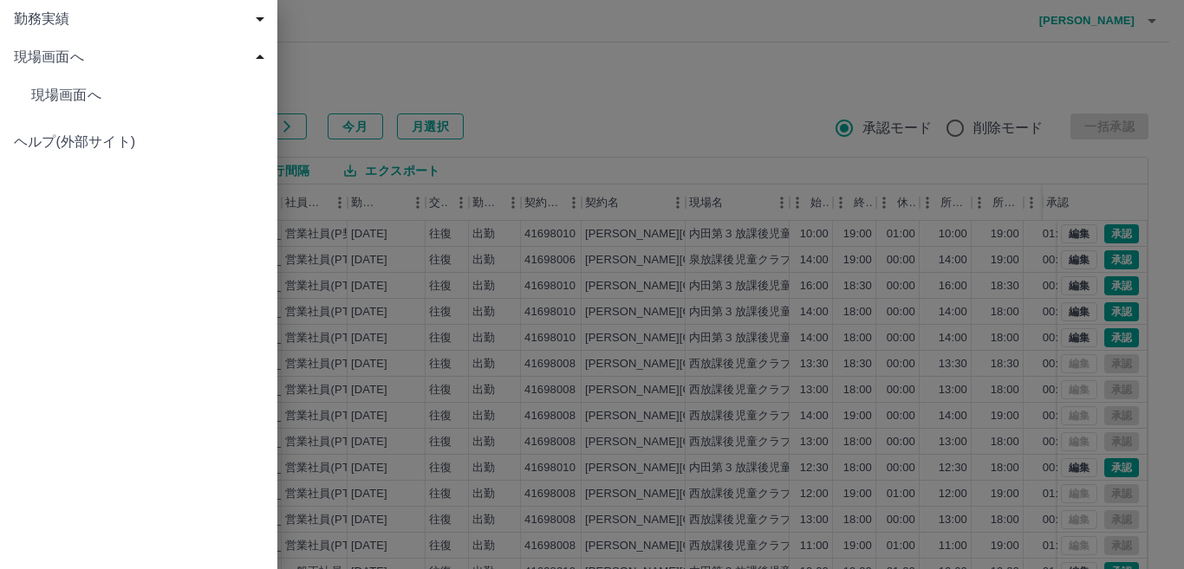
click at [79, 99] on span "現場画面へ" at bounding box center [147, 95] width 232 height 21
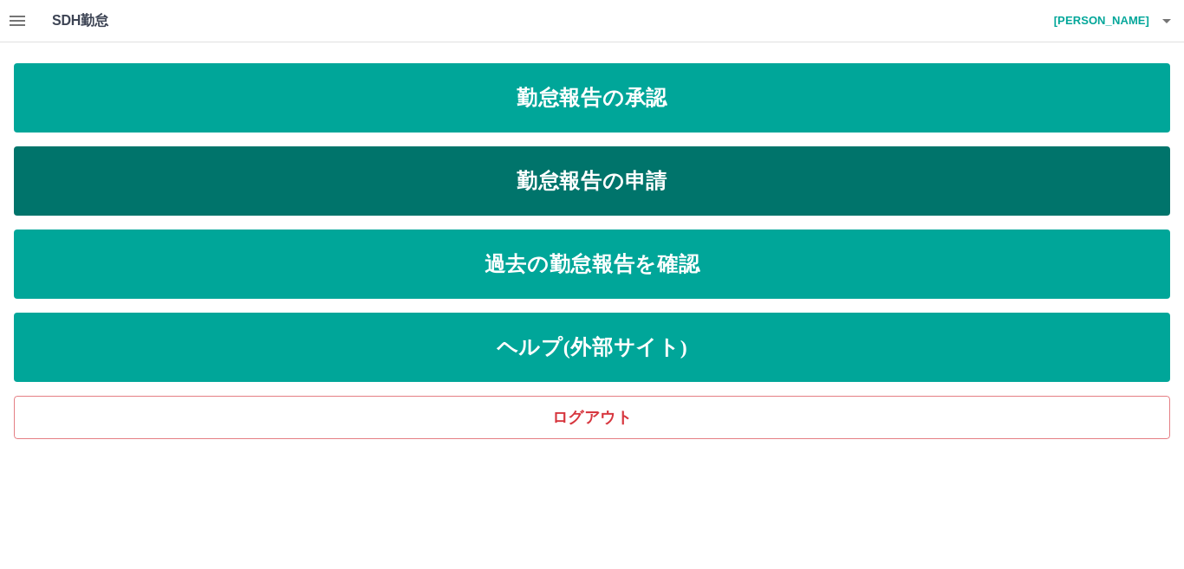
click at [596, 190] on link "勤怠報告の申請" at bounding box center [592, 180] width 1156 height 69
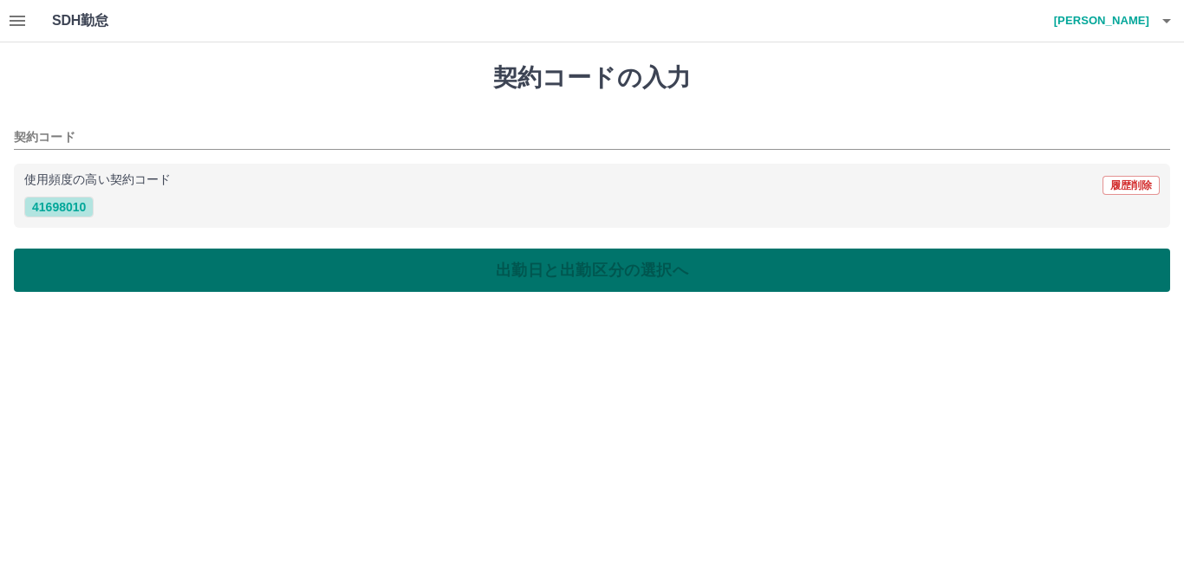
drag, startPoint x: 52, startPoint y: 209, endPoint x: 198, endPoint y: 286, distance: 165.6
click at [57, 213] on button "41698010" at bounding box center [58, 207] width 69 height 21
type input "********"
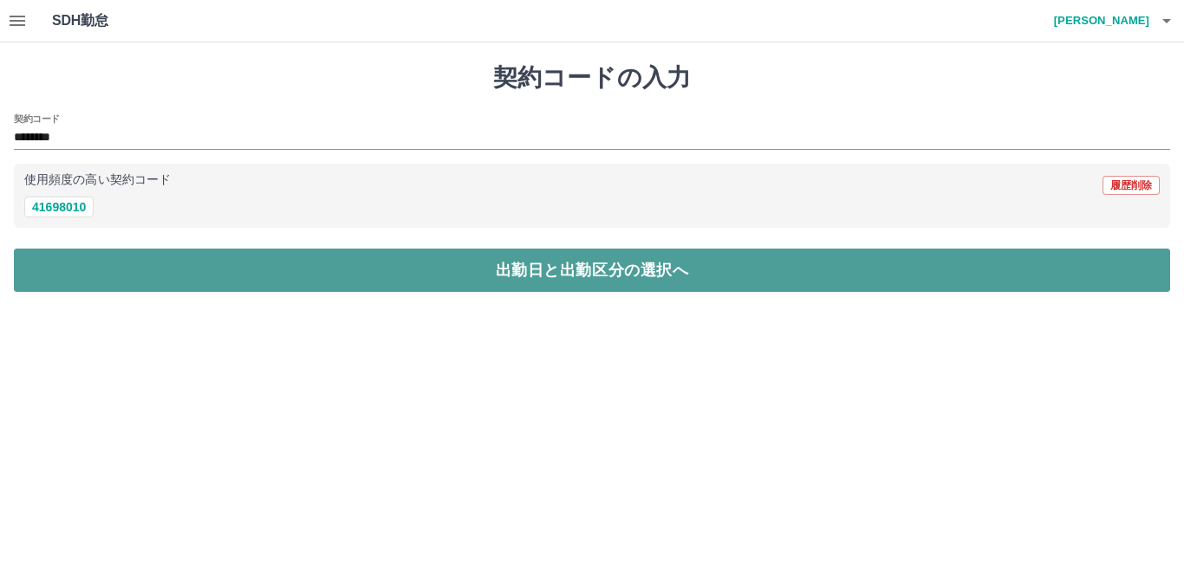
click at [379, 283] on button "出勤日と出勤区分の選択へ" at bounding box center [592, 270] width 1156 height 43
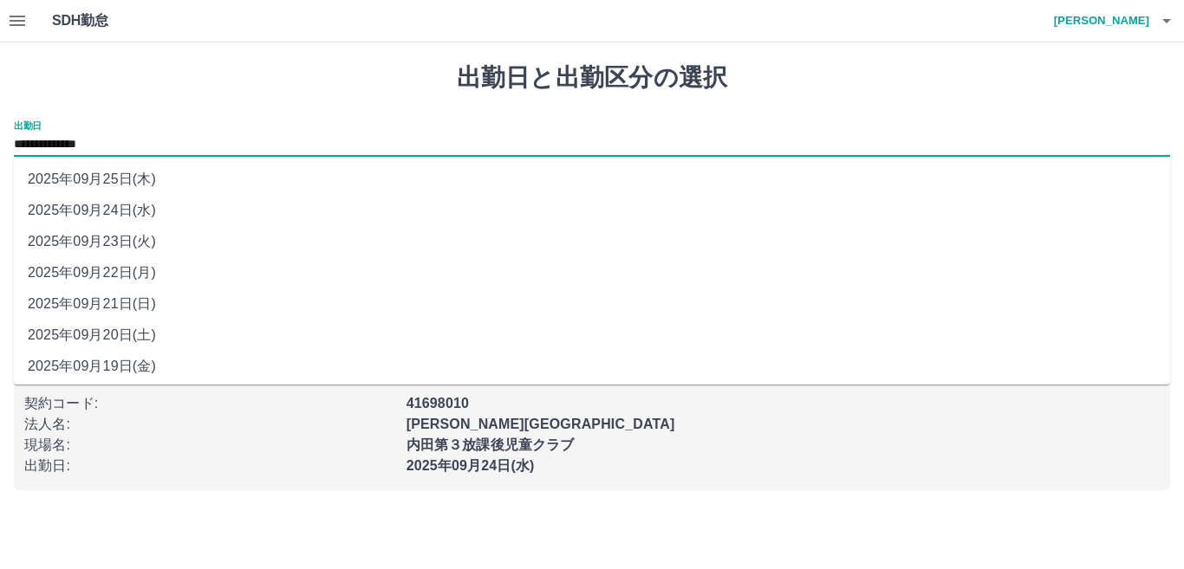
click at [167, 140] on input "**********" at bounding box center [592, 145] width 1156 height 22
click at [120, 302] on li "2025年09月21日(日)" at bounding box center [592, 304] width 1156 height 31
type input "**********"
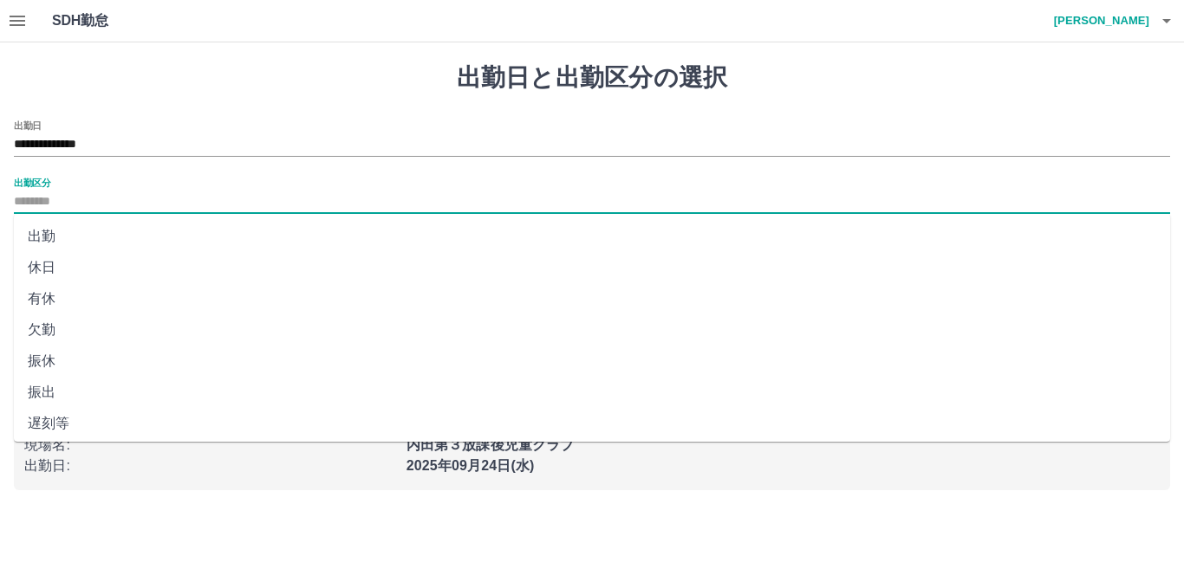
click at [36, 195] on input "出勤区分" at bounding box center [592, 203] width 1156 height 22
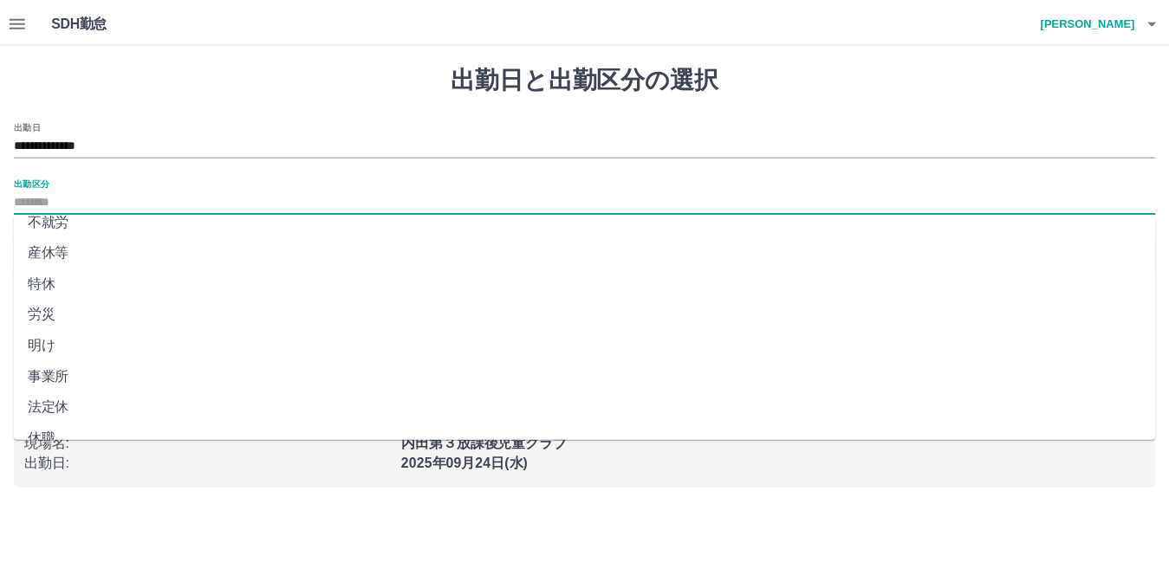
scroll to position [348, 0]
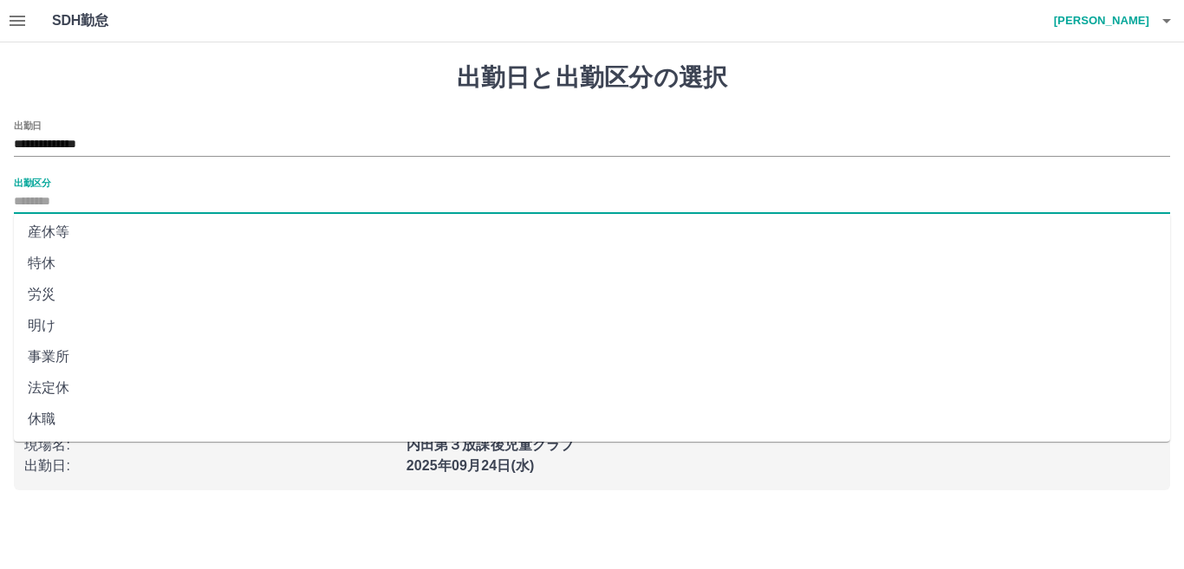
click at [51, 388] on li "法定休" at bounding box center [592, 388] width 1156 height 31
type input "***"
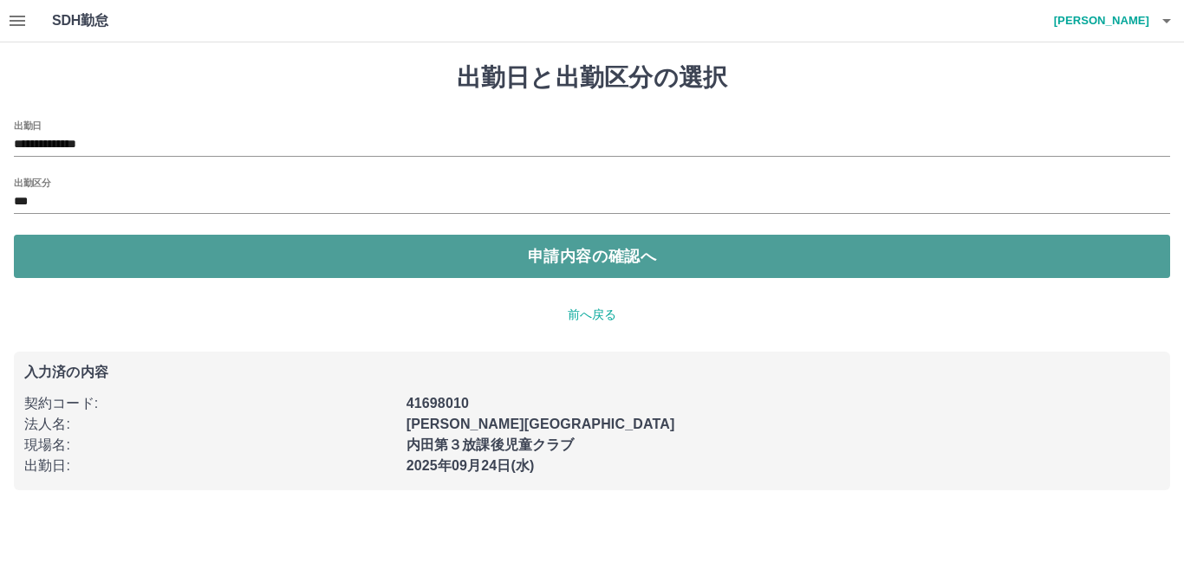
click at [439, 262] on button "申請内容の確認へ" at bounding box center [592, 256] width 1156 height 43
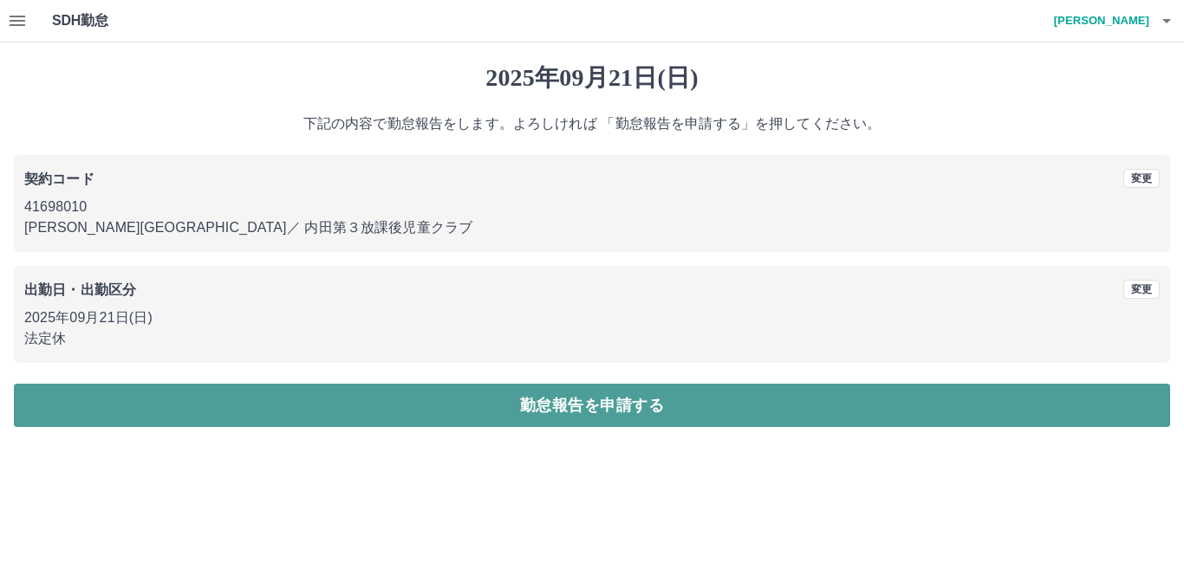
click at [502, 409] on button "勤怠報告を申請する" at bounding box center [592, 405] width 1156 height 43
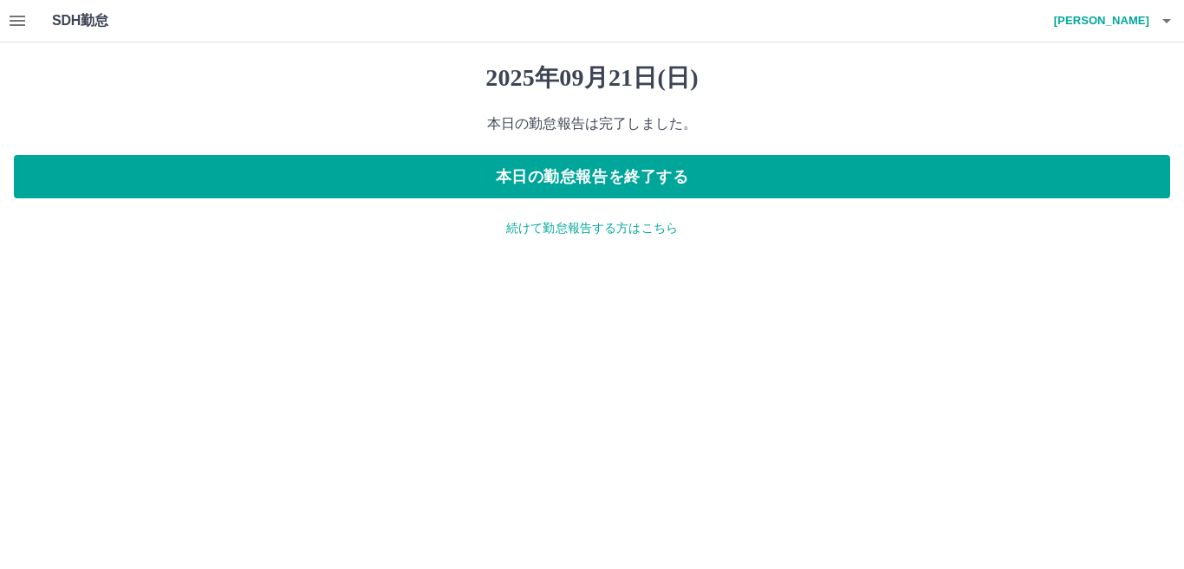
click at [570, 233] on p "続けて勤怠報告する方はこちら" at bounding box center [592, 228] width 1156 height 18
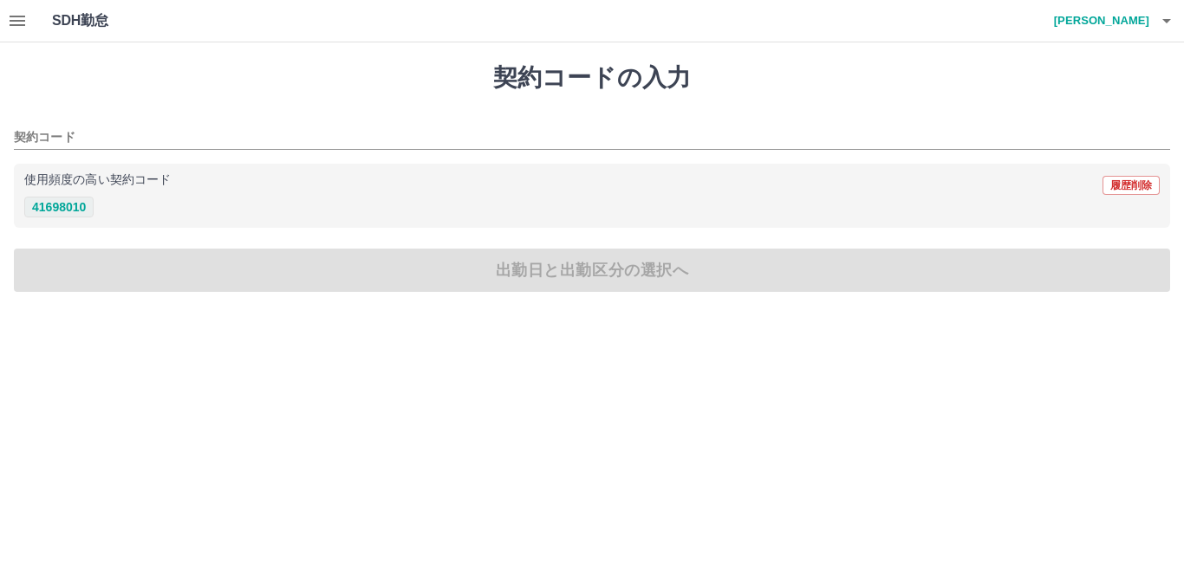
click at [82, 211] on button "41698010" at bounding box center [58, 207] width 69 height 21
type input "********"
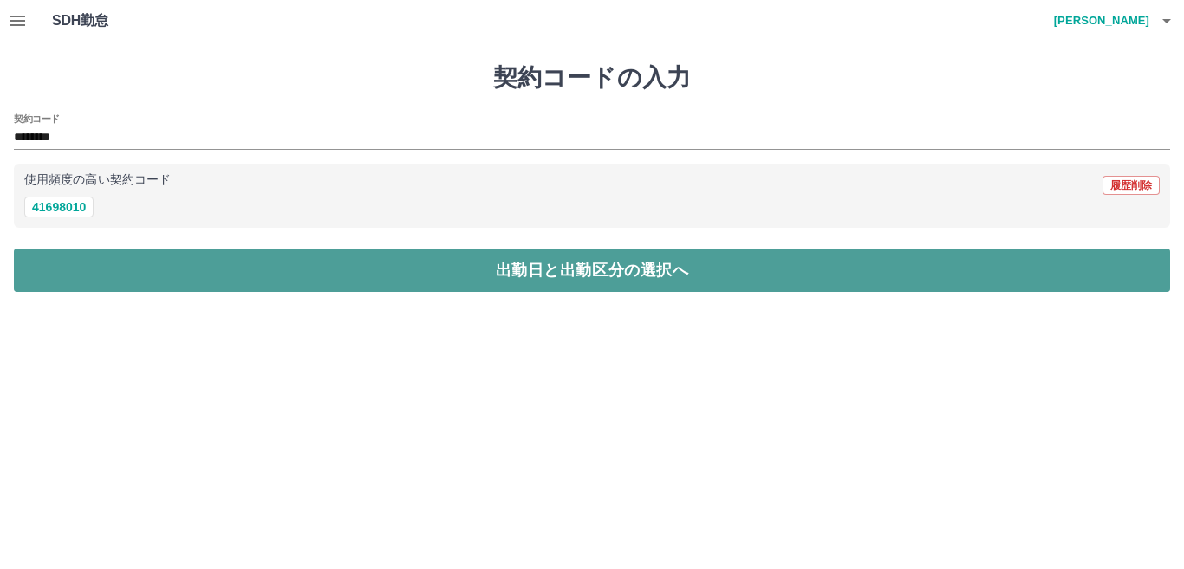
click at [156, 270] on button "出勤日と出勤区分の選択へ" at bounding box center [592, 270] width 1156 height 43
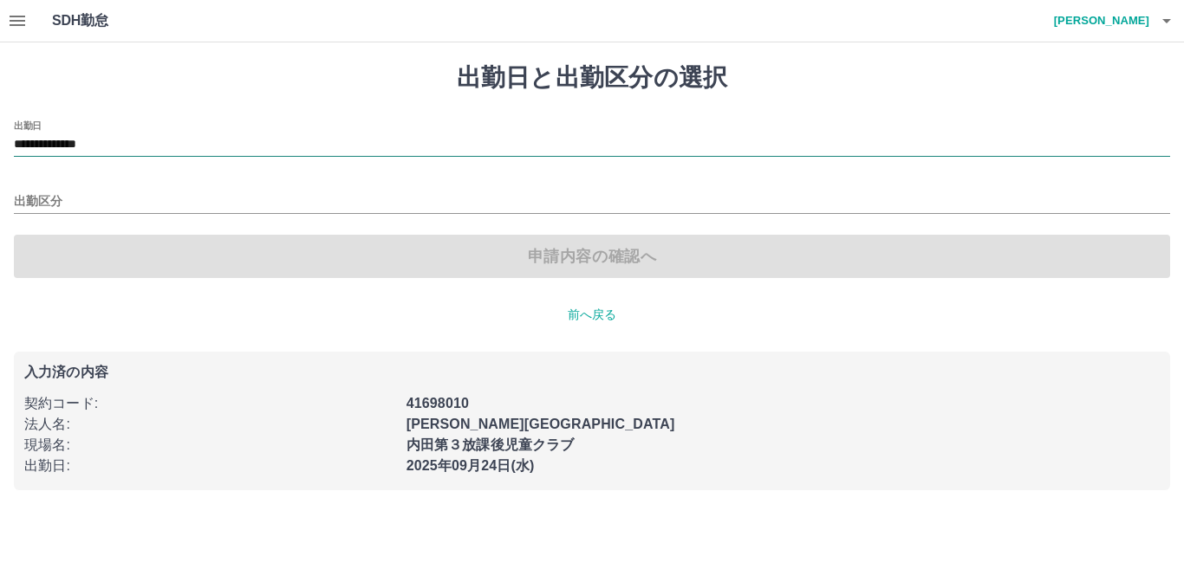
click at [170, 150] on input "**********" at bounding box center [592, 145] width 1156 height 22
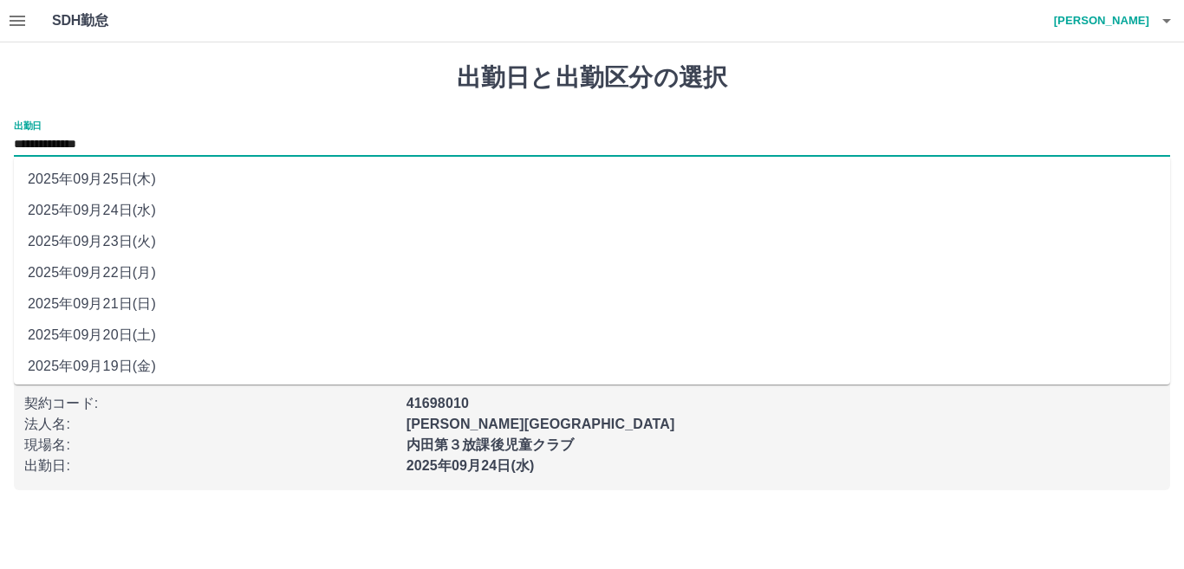
click at [134, 275] on li "2025年09月22日(月)" at bounding box center [592, 272] width 1156 height 31
type input "**********"
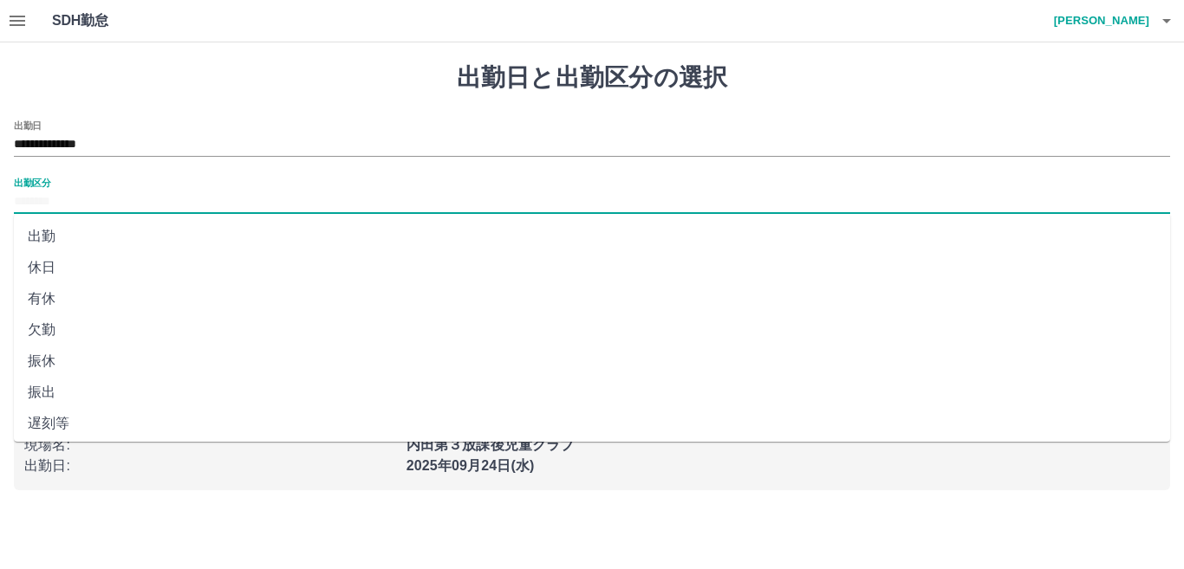
click at [45, 206] on input "出勤区分" at bounding box center [592, 203] width 1156 height 22
click at [39, 234] on li "出勤" at bounding box center [592, 236] width 1156 height 31
type input "**"
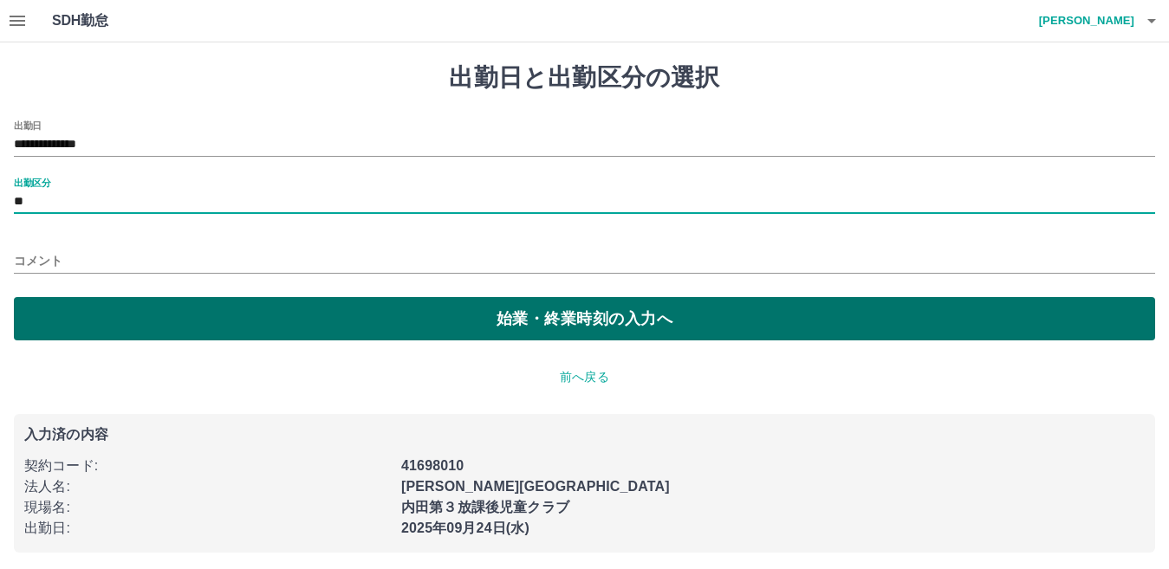
drag, startPoint x: 400, startPoint y: 331, endPoint x: 390, endPoint y: 328, distance: 11.0
click at [400, 331] on button "始業・終業時刻の入力へ" at bounding box center [585, 318] width 1142 height 43
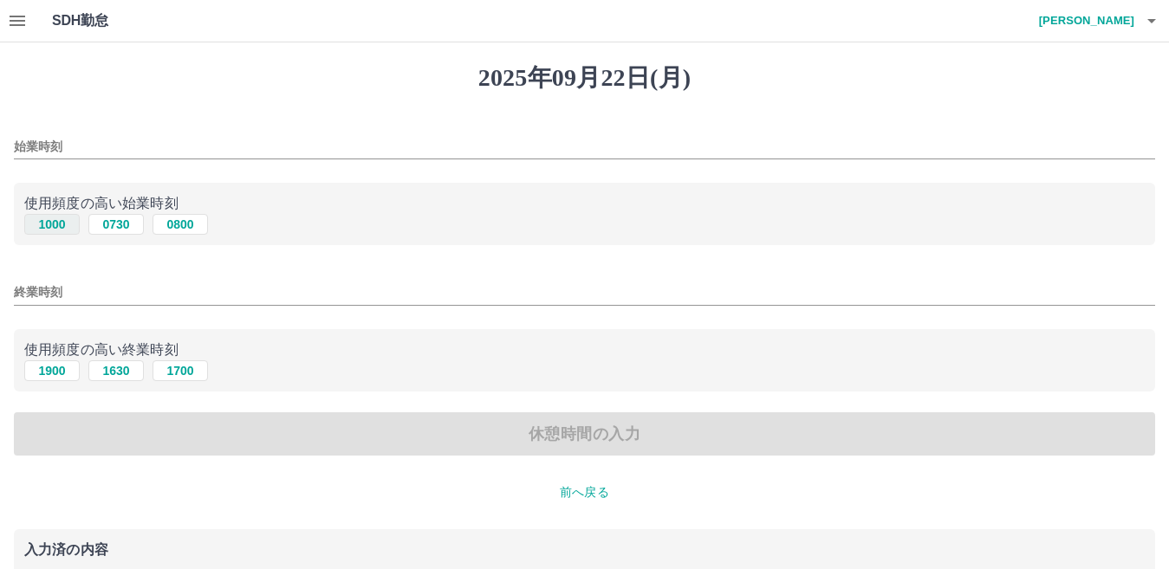
click at [36, 226] on button "1000" at bounding box center [51, 224] width 55 height 21
type input "****"
click at [42, 364] on button "1900" at bounding box center [51, 371] width 55 height 21
type input "****"
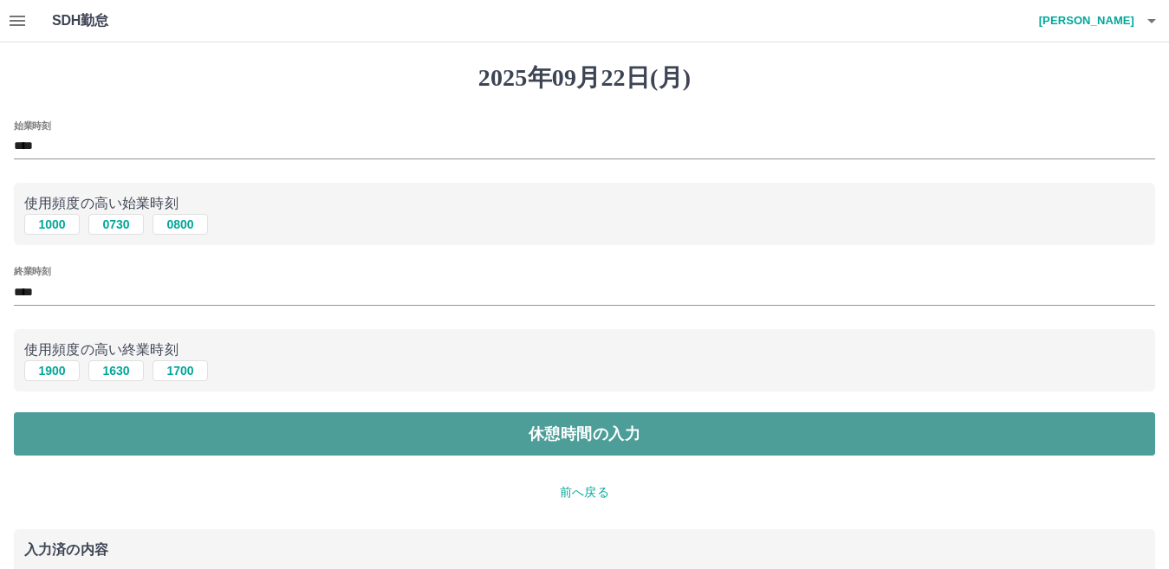
click at [571, 440] on button "休憩時間の入力" at bounding box center [585, 434] width 1142 height 43
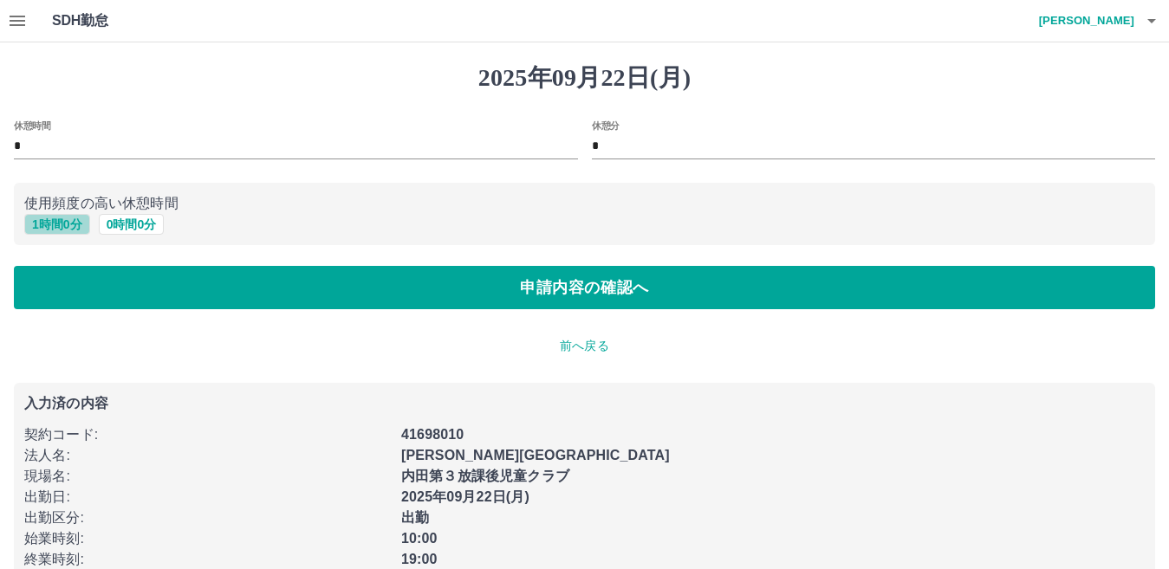
click at [62, 218] on button "1 時間 0 分" at bounding box center [57, 224] width 66 height 21
type input "*"
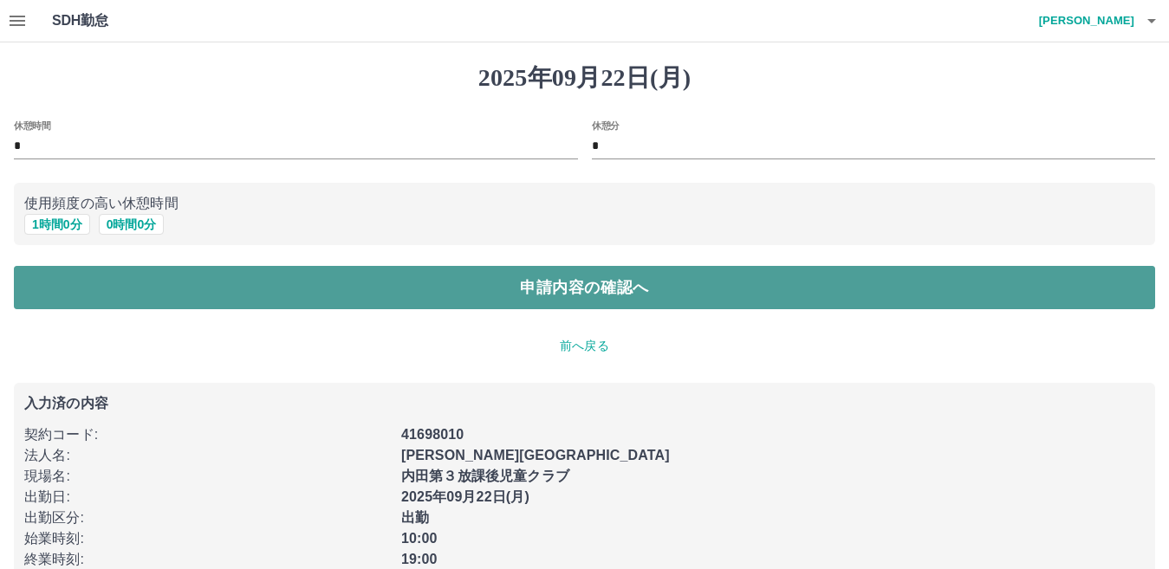
click at [550, 290] on button "申請内容の確認へ" at bounding box center [585, 287] width 1142 height 43
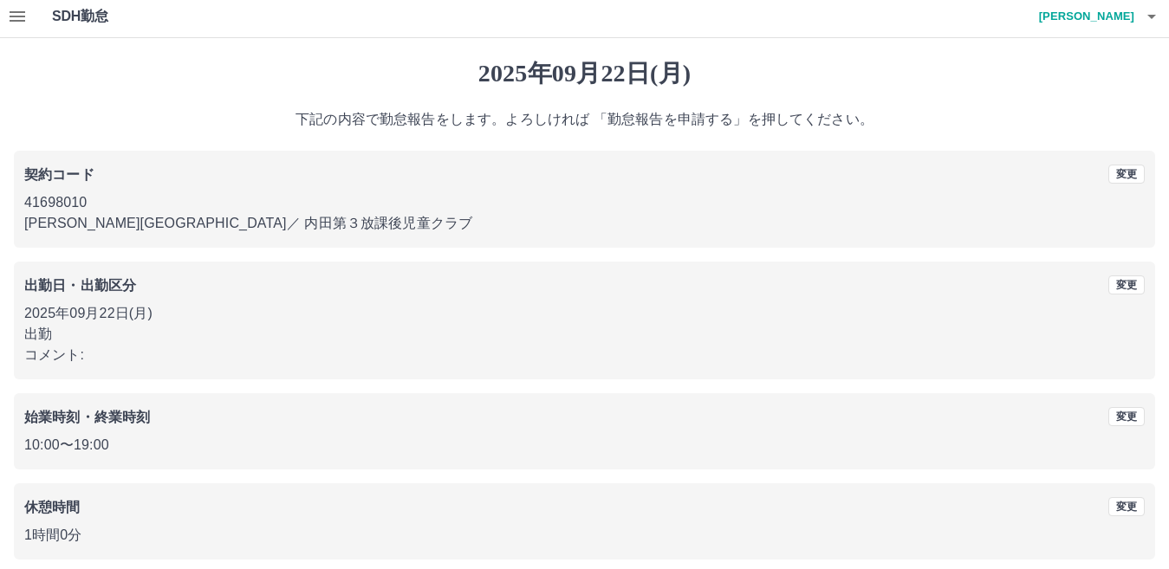
scroll to position [80, 0]
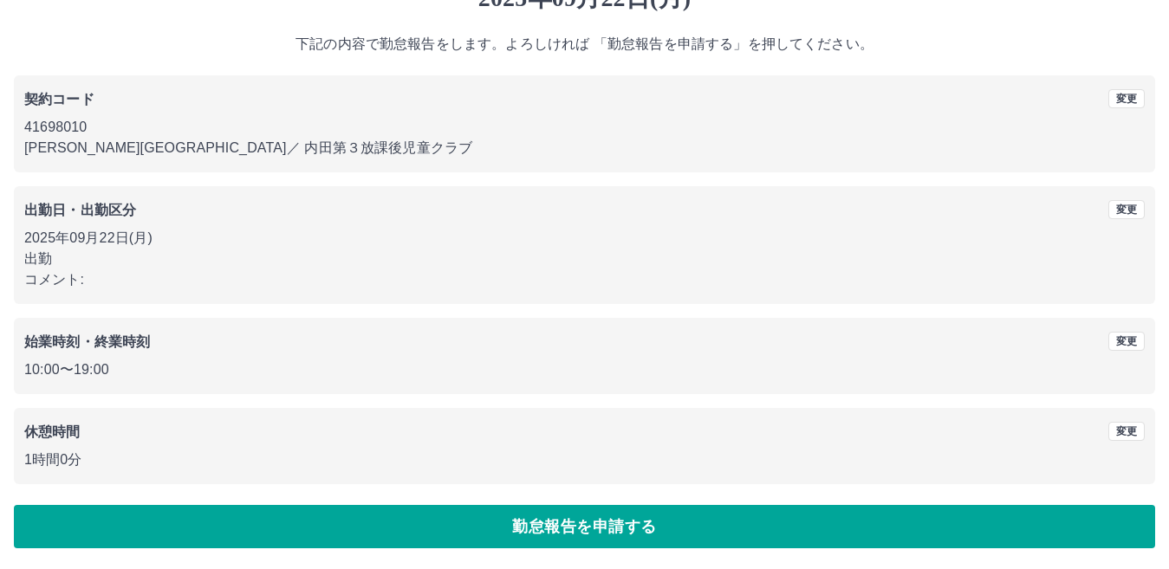
click at [571, 520] on button "勤怠報告を申請する" at bounding box center [585, 526] width 1142 height 43
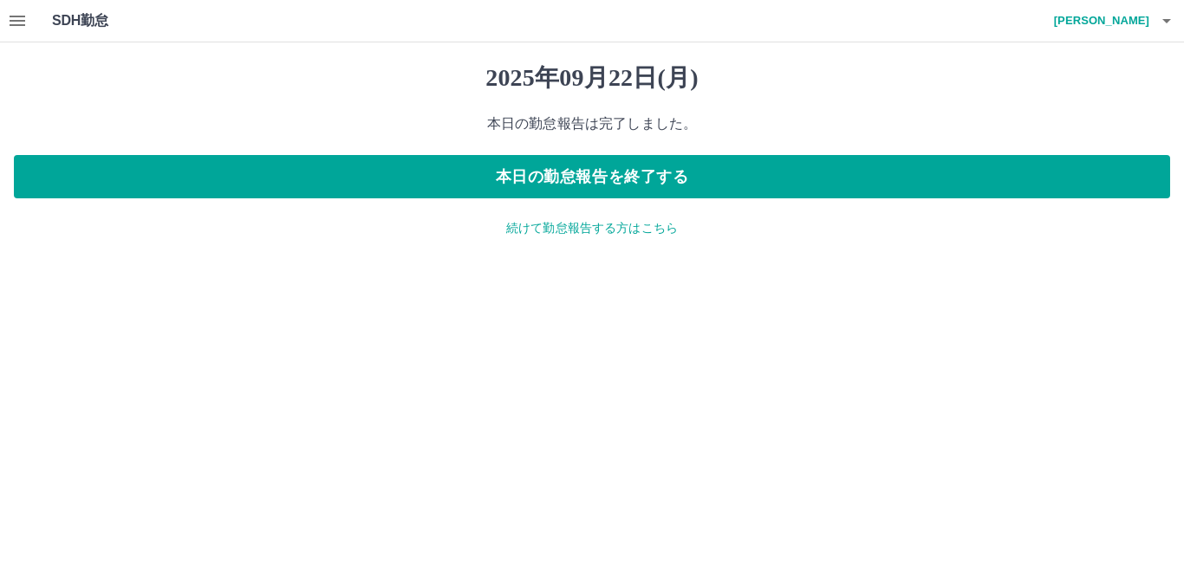
click at [590, 229] on p "続けて勤怠報告する方はこちら" at bounding box center [592, 228] width 1156 height 18
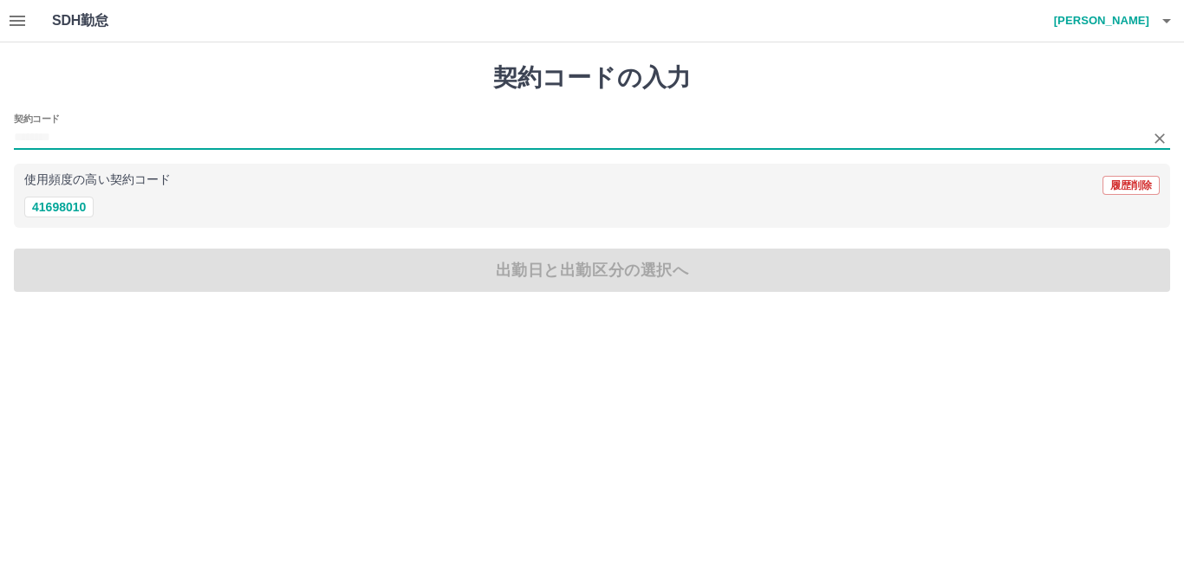
drag, startPoint x: 60, startPoint y: 137, endPoint x: 64, endPoint y: 185, distance: 47.9
click at [59, 137] on input "契約コード" at bounding box center [579, 138] width 1130 height 22
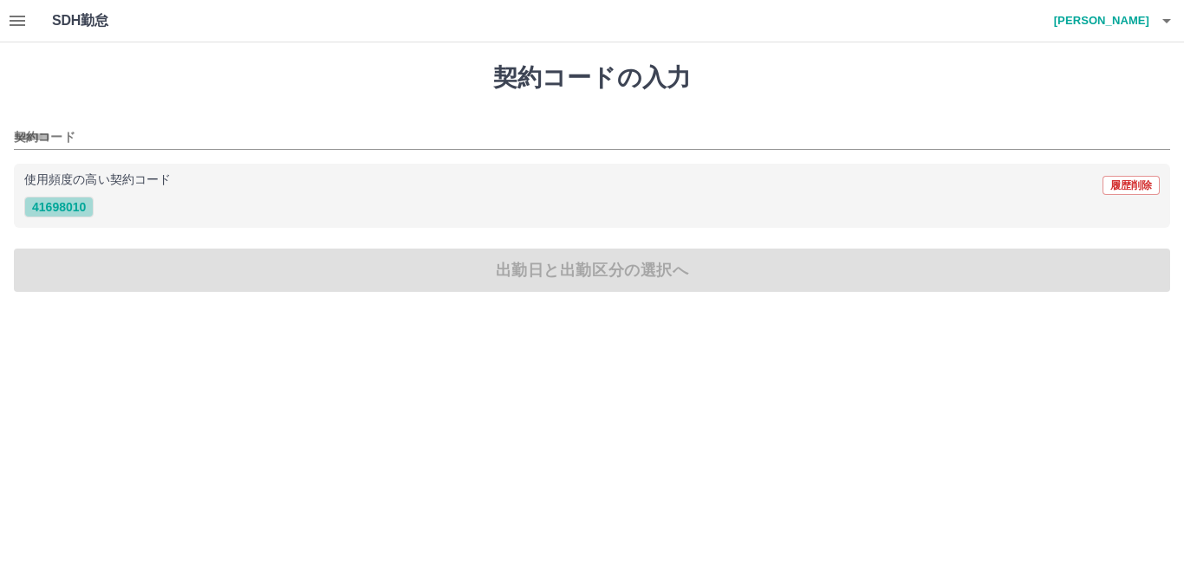
click at [71, 200] on button "41698010" at bounding box center [58, 207] width 69 height 21
type input "********"
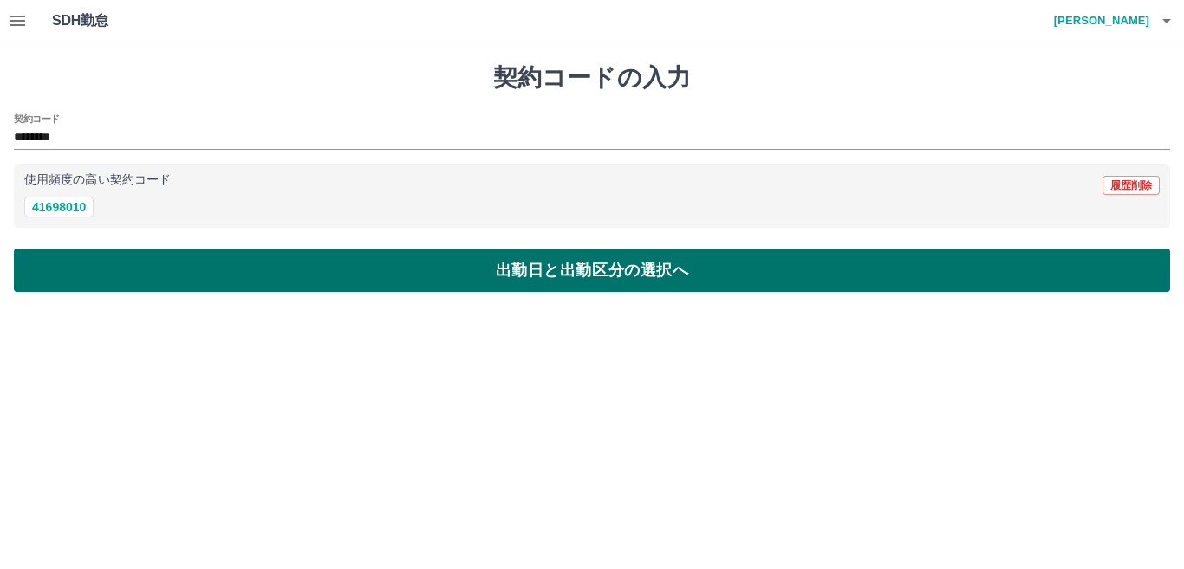
click at [441, 272] on button "出勤日と出勤区分の選択へ" at bounding box center [592, 270] width 1156 height 43
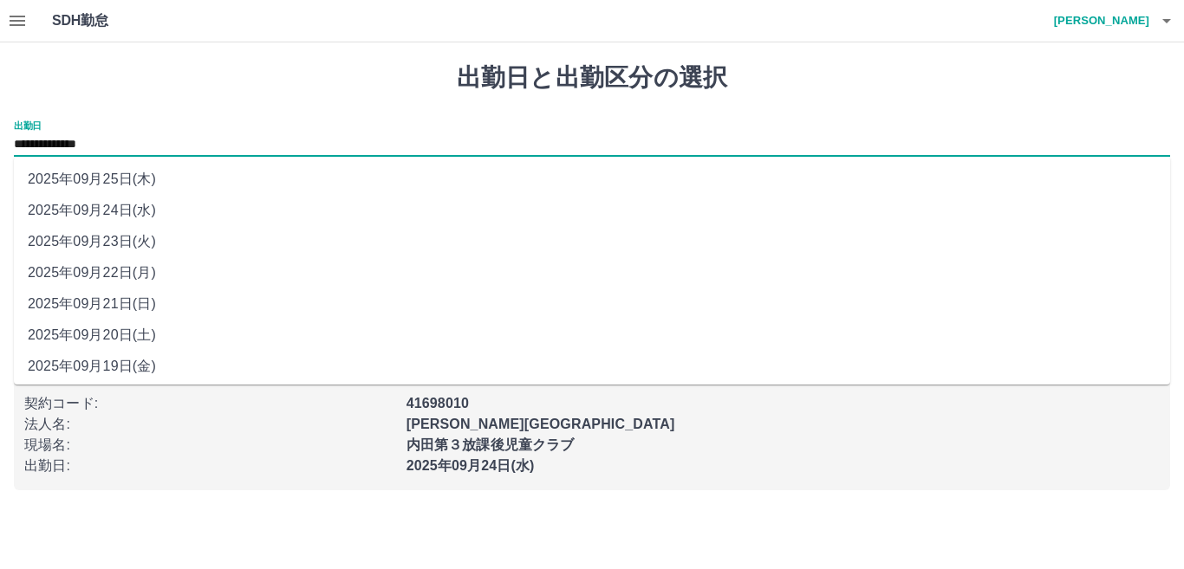
click at [169, 153] on input "**********" at bounding box center [592, 145] width 1156 height 22
click at [121, 205] on li "2025年09月24日(水)" at bounding box center [592, 210] width 1156 height 31
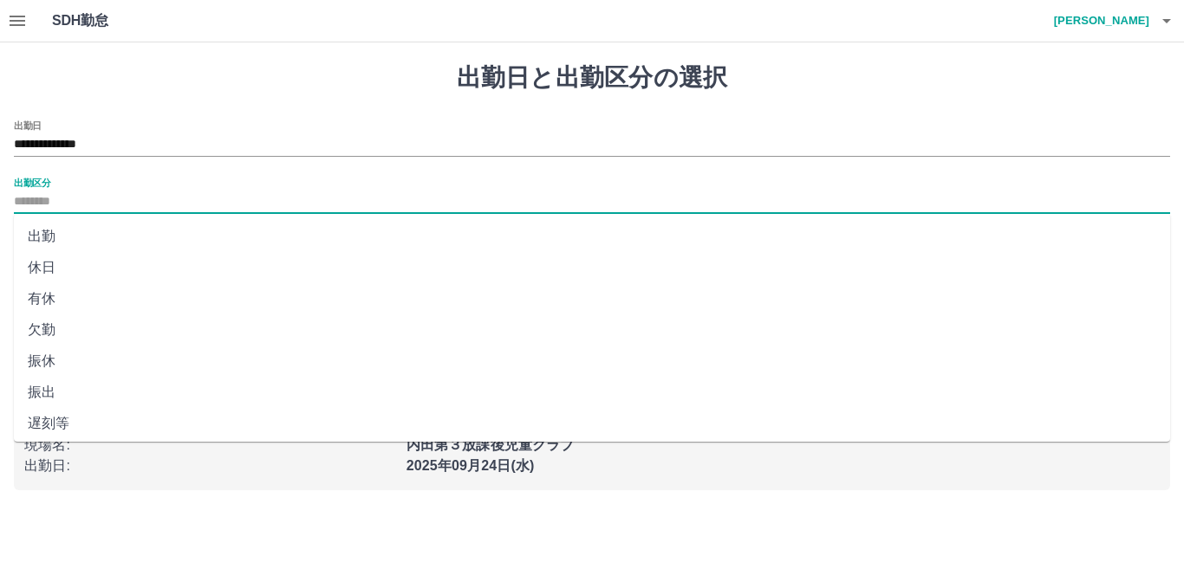
click at [49, 202] on input "出勤区分" at bounding box center [592, 203] width 1156 height 22
click at [45, 234] on li "出勤" at bounding box center [592, 236] width 1156 height 31
type input "**"
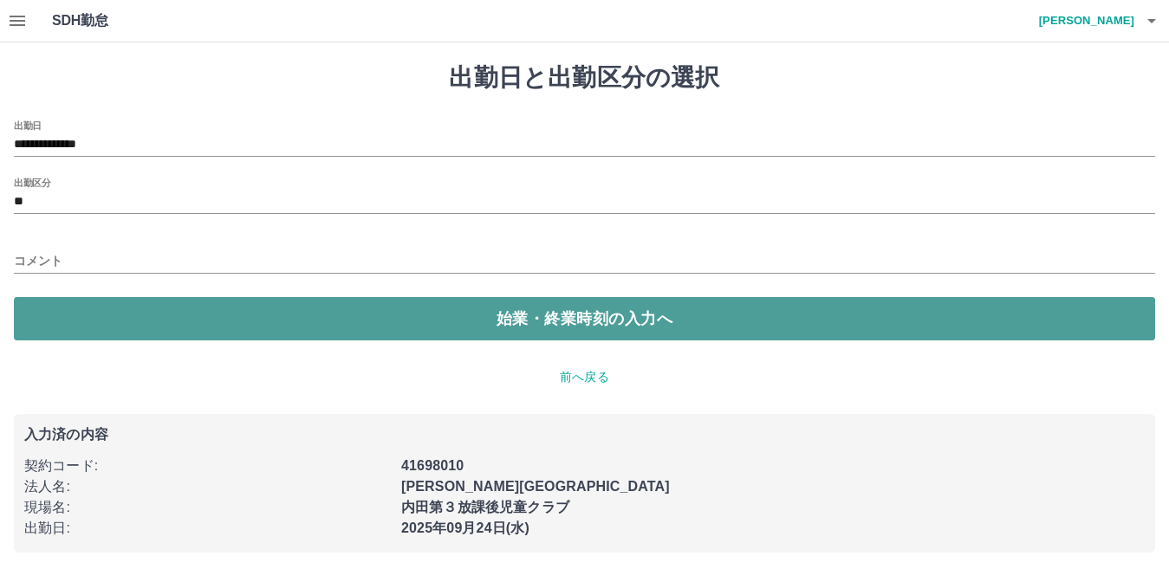
click at [393, 322] on button "始業・終業時刻の入力へ" at bounding box center [585, 318] width 1142 height 43
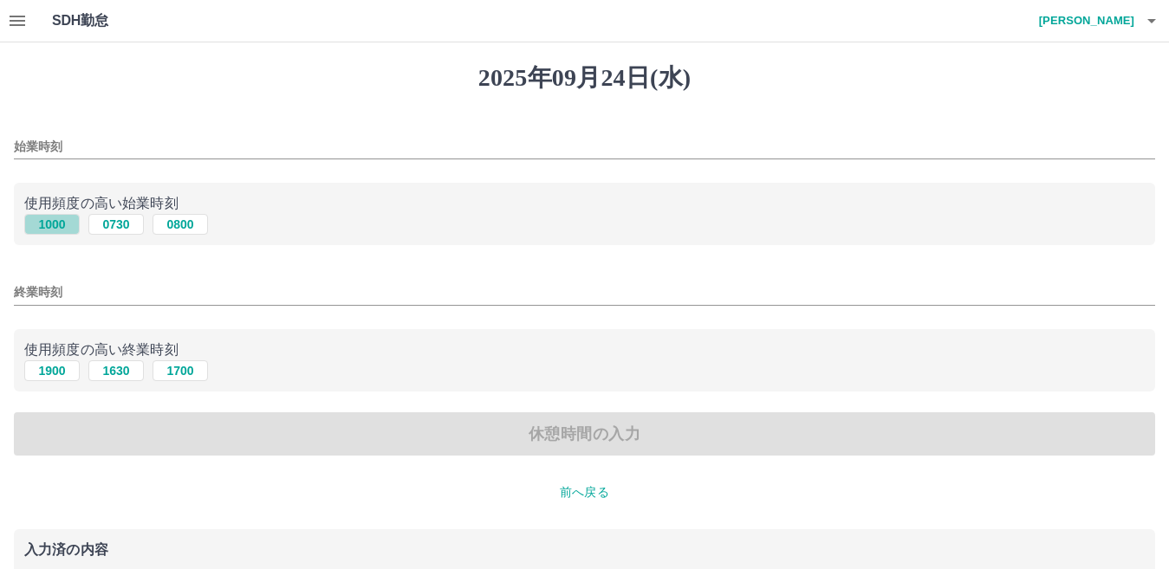
click at [48, 224] on button "1000" at bounding box center [51, 224] width 55 height 21
type input "****"
click at [44, 369] on button "1900" at bounding box center [51, 371] width 55 height 21
type input "****"
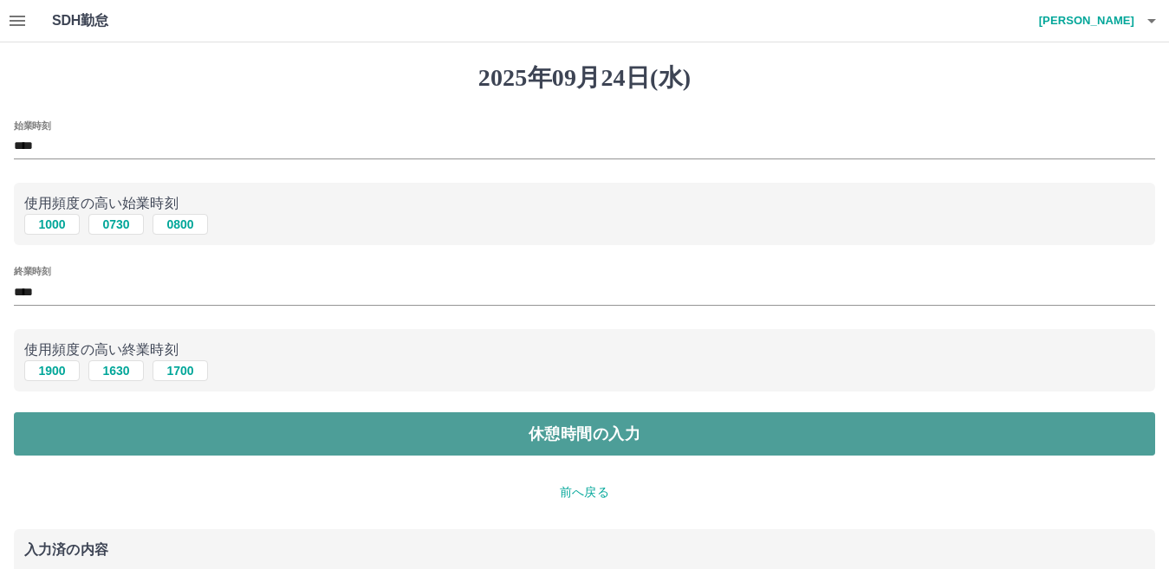
click at [550, 445] on button "休憩時間の入力" at bounding box center [585, 434] width 1142 height 43
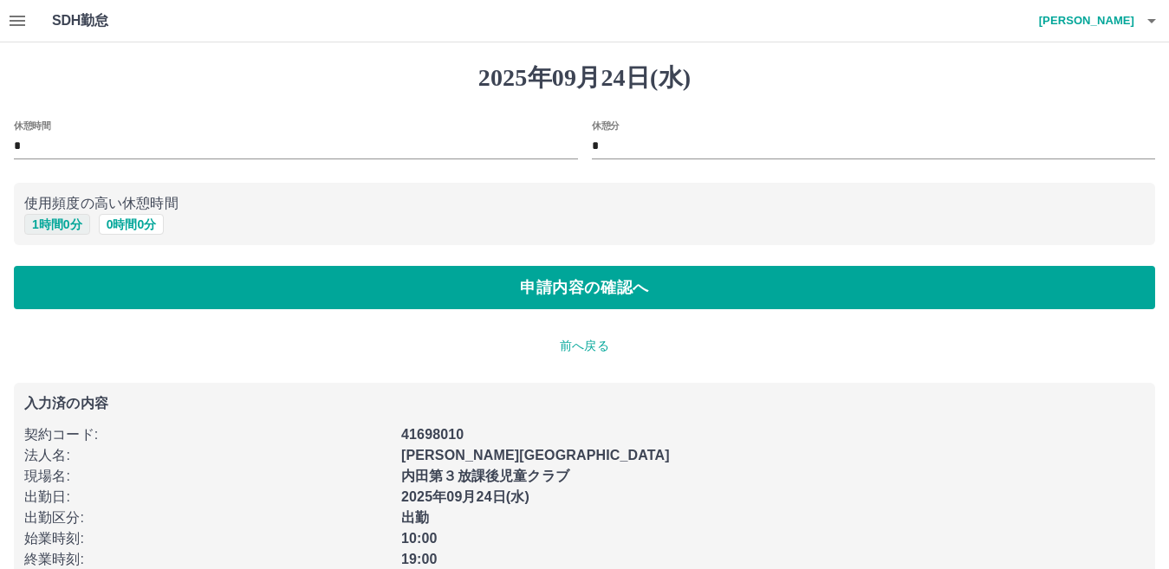
click at [81, 224] on button "1 時間 0 分" at bounding box center [57, 224] width 66 height 21
type input "*"
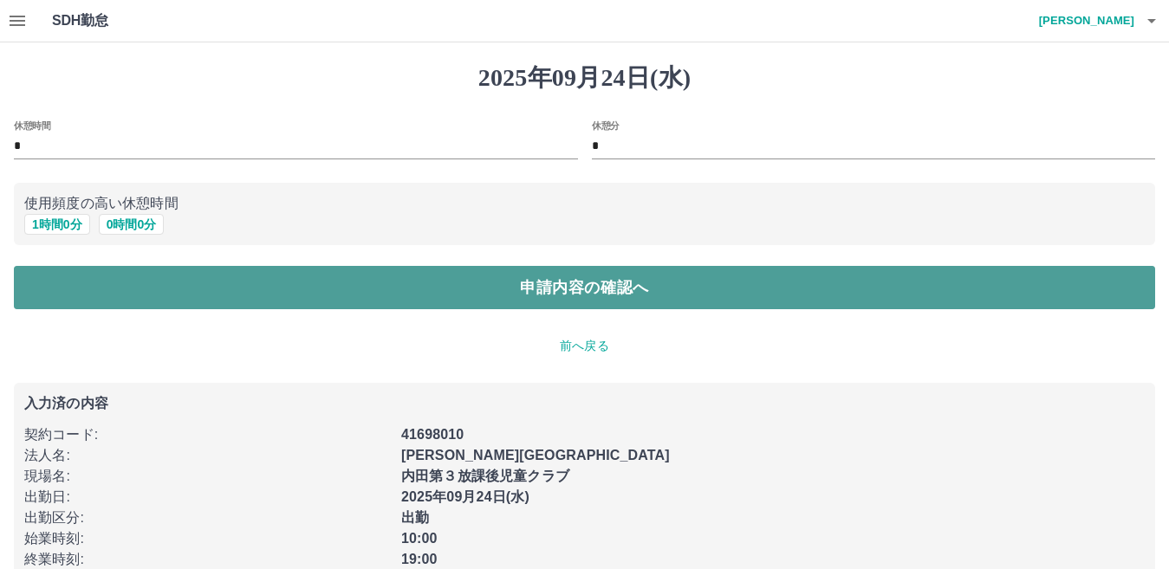
click at [369, 295] on button "申請内容の確認へ" at bounding box center [585, 287] width 1142 height 43
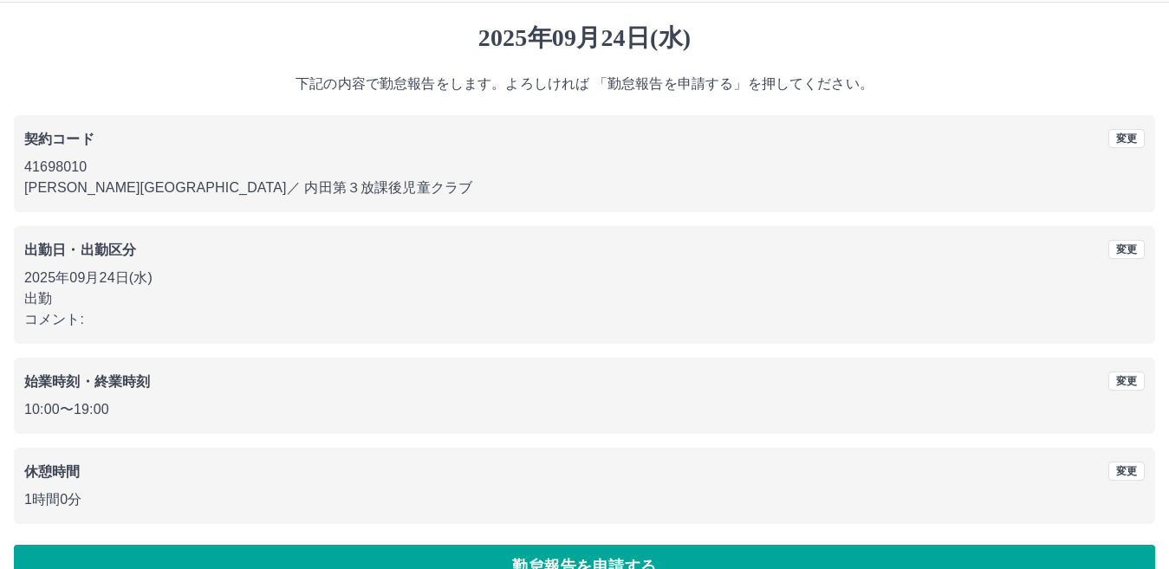
scroll to position [80, 0]
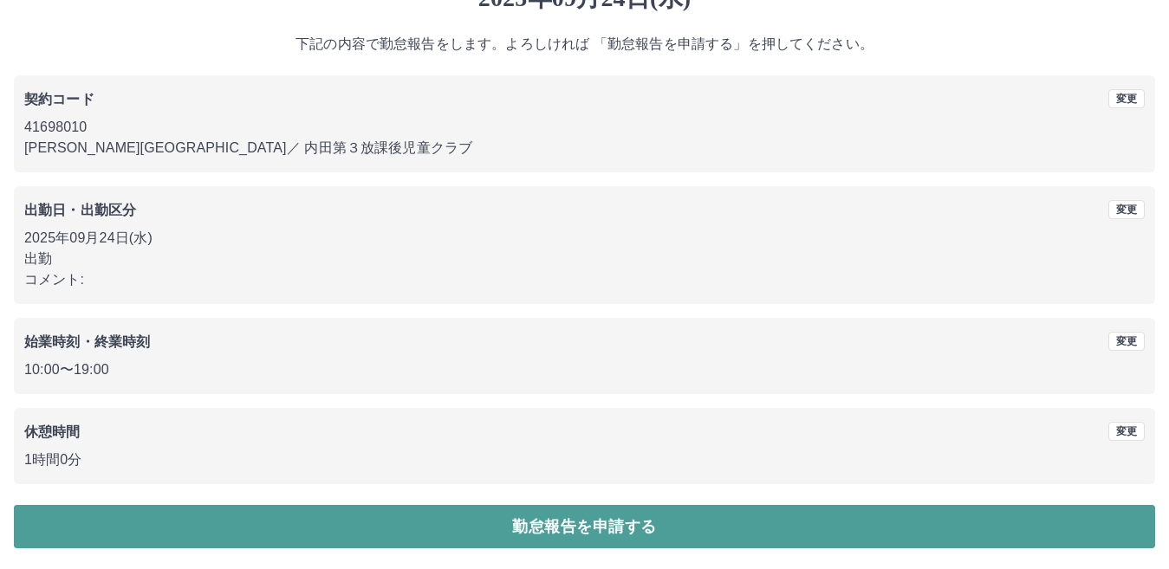
click at [573, 520] on button "勤怠報告を申請する" at bounding box center [585, 526] width 1142 height 43
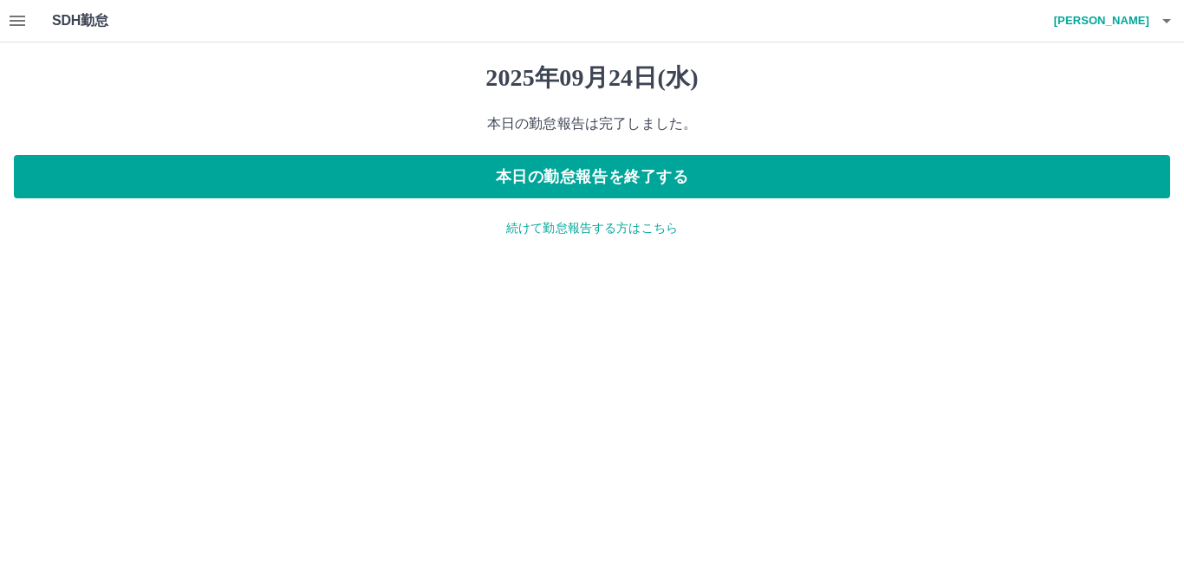
click at [16, 23] on icon "button" at bounding box center [17, 20] width 21 height 21
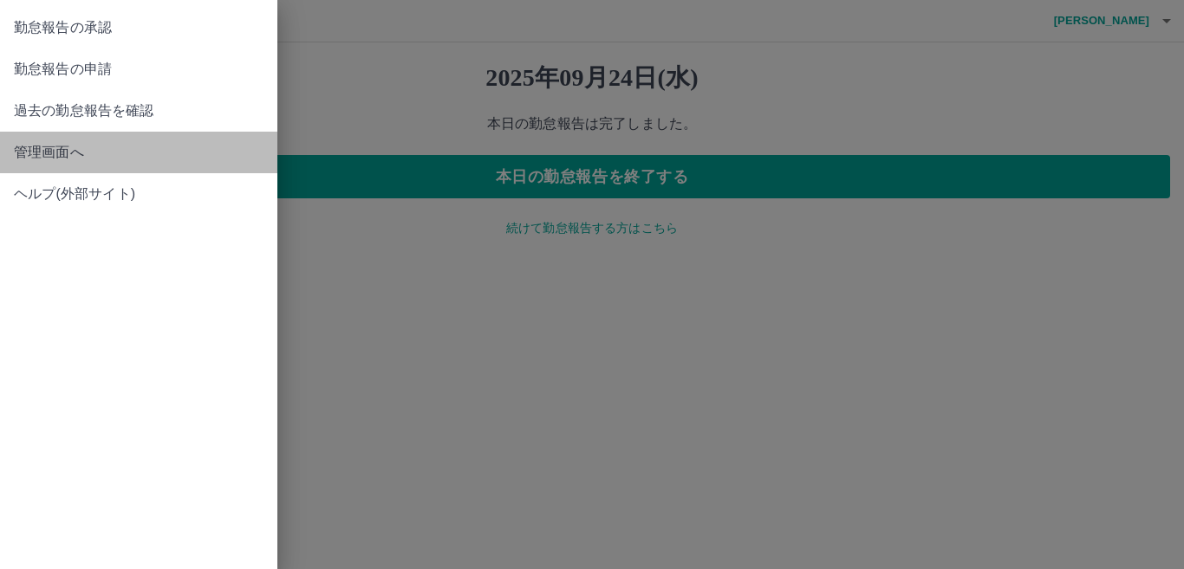
click at [63, 144] on span "管理画面へ" at bounding box center [139, 152] width 250 height 21
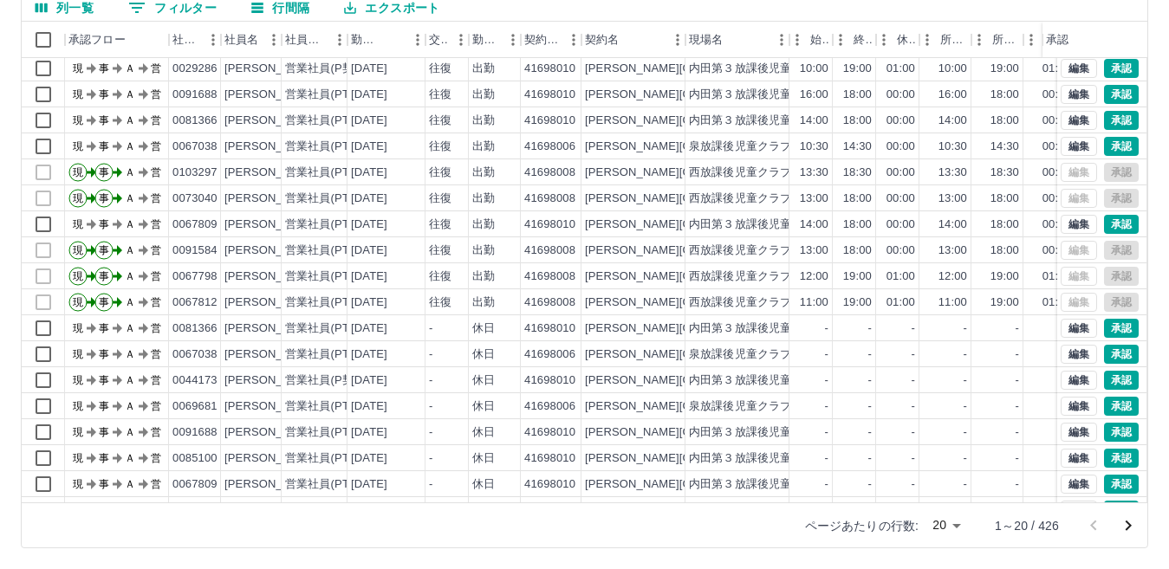
scroll to position [90, 0]
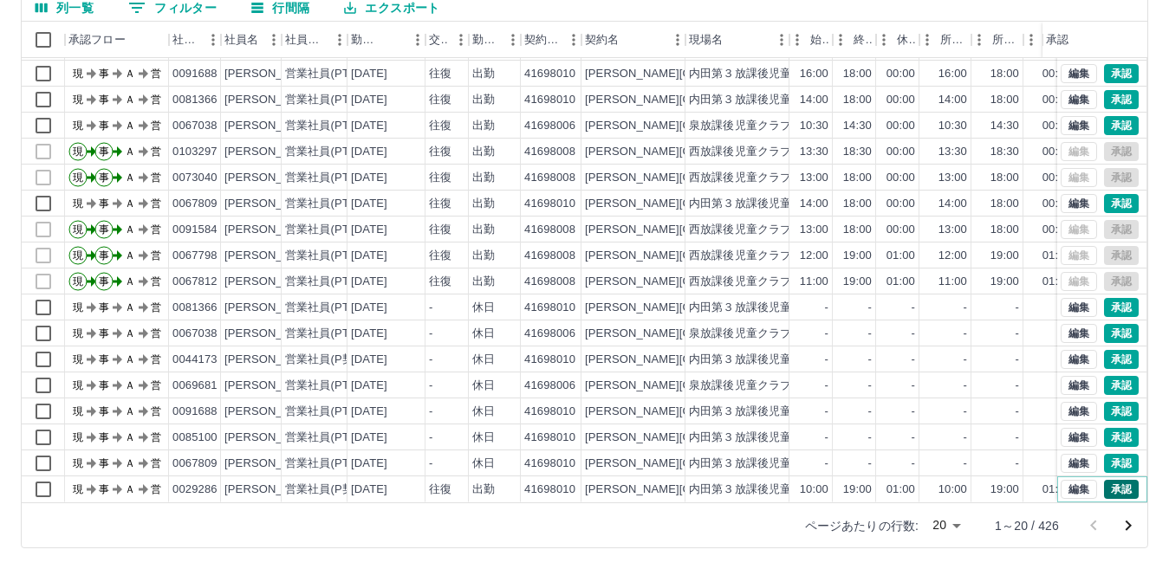
click at [1108, 480] on button "承認" at bounding box center [1121, 489] width 35 height 19
click at [1126, 523] on icon "次のページへ" at bounding box center [1128, 526] width 21 height 21
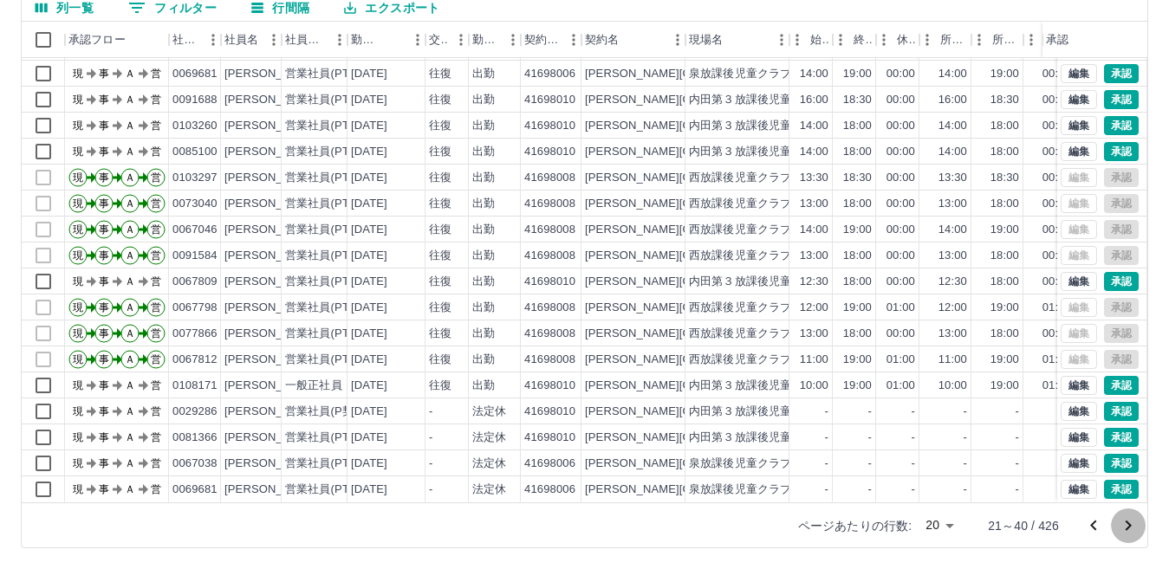
click at [1127, 524] on icon "次のページへ" at bounding box center [1128, 526] width 21 height 21
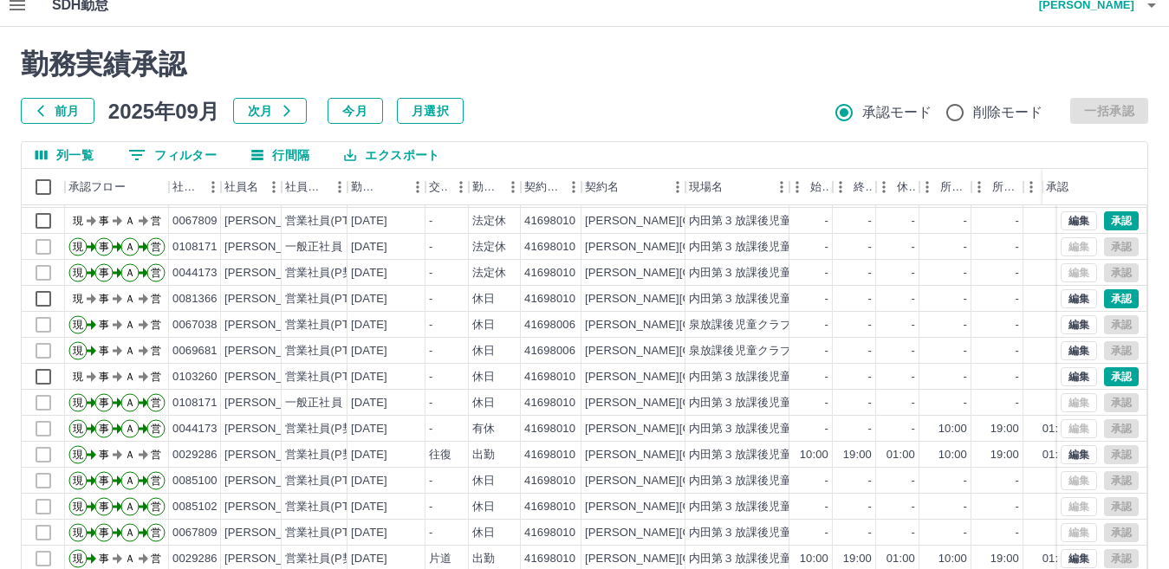
scroll to position [163, 0]
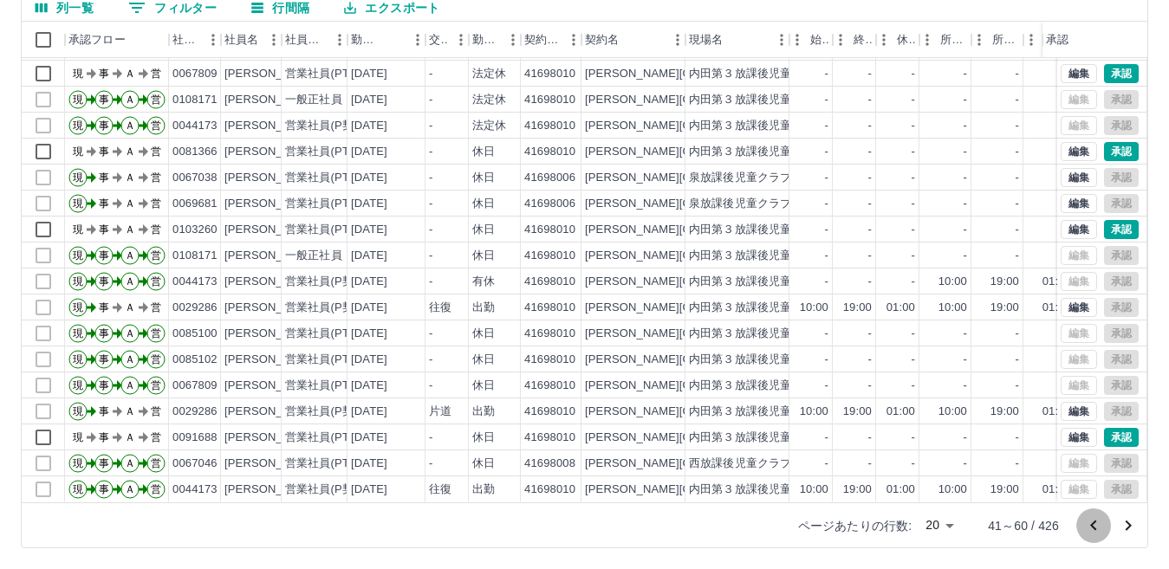
click at [1093, 521] on icon "前のページへ" at bounding box center [1093, 526] width 21 height 21
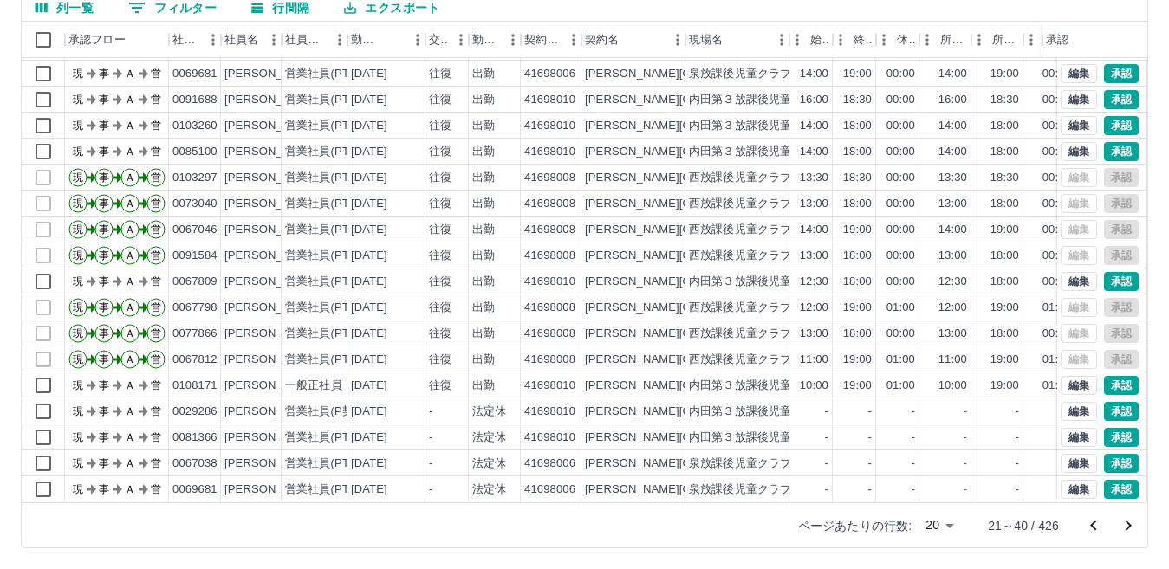
scroll to position [90, 0]
click at [1106, 480] on button "承認" at bounding box center [1121, 489] width 35 height 19
click at [1104, 454] on button "承認" at bounding box center [1121, 463] width 35 height 19
click at [1100, 401] on div "勤務実績承認 前月 [DATE] 次月 今月 月選択 承認モード 削除モード 一括承認 列一覧 0 フィルター 行間隔 エクスポート 承認フロー 社員番号 社…" at bounding box center [584, 225] width 1169 height 690
click at [1104, 402] on button "承認" at bounding box center [1121, 411] width 35 height 19
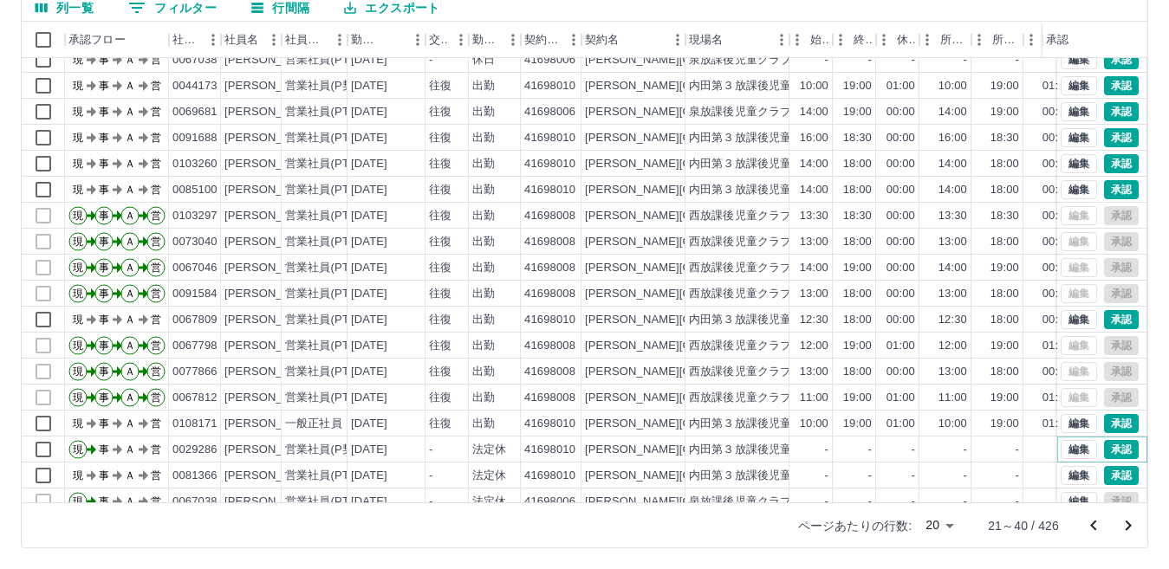
scroll to position [3, 0]
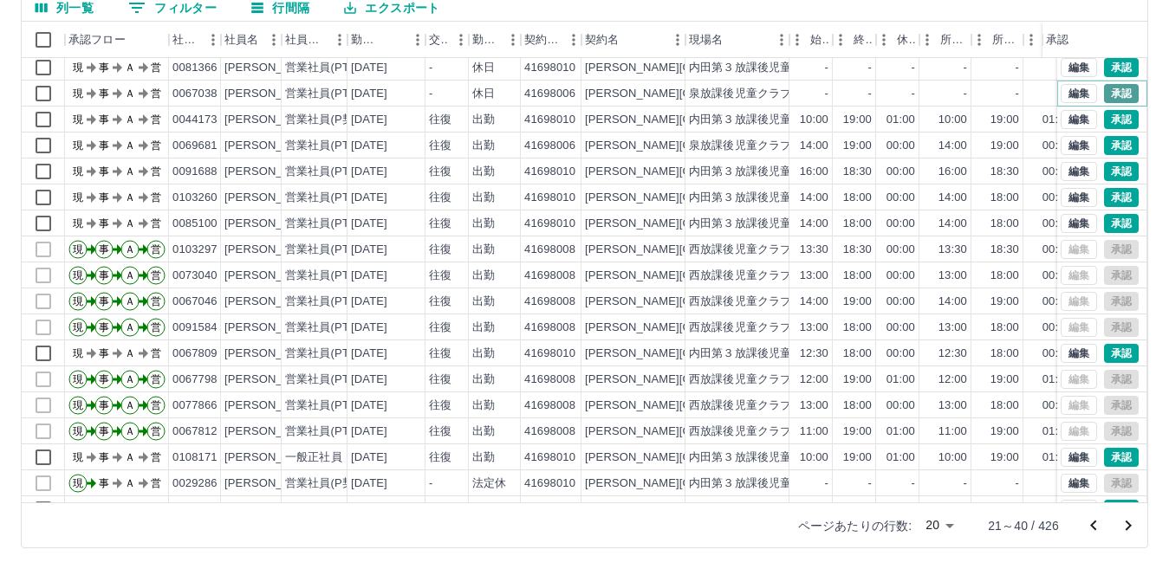
click at [1114, 89] on button "承認" at bounding box center [1121, 93] width 35 height 19
click at [1108, 143] on button "承認" at bounding box center [1121, 145] width 35 height 19
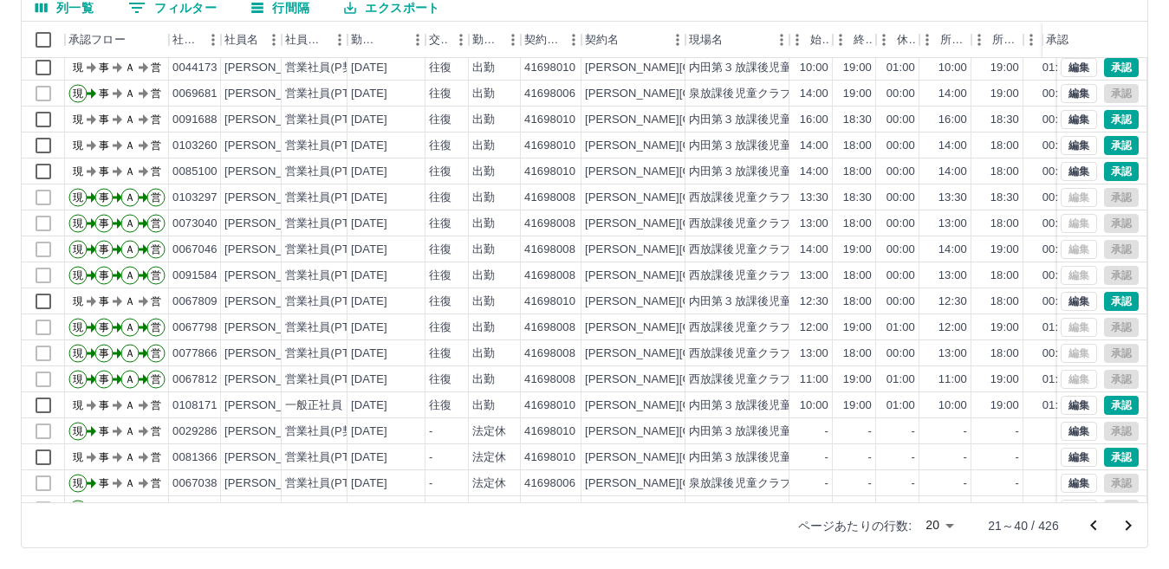
scroll to position [0, 0]
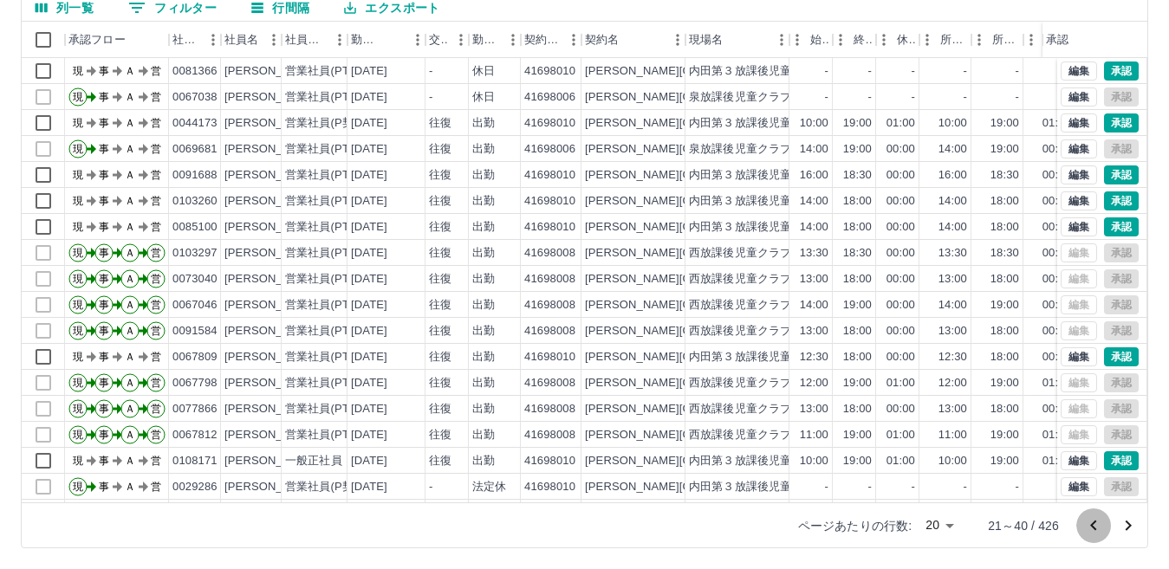
click at [1091, 528] on icon "前のページへ" at bounding box center [1093, 526] width 21 height 21
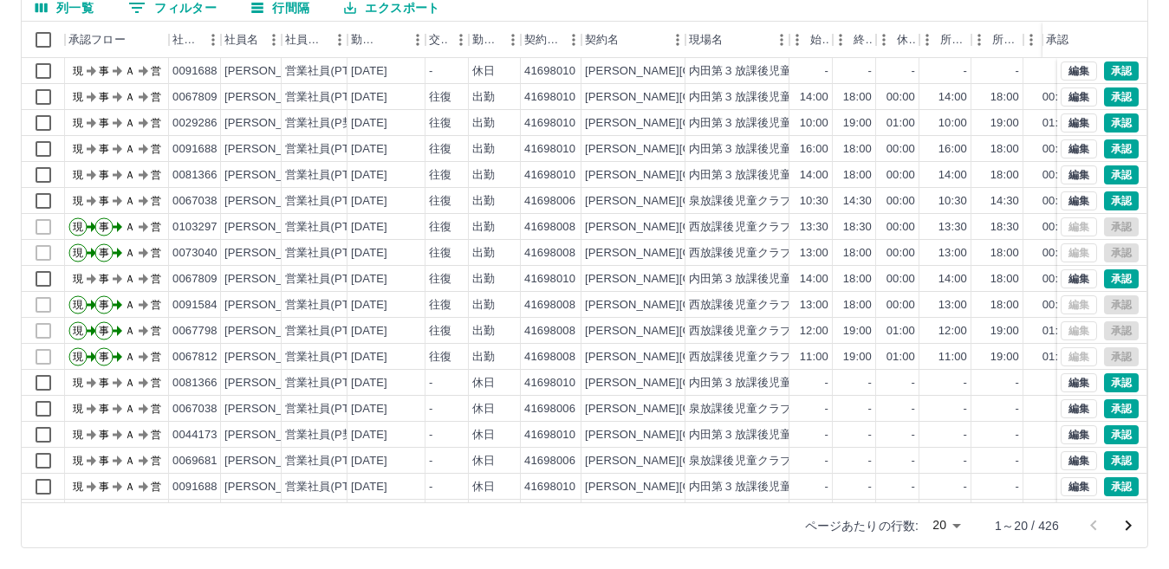
scroll to position [90, 0]
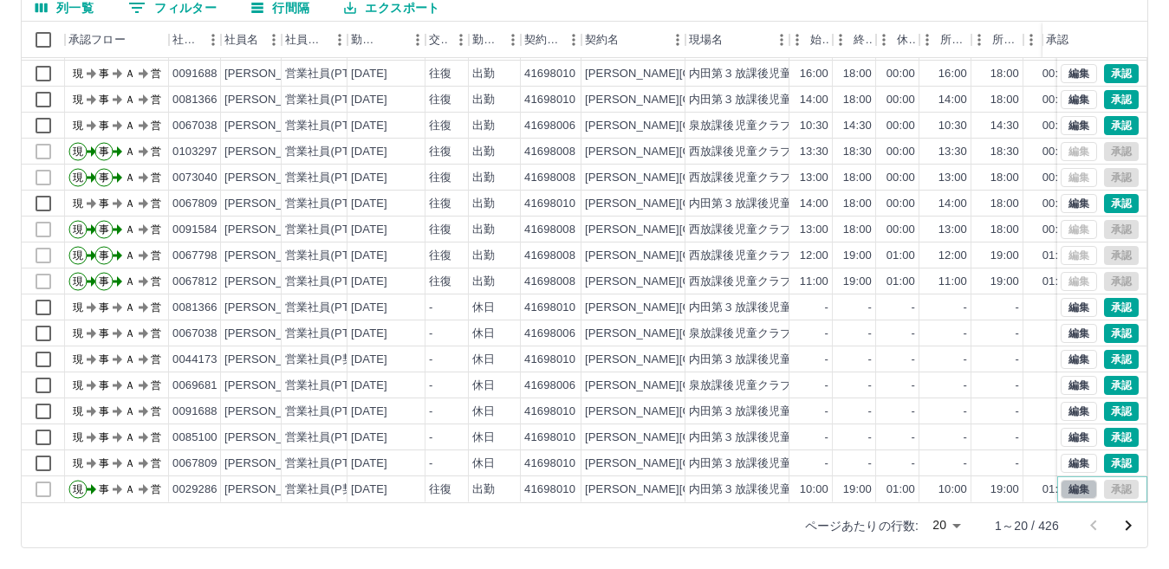
click at [1070, 480] on button "編集" at bounding box center [1079, 489] width 36 height 19
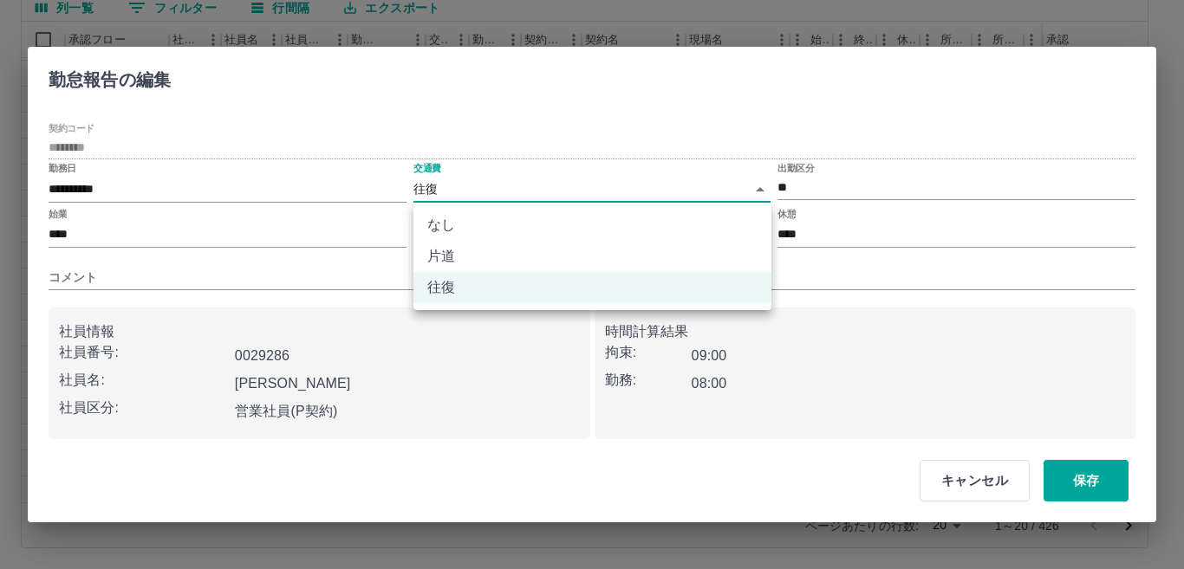
click at [759, 189] on body "SDH勤怠 [PERSON_NAME] 勤務実績承認 前月 [DATE] 次月 今月 月選択 承認モード 削除モード 一括承認 列一覧 0 フィルター 行間隔…" at bounding box center [592, 203] width 1184 height 732
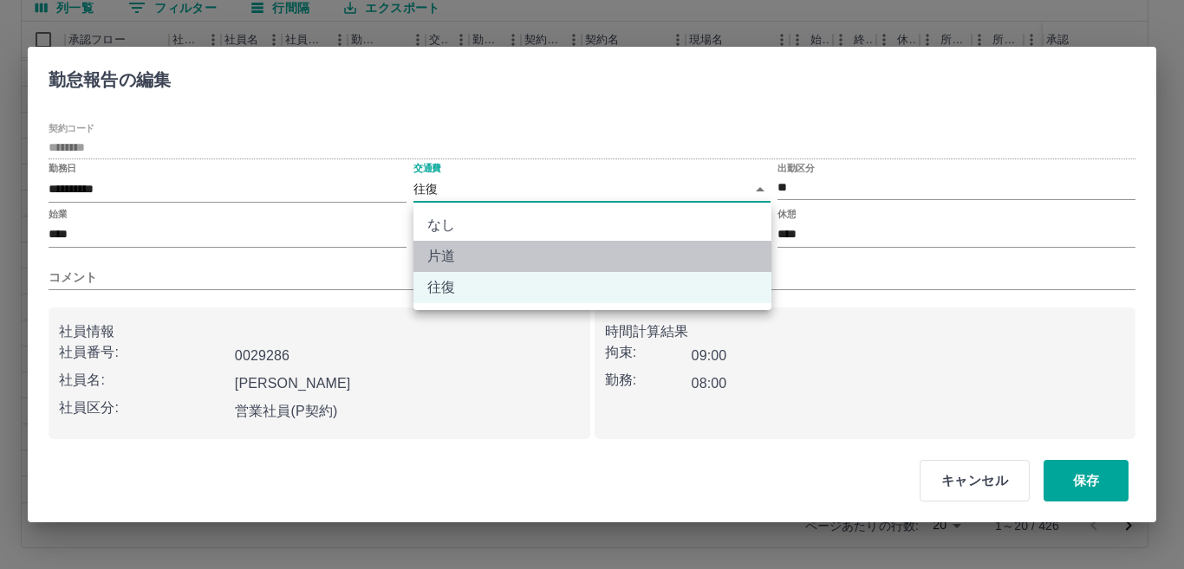
click at [439, 257] on li "片道" at bounding box center [592, 256] width 358 height 31
type input "******"
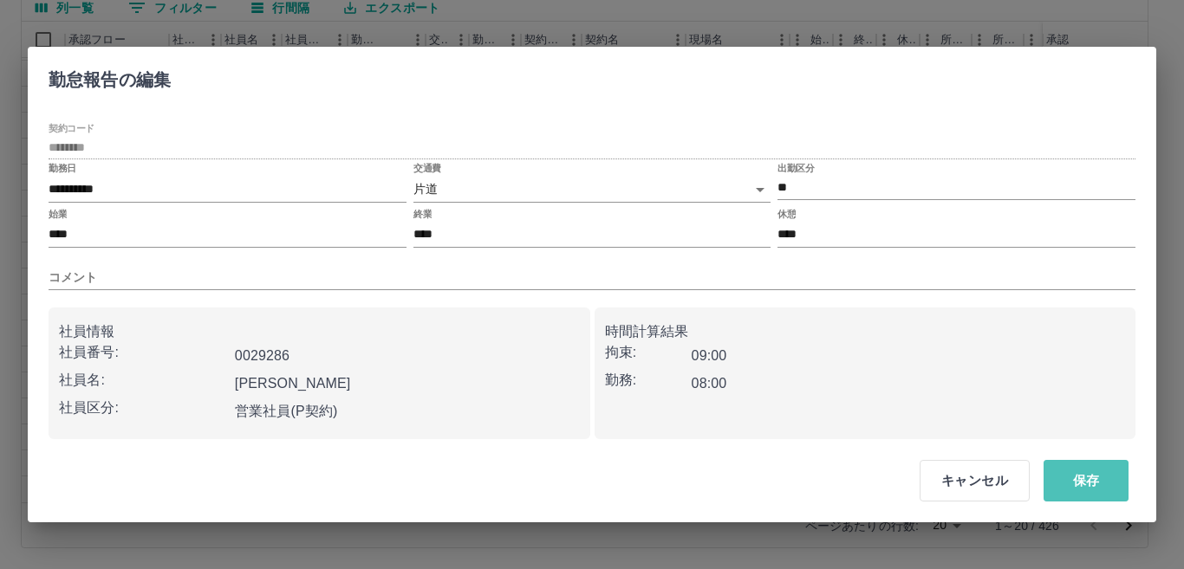
drag, startPoint x: 1083, startPoint y: 489, endPoint x: 413, endPoint y: 565, distance: 674.3
click at [1083, 490] on button "保存" at bounding box center [1086, 481] width 85 height 42
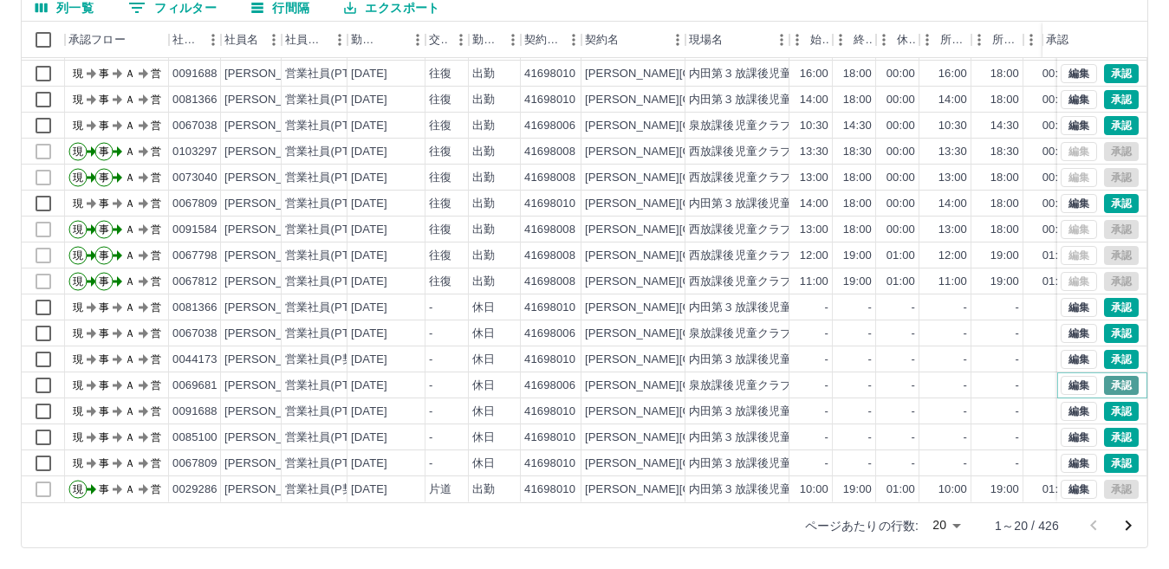
click at [1109, 376] on button "承認" at bounding box center [1121, 385] width 35 height 19
click at [1104, 324] on button "承認" at bounding box center [1121, 333] width 35 height 19
click at [1104, 116] on button "承認" at bounding box center [1121, 125] width 35 height 19
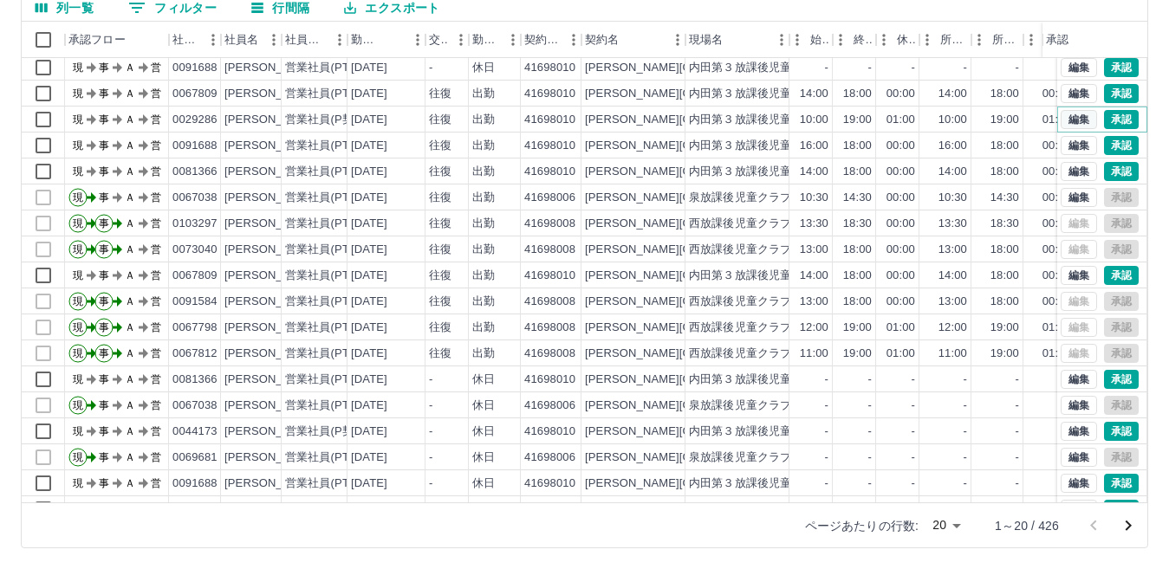
click at [1073, 120] on button "編集" at bounding box center [1079, 119] width 36 height 19
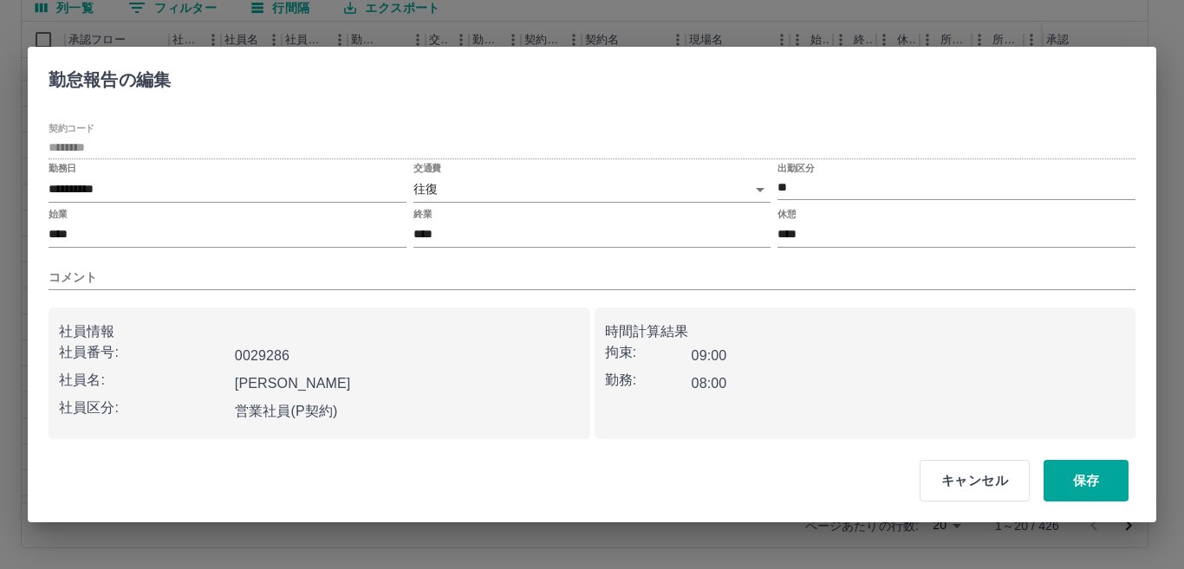
click at [504, 185] on body "SDH勤怠 [PERSON_NAME] 勤務実績承認 前月 [DATE] 次月 今月 月選択 承認モード 削除モード 一括承認 列一覧 0 フィルター 行間隔…" at bounding box center [592, 203] width 1184 height 732
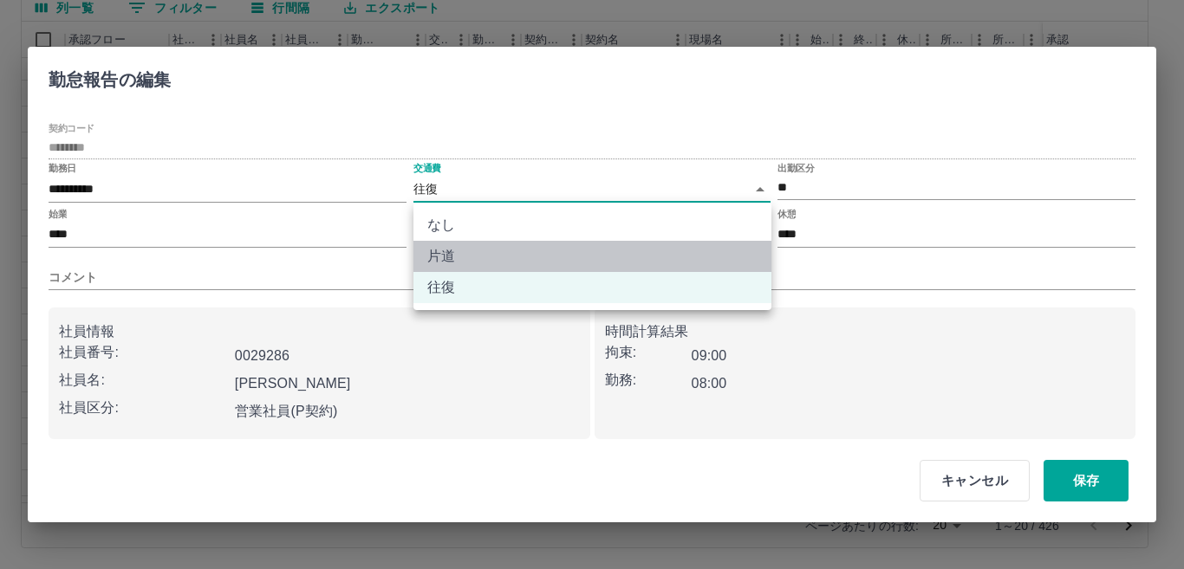
click at [455, 256] on li "片道" at bounding box center [592, 256] width 358 height 31
type input "******"
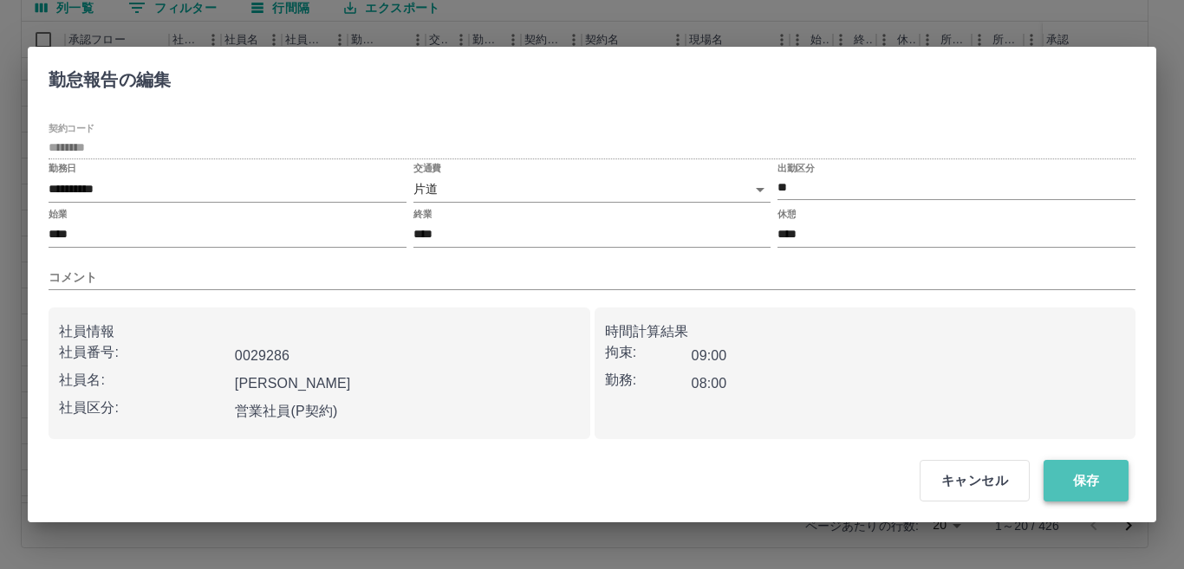
click at [1073, 487] on button "保存" at bounding box center [1086, 481] width 85 height 42
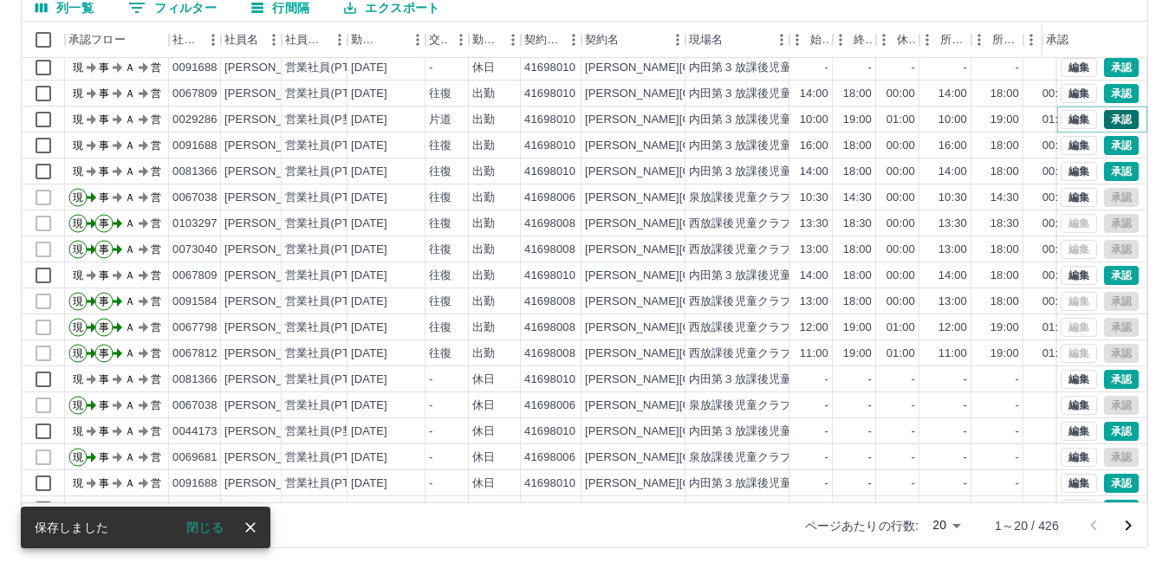
click at [1104, 115] on button "承認" at bounding box center [1121, 119] width 35 height 19
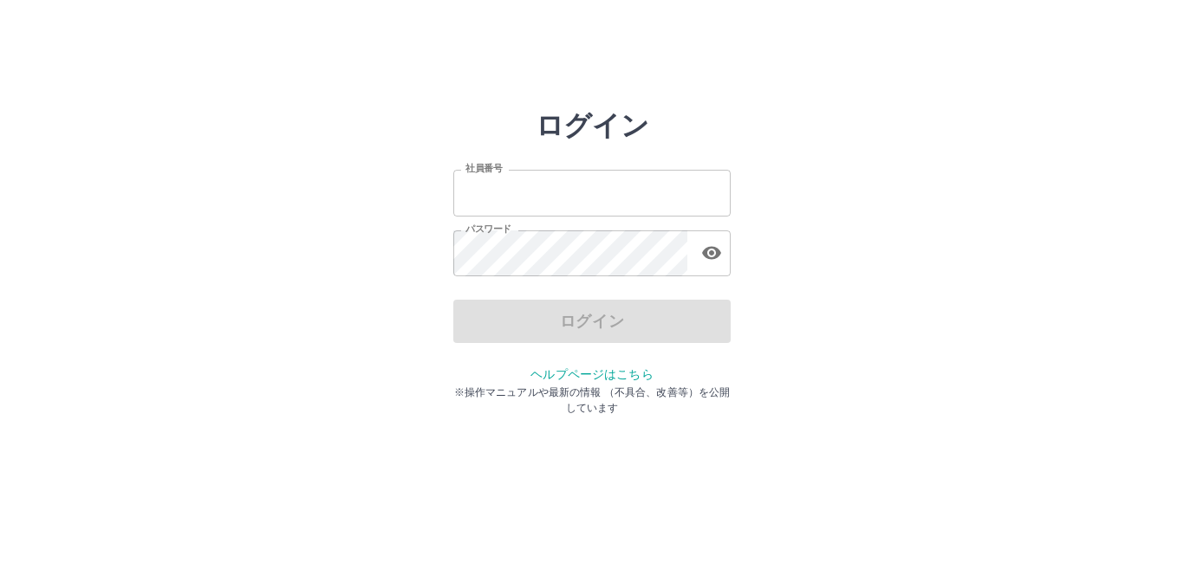
type input "*******"
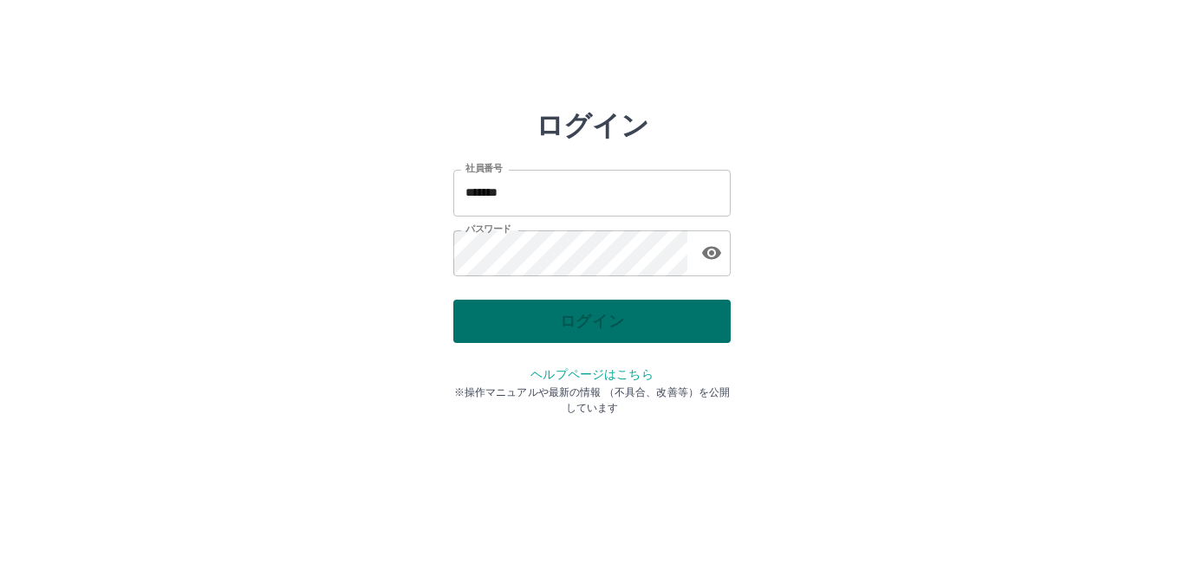
click at [555, 307] on div "ログイン" at bounding box center [591, 321] width 277 height 43
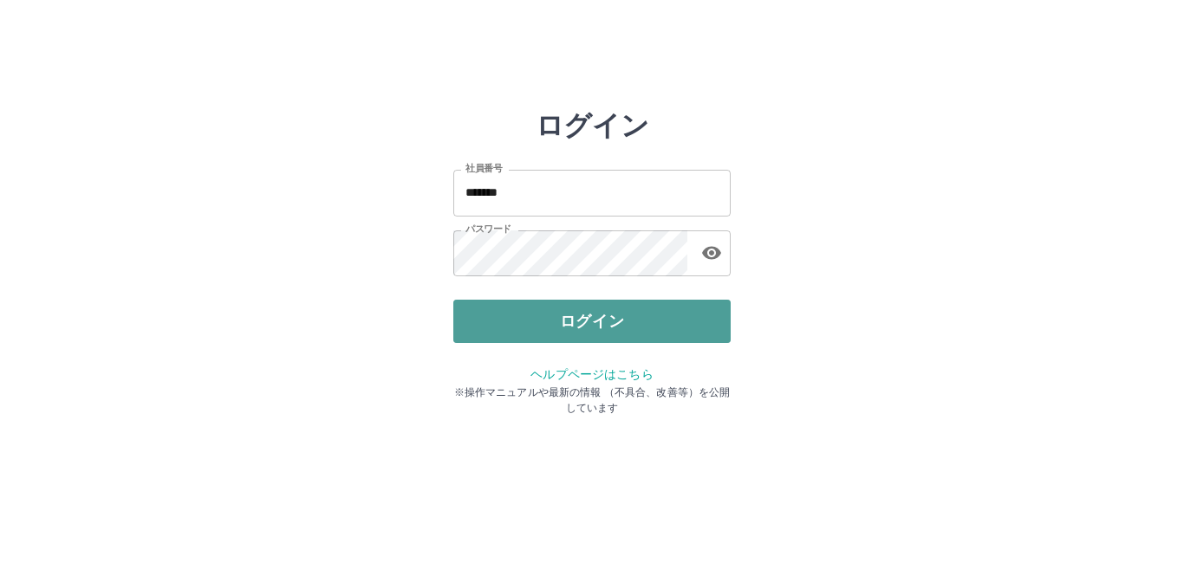
click at [543, 325] on button "ログイン" at bounding box center [591, 321] width 277 height 43
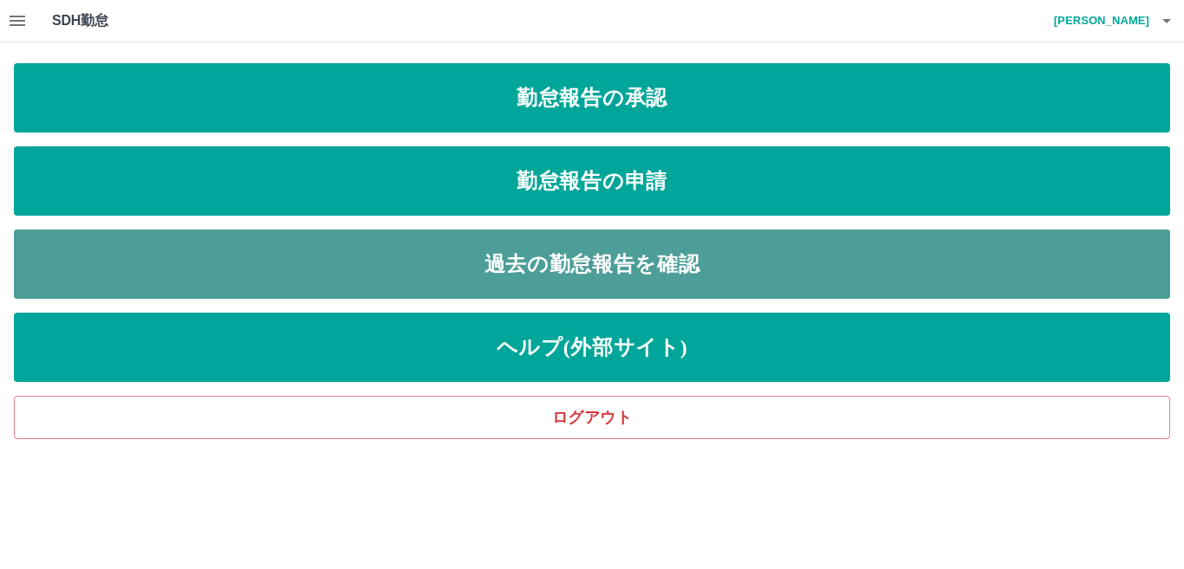
click at [535, 257] on link "過去の勤怠報告を確認" at bounding box center [592, 264] width 1156 height 69
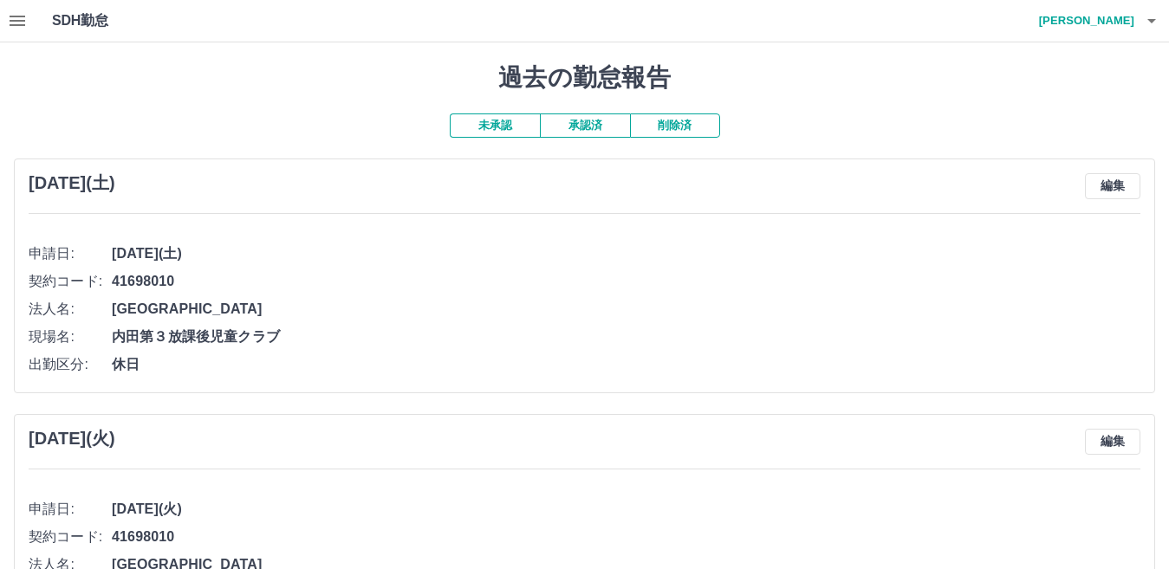
click at [575, 125] on button "承認済" at bounding box center [585, 126] width 90 height 24
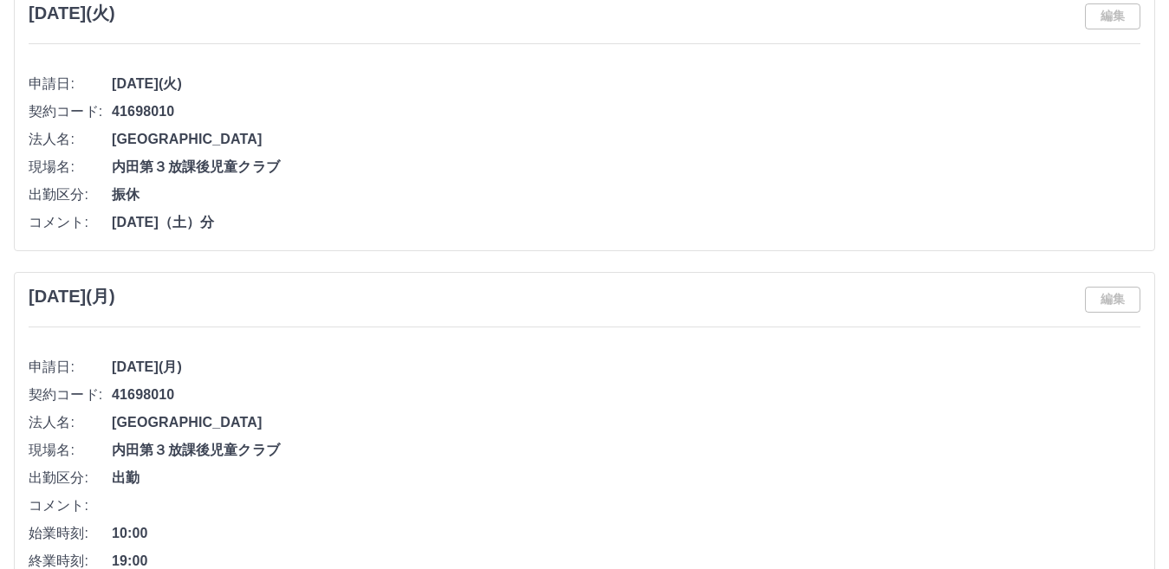
scroll to position [4767, 0]
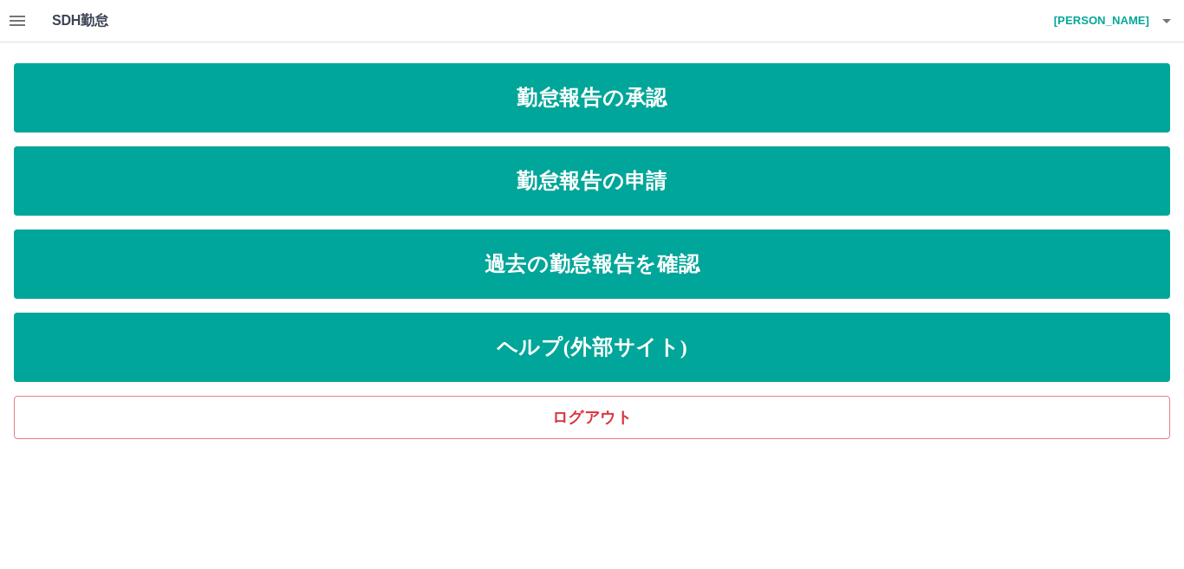
click at [18, 16] on icon "button" at bounding box center [18, 21] width 16 height 10
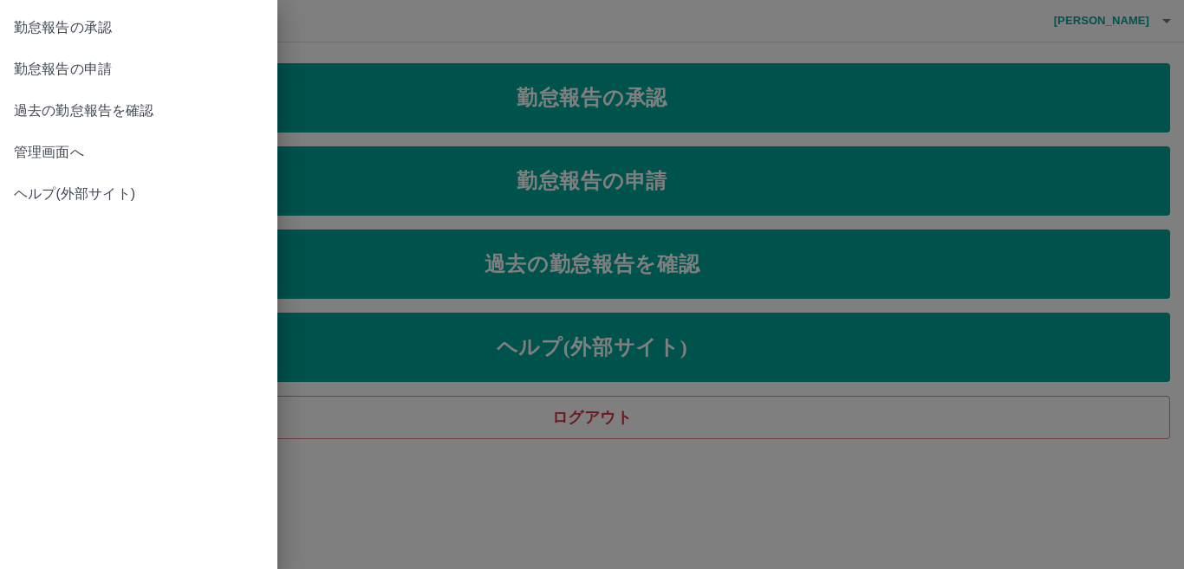
click at [55, 146] on span "管理画面へ" at bounding box center [139, 152] width 250 height 21
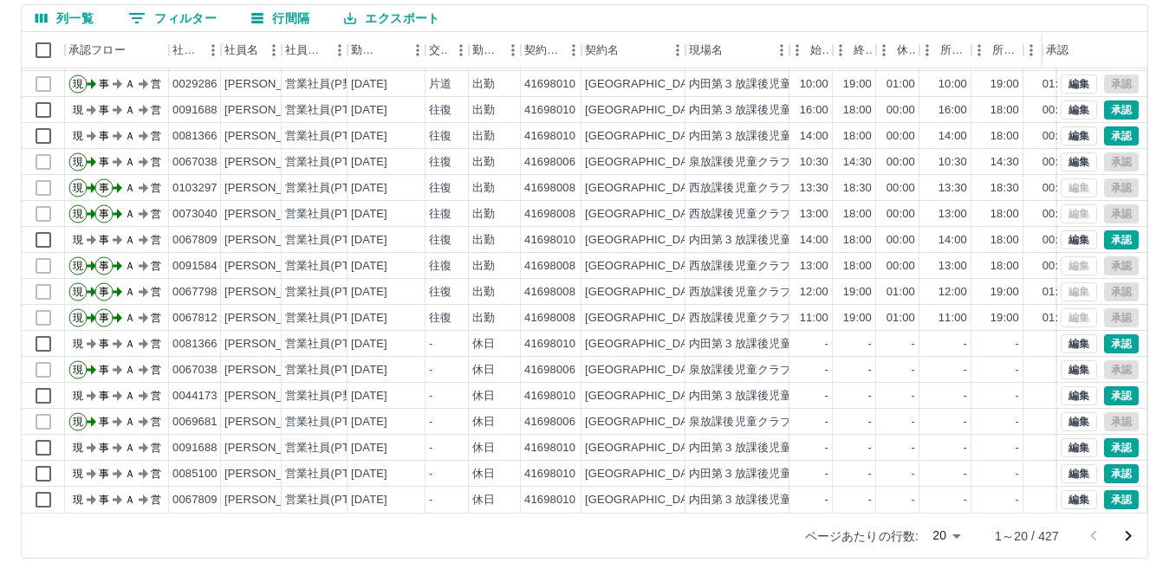
scroll to position [163, 0]
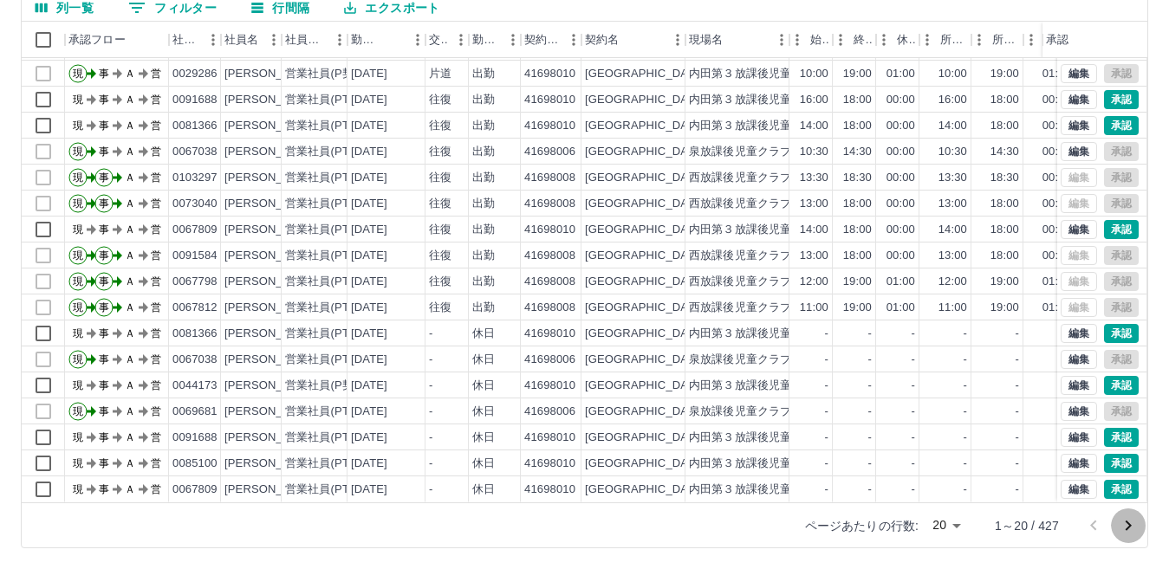
click at [1127, 527] on icon "次のページへ" at bounding box center [1128, 526] width 21 height 21
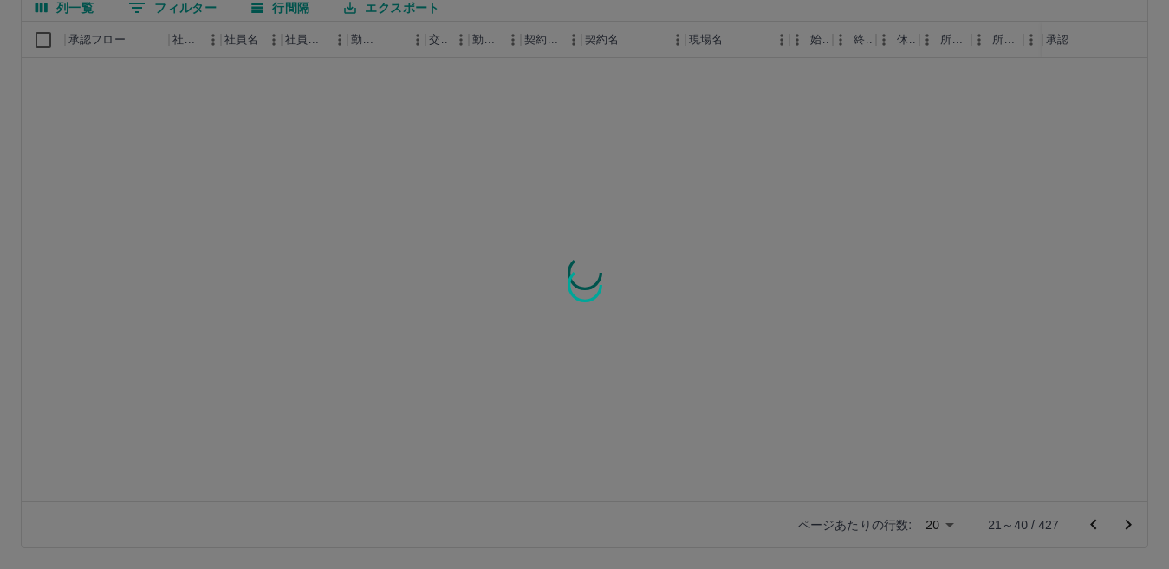
scroll to position [0, 0]
click at [1128, 524] on div at bounding box center [584, 284] width 1169 height 569
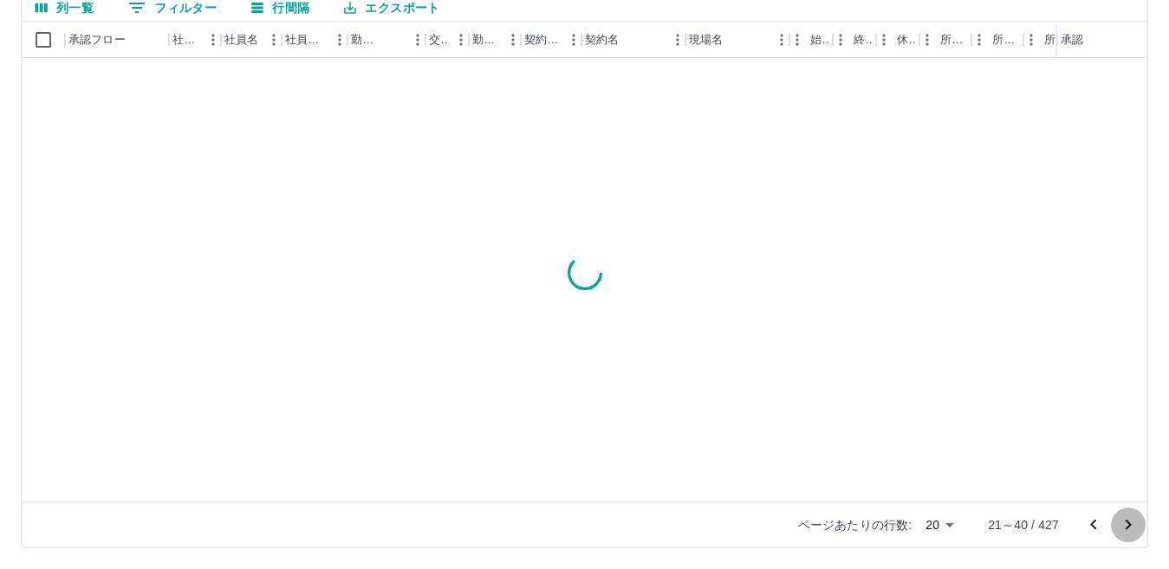
click at [1128, 524] on icon "次のページへ" at bounding box center [1128, 525] width 21 height 21
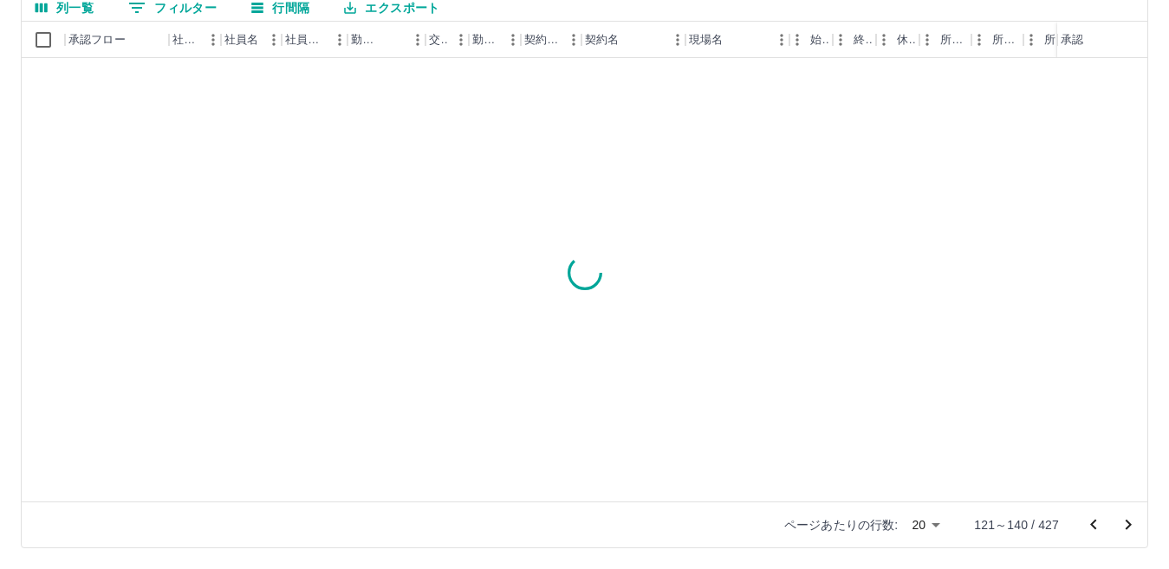
click at [1128, 524] on icon "次のページへ" at bounding box center [1128, 525] width 21 height 21
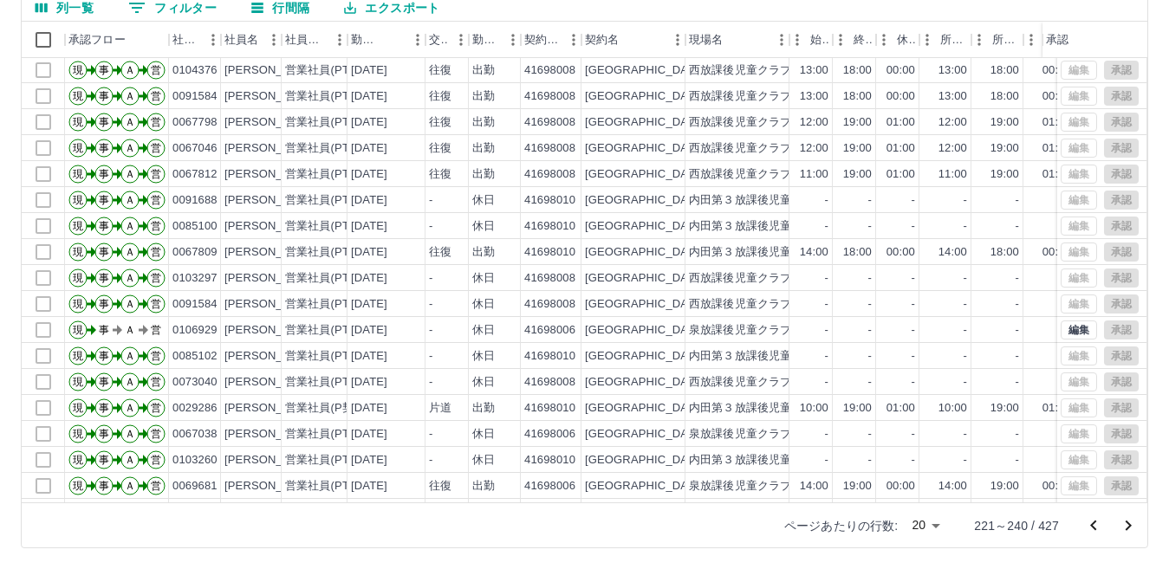
scroll to position [90, 0]
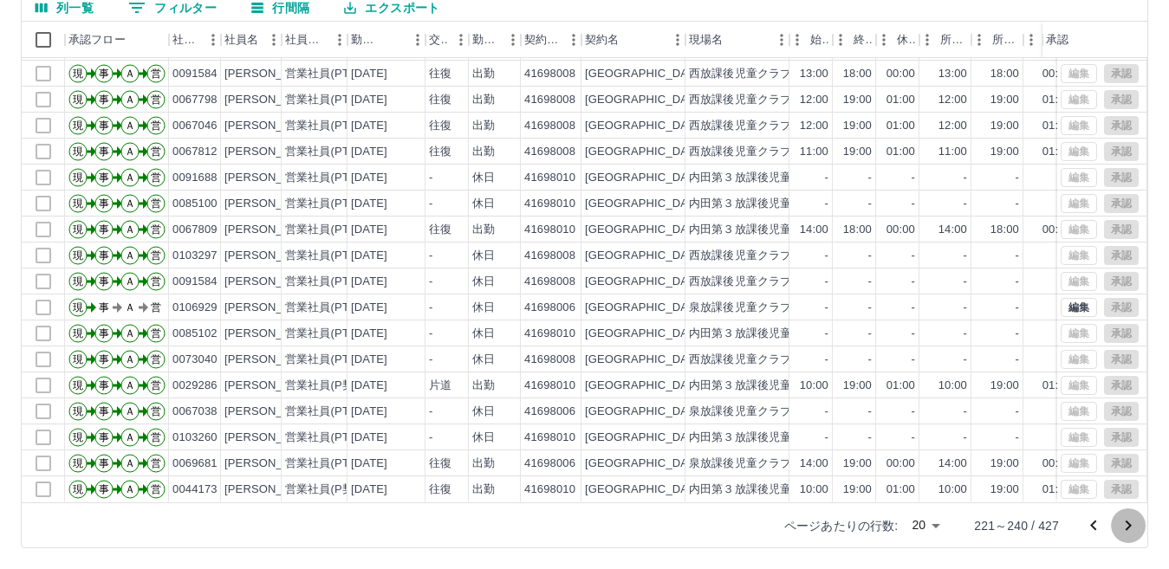
click at [1130, 524] on icon "次のページへ" at bounding box center [1128, 526] width 21 height 21
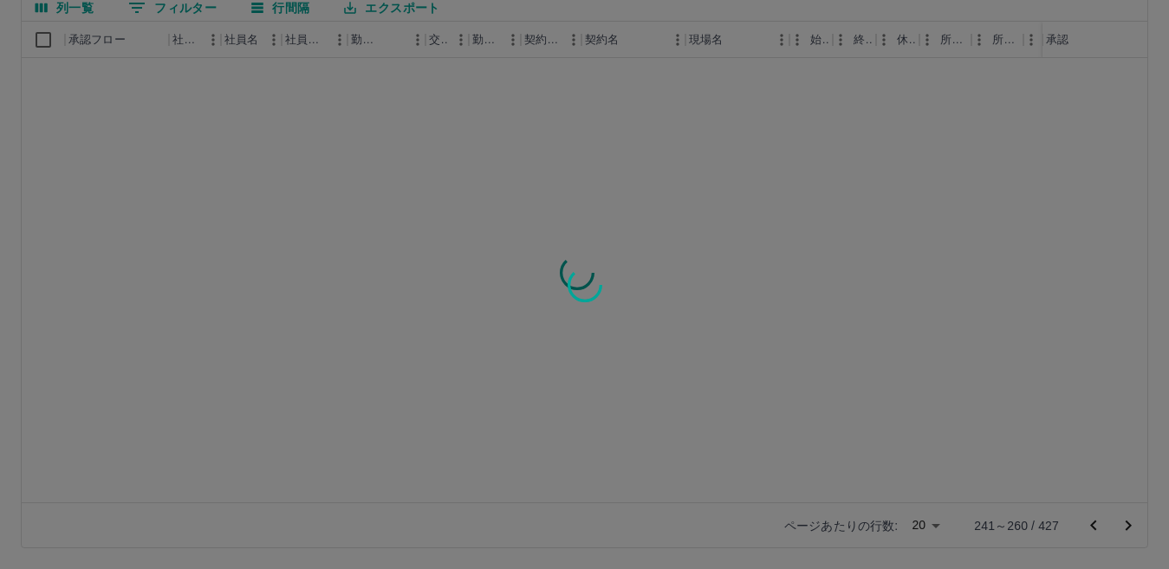
scroll to position [0, 0]
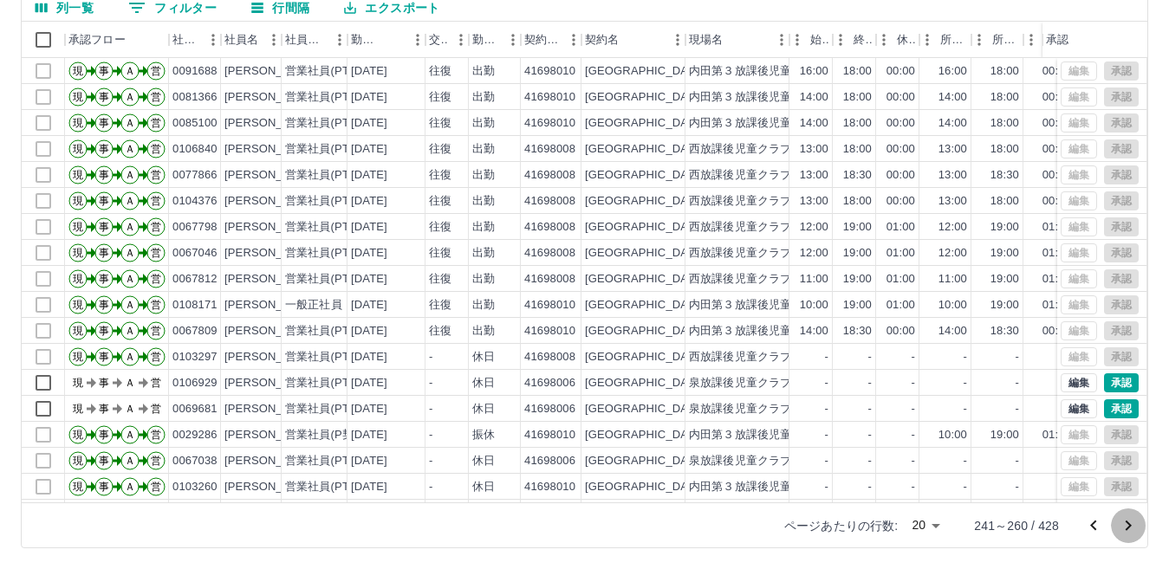
click at [1130, 524] on icon "次のページへ" at bounding box center [1128, 526] width 21 height 21
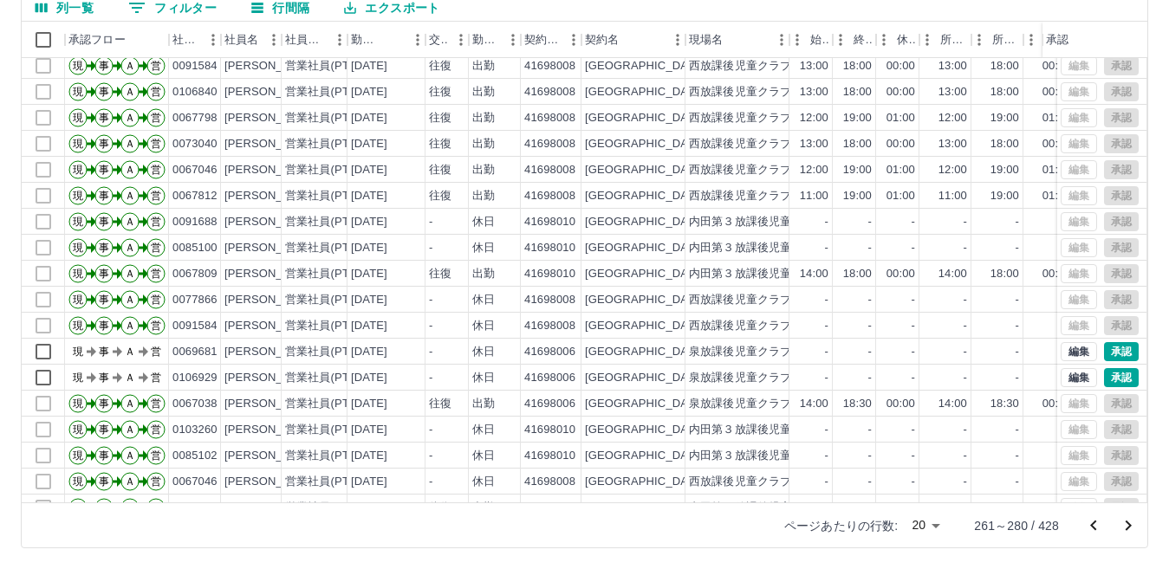
scroll to position [90, 0]
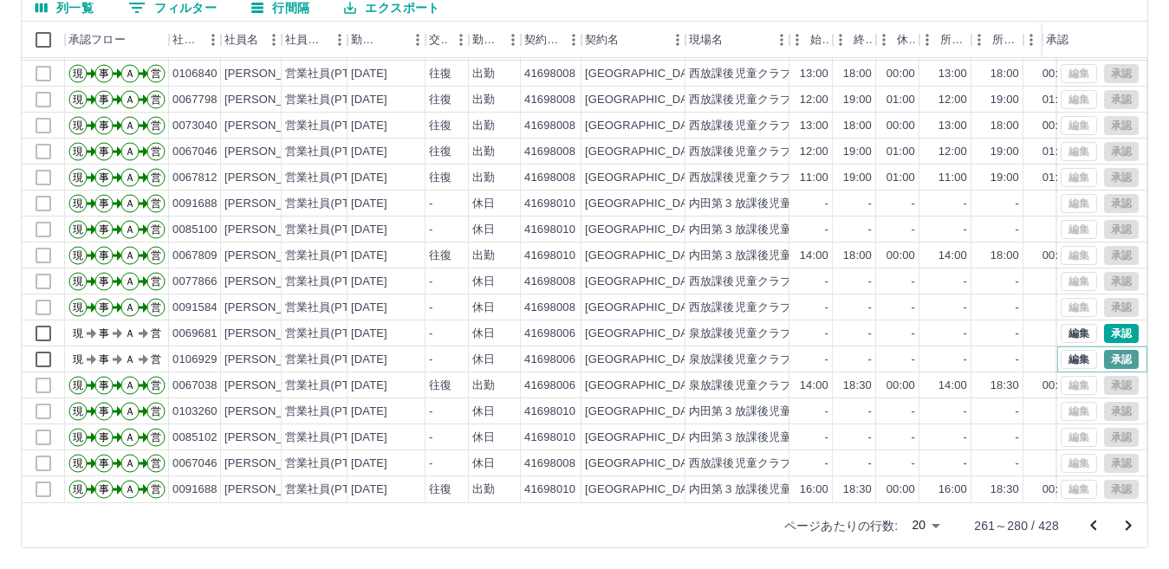
click at [1104, 350] on button "承認" at bounding box center [1121, 359] width 35 height 19
click at [1109, 324] on button "承認" at bounding box center [1121, 333] width 35 height 19
click at [1123, 522] on icon "次のページへ" at bounding box center [1128, 526] width 21 height 21
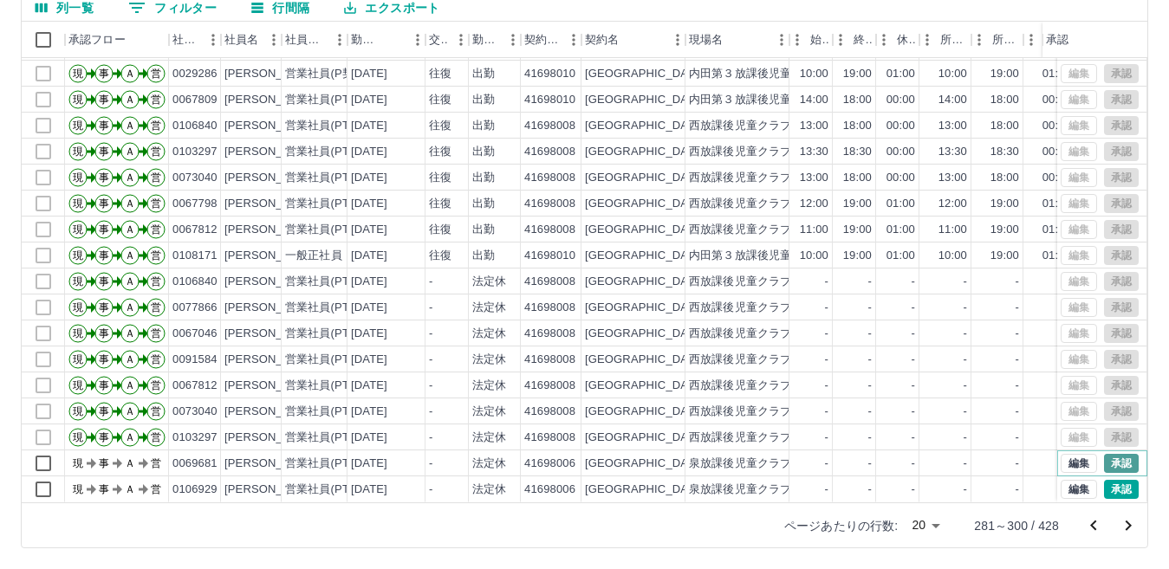
click at [1106, 454] on button "承認" at bounding box center [1121, 463] width 35 height 19
click at [1114, 480] on button "承認" at bounding box center [1121, 489] width 35 height 19
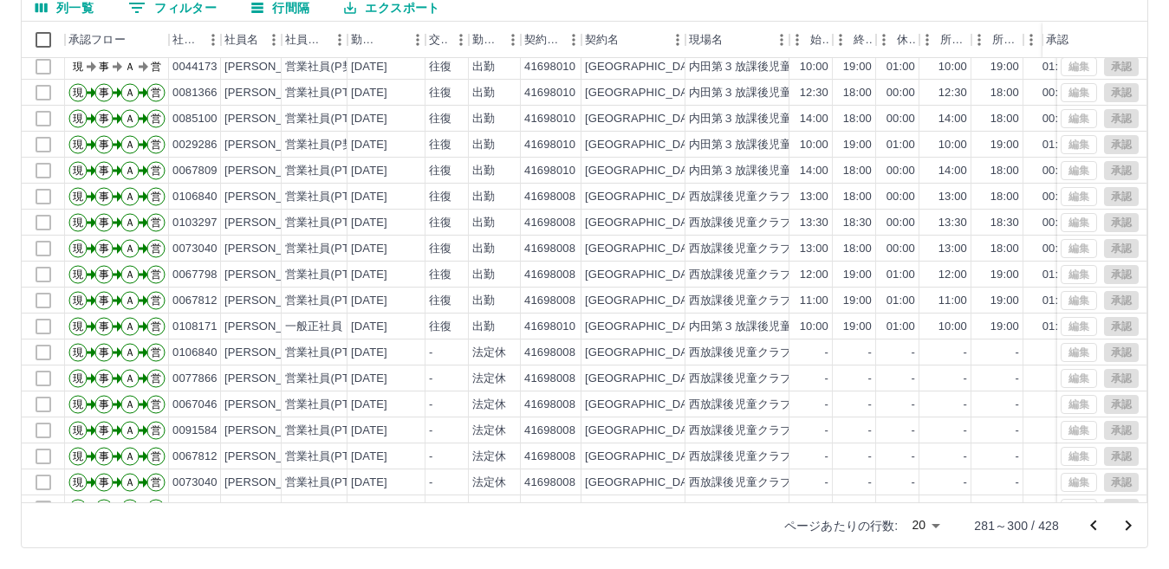
scroll to position [0, 0]
